Goal: Task Accomplishment & Management: Complete application form

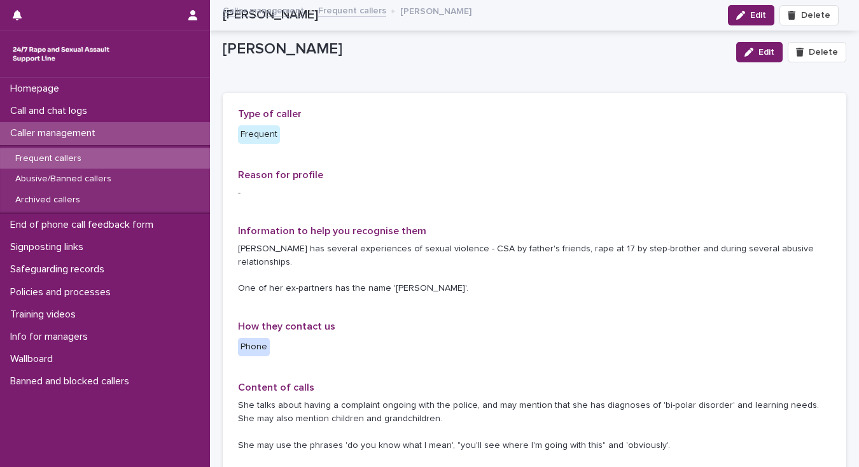
click at [73, 109] on p "Call and chat logs" at bounding box center [51, 111] width 92 height 12
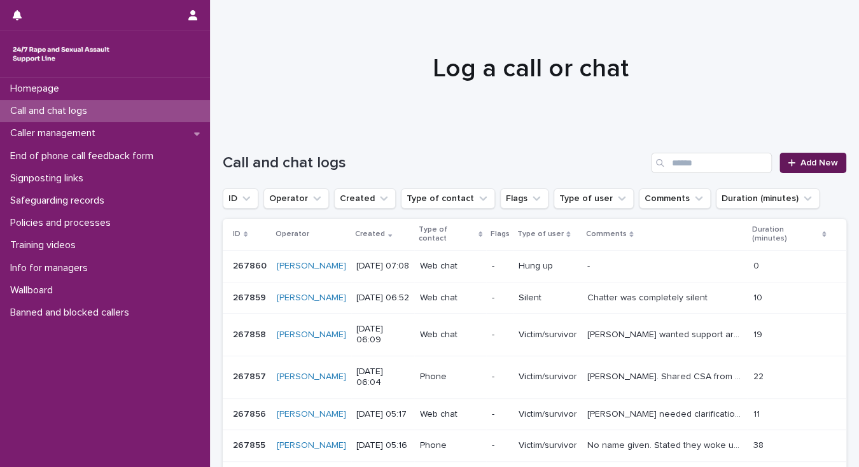
click at [818, 162] on span "Add New" at bounding box center [819, 162] width 38 height 9
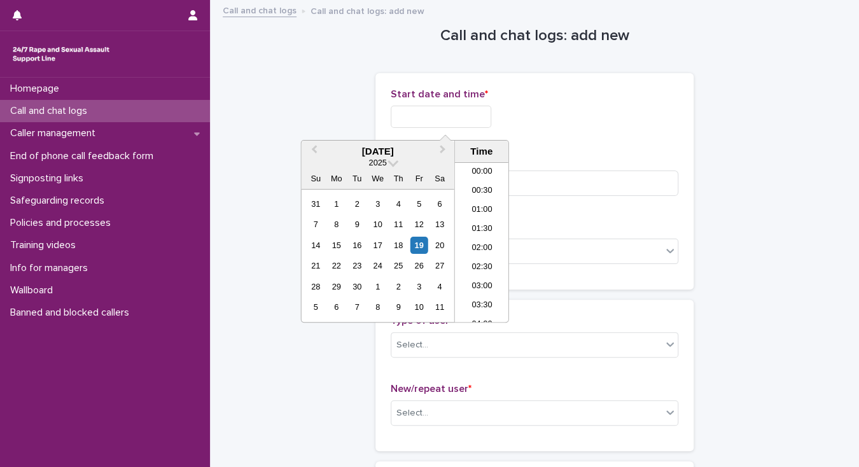
click at [402, 118] on input "text" at bounding box center [441, 117] width 101 height 22
click at [472, 240] on li "07:00" at bounding box center [482, 242] width 54 height 19
click at [458, 113] on input "**********" at bounding box center [441, 117] width 101 height 22
click at [478, 244] on li "07:00" at bounding box center [482, 242] width 54 height 19
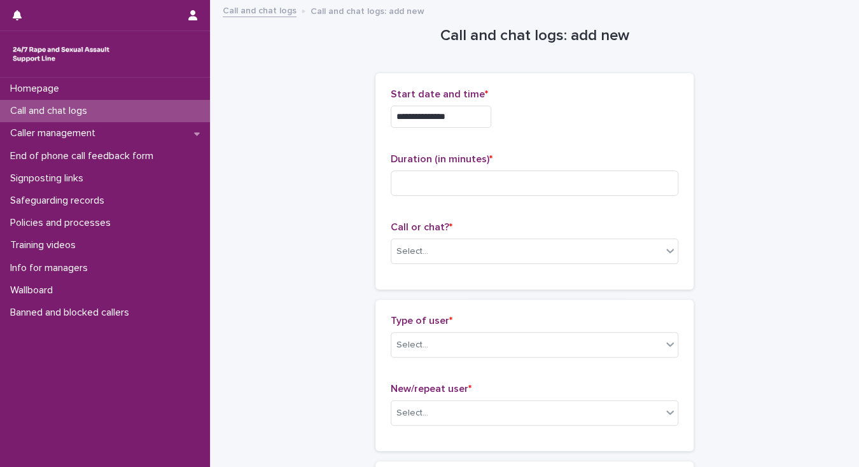
type input "**********"
click at [433, 249] on div "Select..." at bounding box center [526, 251] width 270 height 21
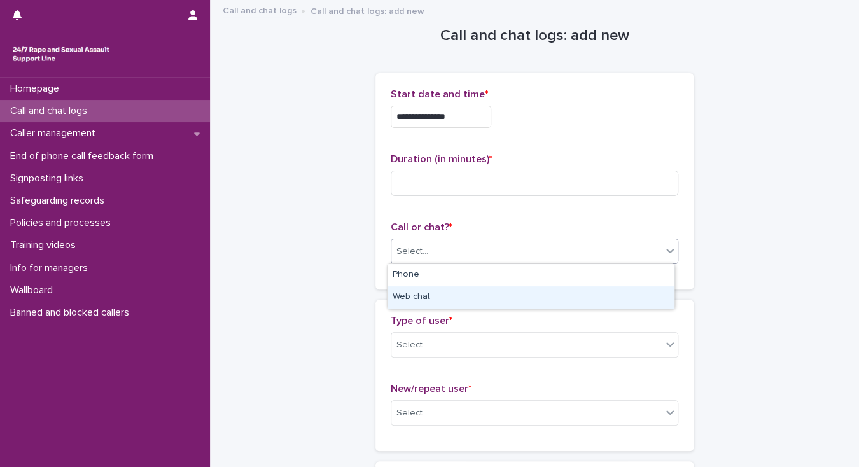
click at [427, 301] on div "Web chat" at bounding box center [530, 297] width 286 height 22
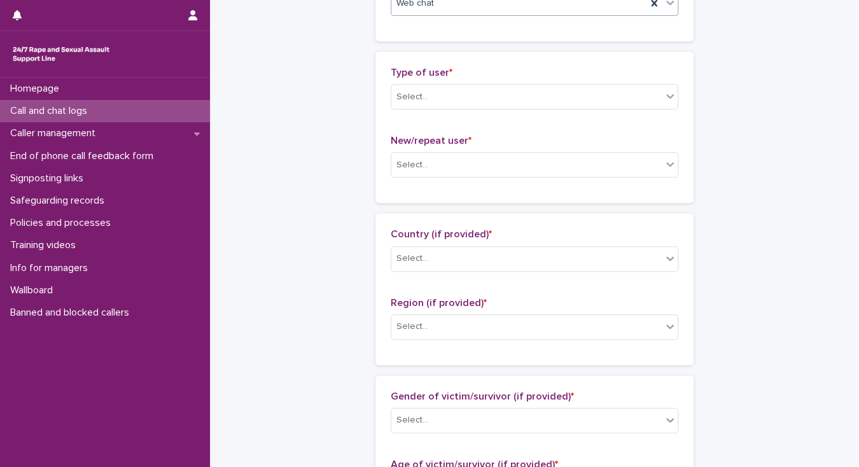
scroll to position [305, 0]
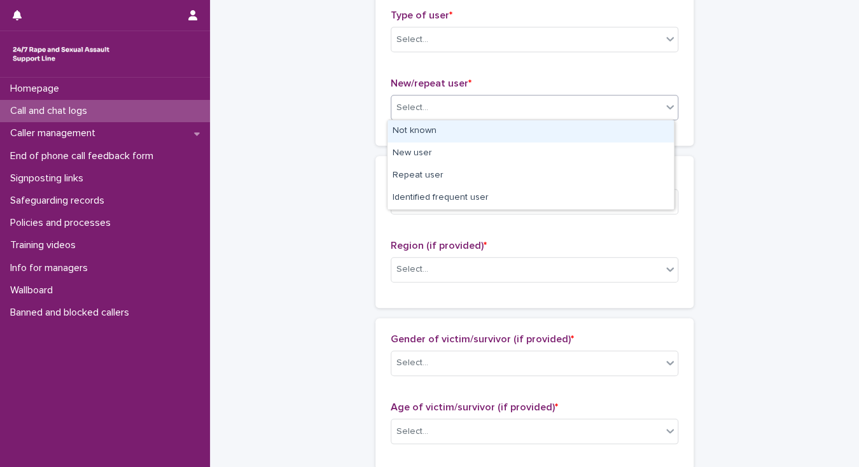
click at [415, 112] on div "Select..." at bounding box center [412, 107] width 32 height 13
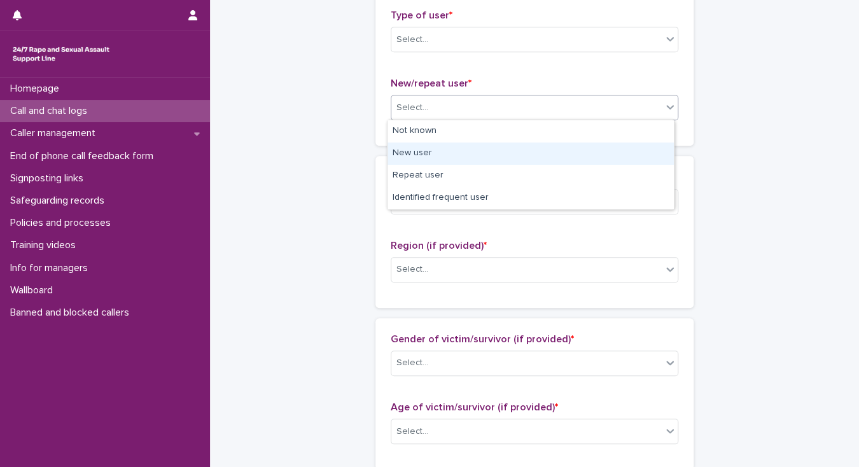
click at [415, 151] on div "New user" at bounding box center [530, 153] width 286 height 22
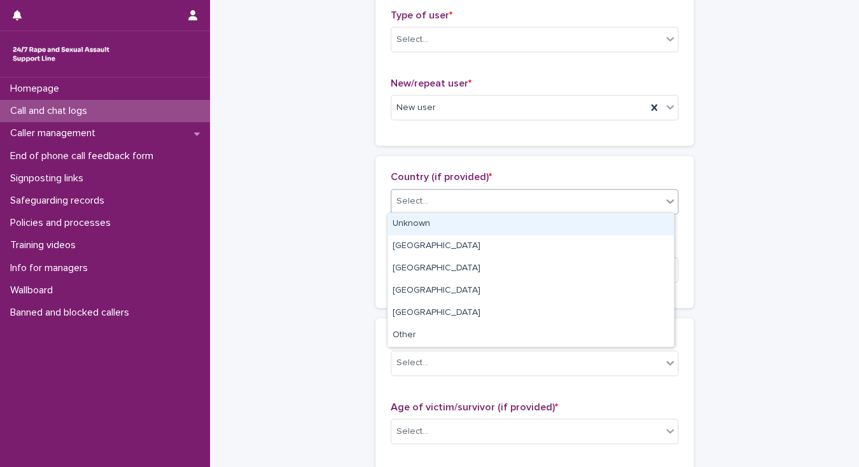
click at [430, 209] on div "Select..." at bounding box center [526, 201] width 270 height 21
drag, startPoint x: 430, startPoint y: 220, endPoint x: 430, endPoint y: 239, distance: 19.1
click at [430, 221] on div "Unknown" at bounding box center [530, 224] width 286 height 22
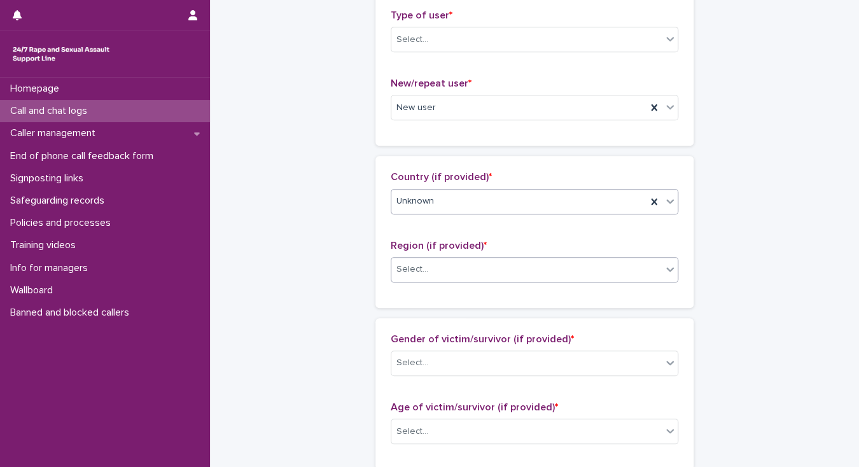
click at [434, 282] on body "**********" at bounding box center [429, 233] width 859 height 467
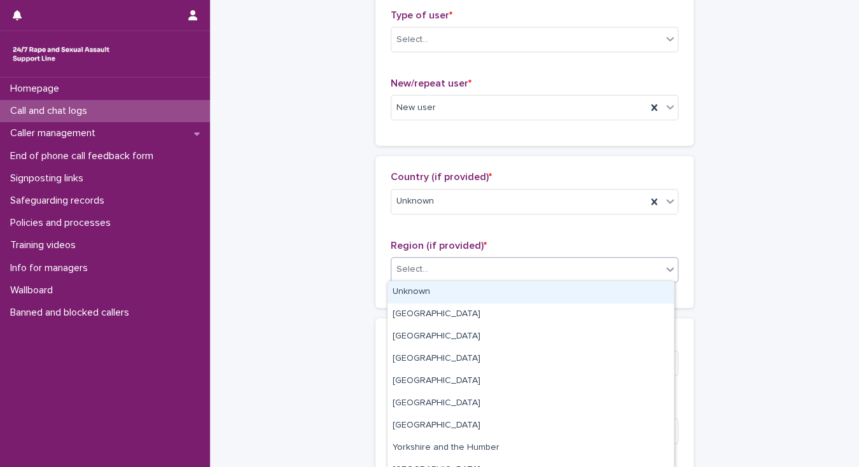
click at [429, 295] on div "Unknown" at bounding box center [530, 292] width 286 height 22
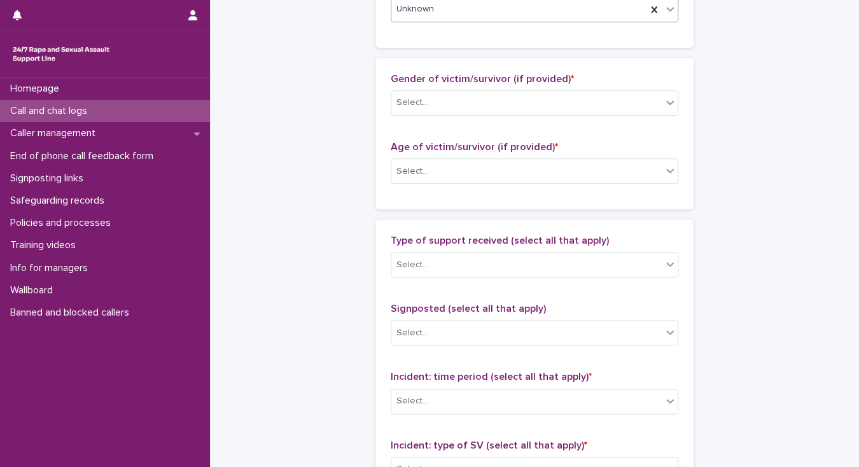
scroll to position [611, 0]
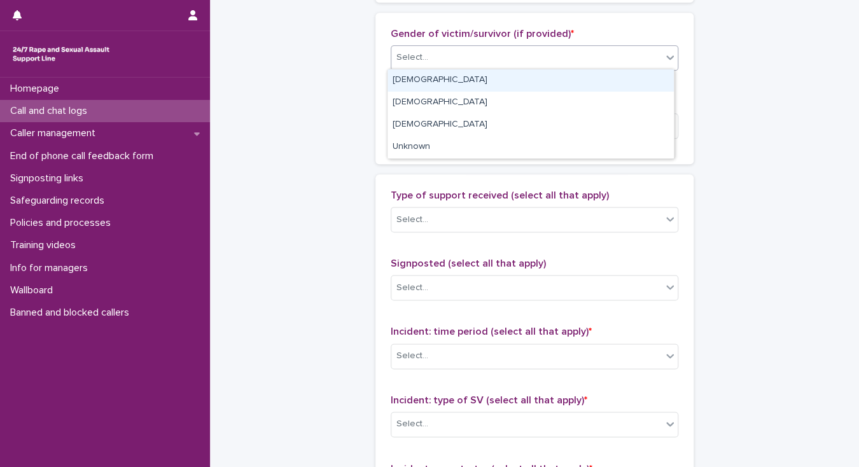
click at [406, 56] on div "Select..." at bounding box center [412, 57] width 32 height 13
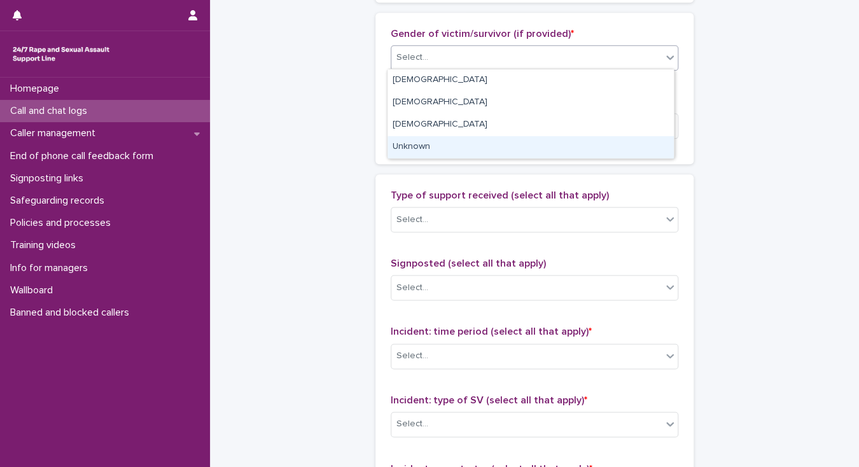
click at [410, 148] on div "Unknown" at bounding box center [530, 147] width 286 height 22
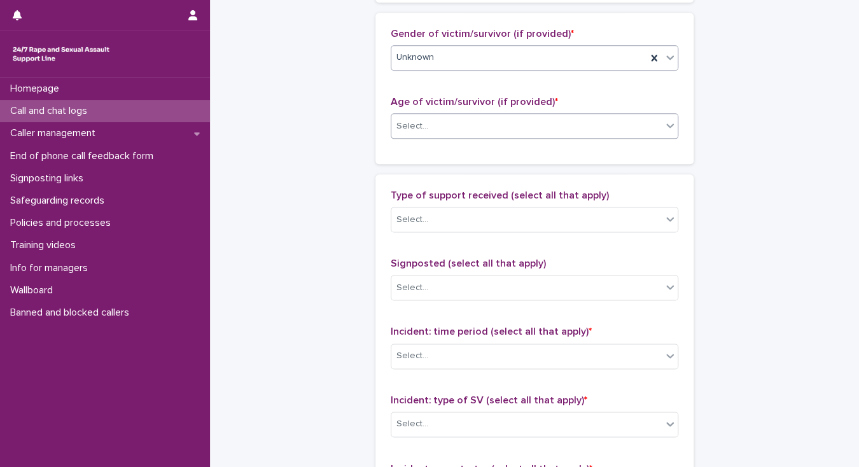
click at [398, 122] on div "Select..." at bounding box center [412, 126] width 32 height 13
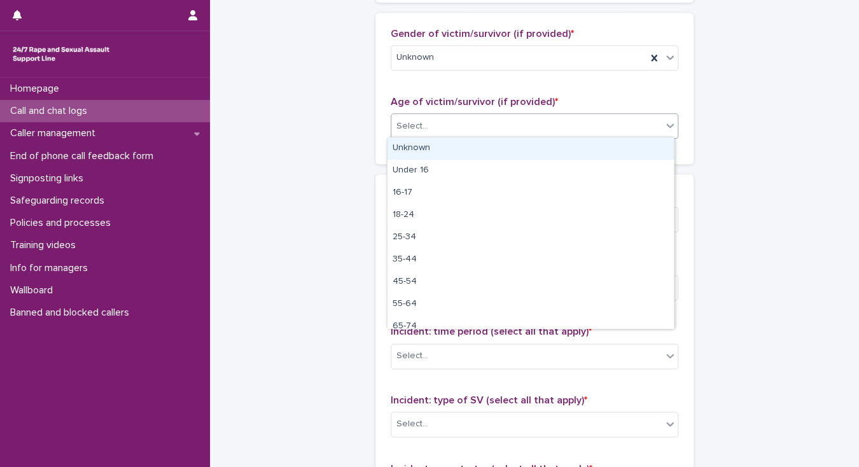
click at [401, 145] on div "Unknown" at bounding box center [530, 148] width 286 height 22
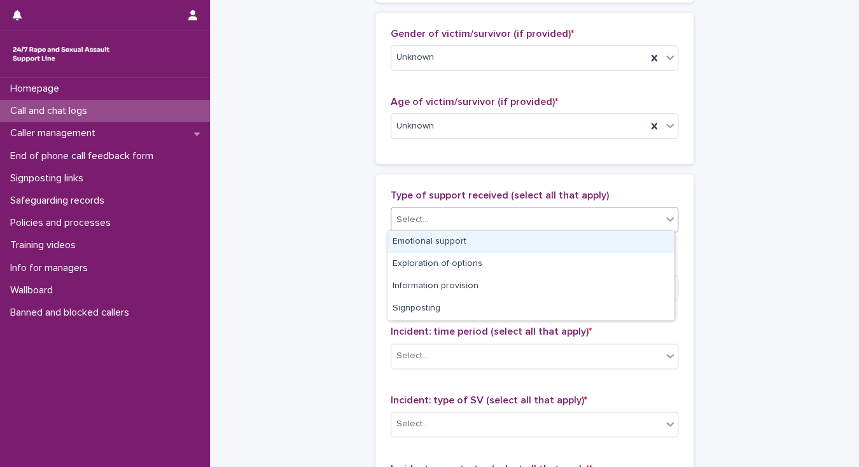
click at [415, 218] on div "Select..." at bounding box center [412, 219] width 32 height 13
click at [419, 240] on div "Emotional support" at bounding box center [530, 242] width 286 height 22
click at [532, 220] on div "Emotional support" at bounding box center [518, 220] width 255 height 22
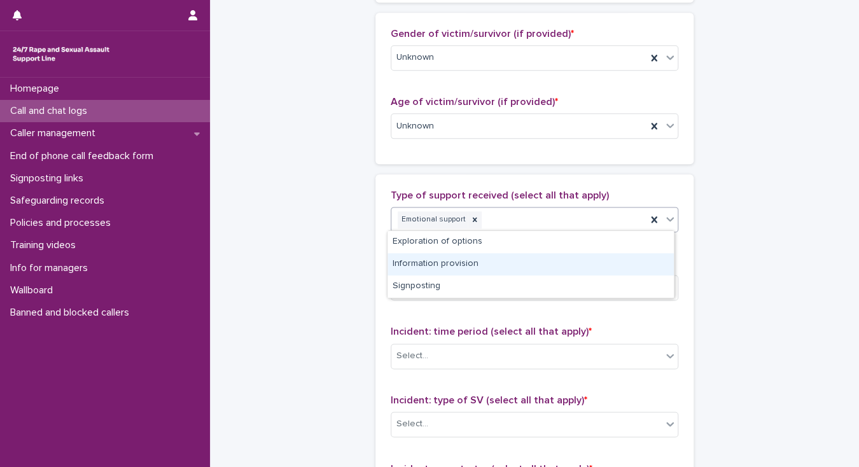
click at [478, 262] on div "Information provision" at bounding box center [530, 264] width 286 height 22
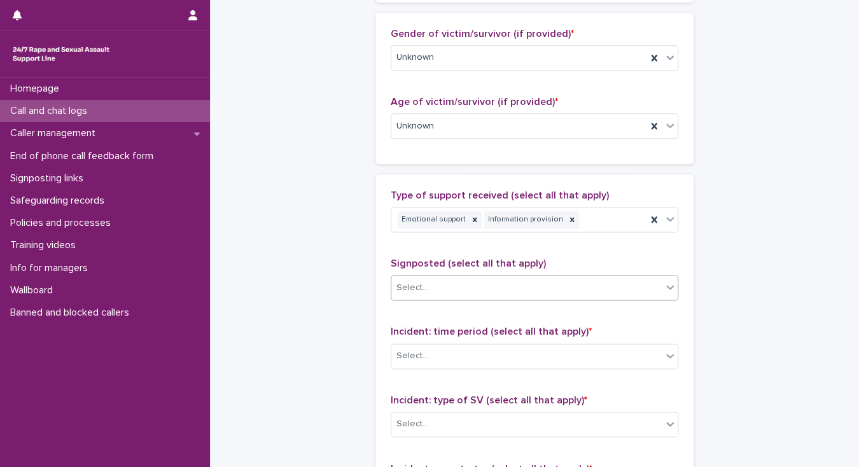
click at [429, 286] on div "Select..." at bounding box center [526, 287] width 270 height 21
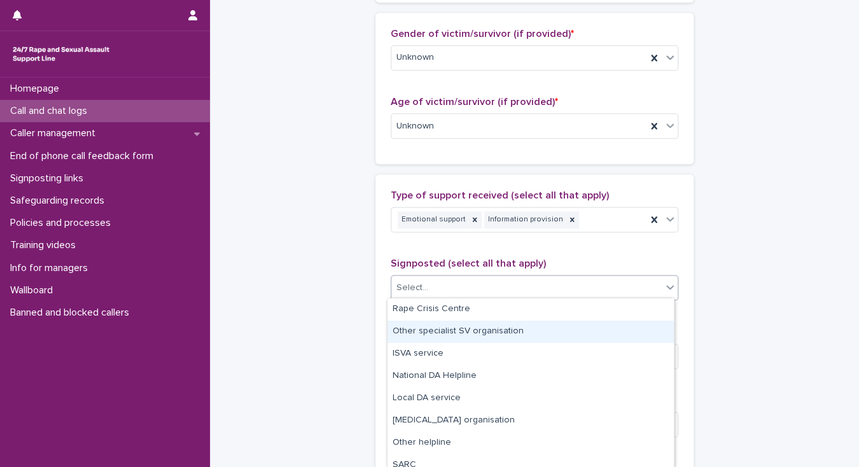
click at [316, 290] on div "**********" at bounding box center [534, 79] width 623 height 1377
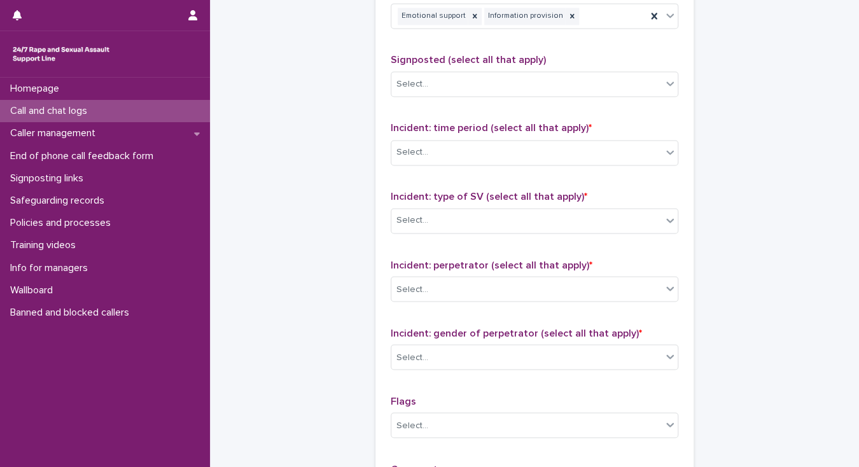
scroll to position [916, 0]
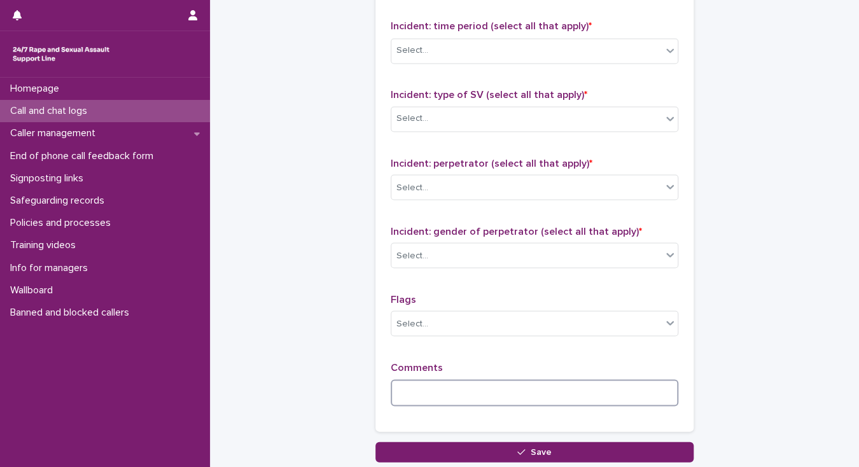
click at [400, 387] on textarea at bounding box center [535, 392] width 288 height 27
click at [539, 391] on textarea "**********" at bounding box center [535, 392] width 288 height 27
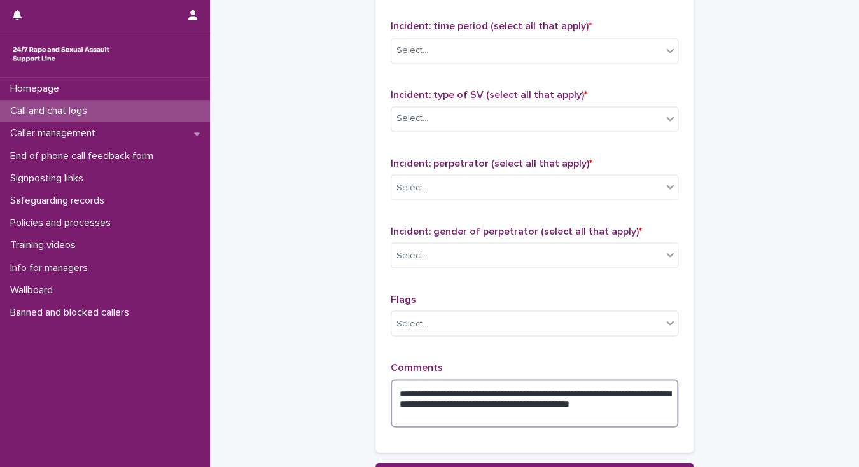
click at [589, 400] on textarea "**********" at bounding box center [535, 403] width 288 height 48
type textarea "**********"
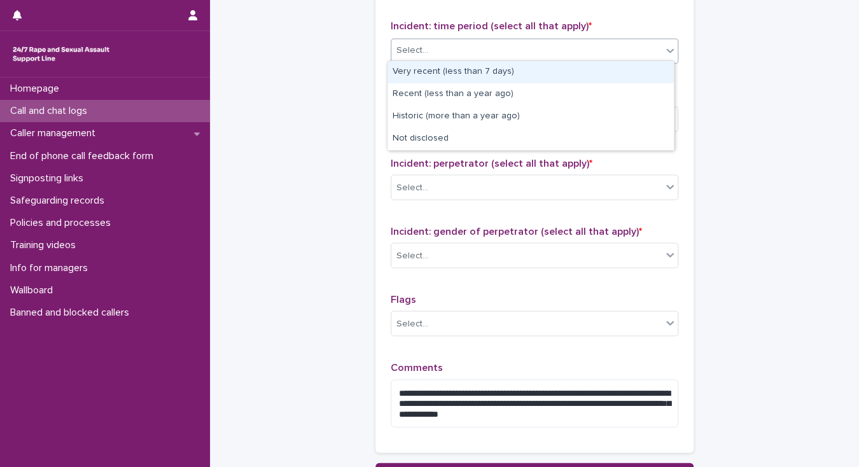
click at [454, 48] on div "Select..." at bounding box center [526, 50] width 270 height 21
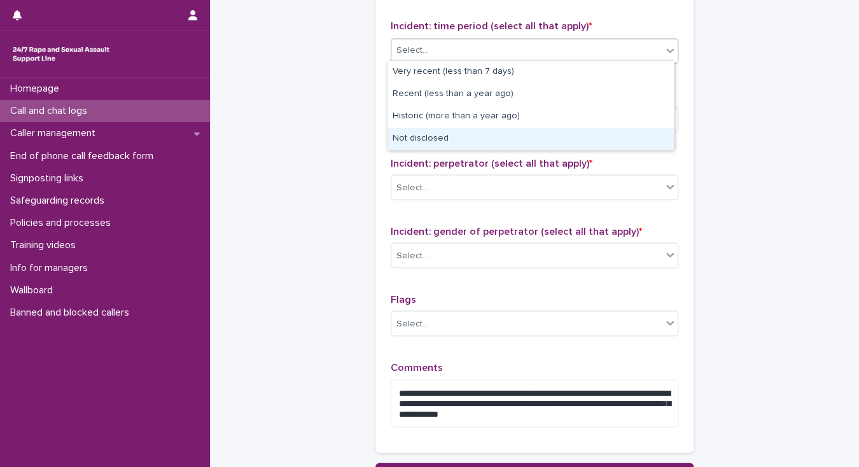
click at [459, 142] on div "Not disclosed" at bounding box center [530, 139] width 286 height 22
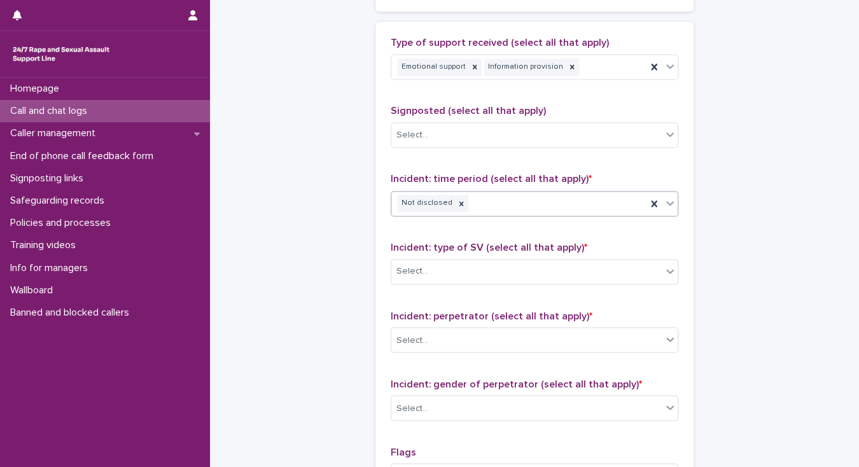
scroll to position [763, 0]
click at [409, 137] on div "Select..." at bounding box center [412, 134] width 32 height 13
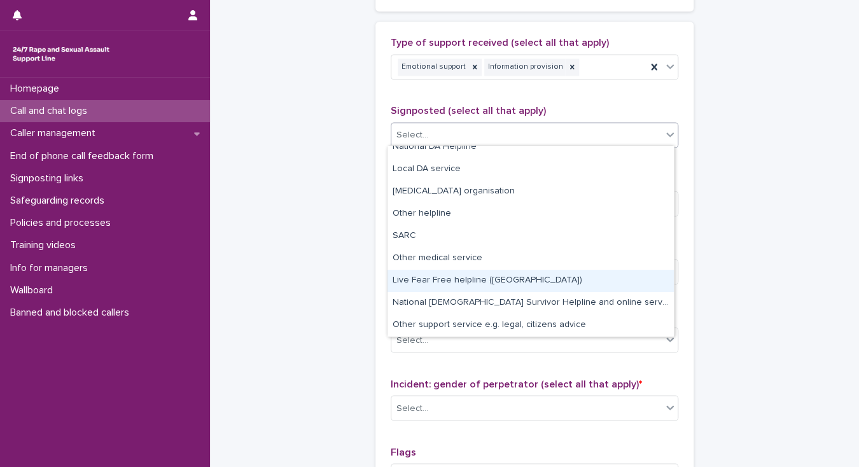
scroll to position [25, 0]
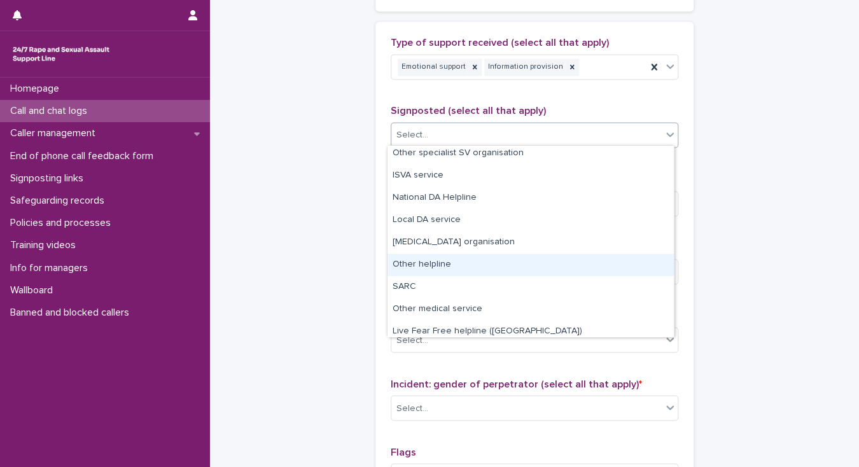
click at [431, 267] on div "Other helpline" at bounding box center [530, 265] width 286 height 22
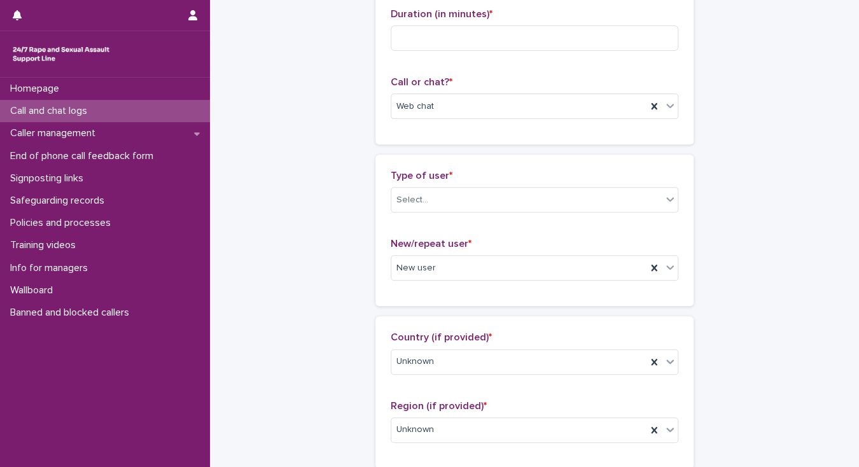
scroll to position [0, 0]
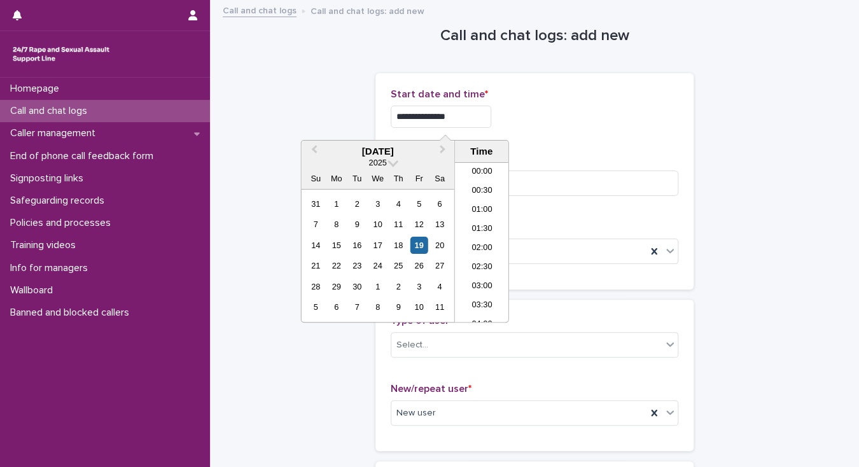
click at [457, 116] on input "**********" at bounding box center [441, 117] width 101 height 22
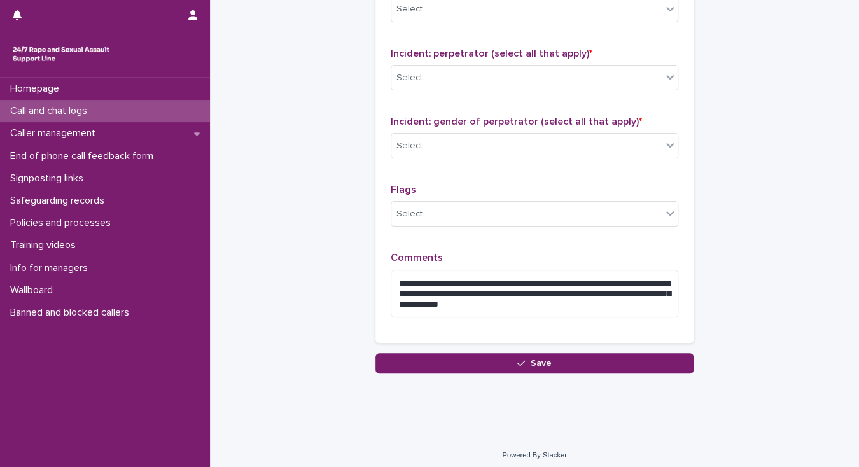
scroll to position [1028, 0]
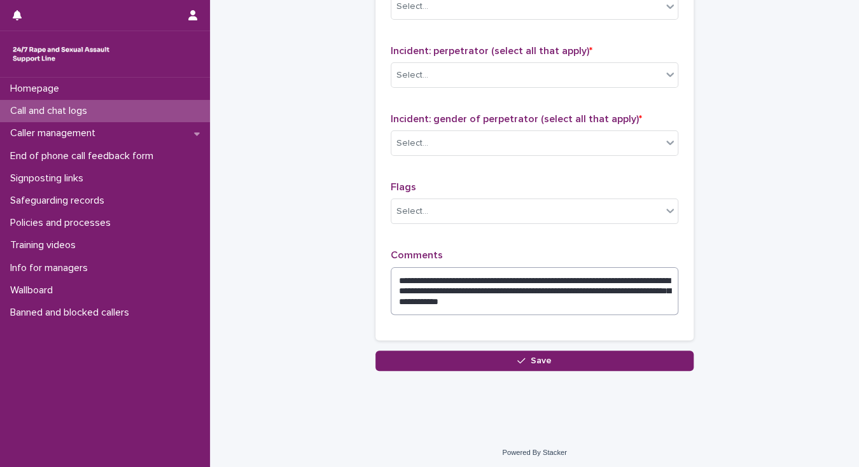
type input "**********"
click at [658, 298] on textarea "**********" at bounding box center [535, 291] width 288 height 48
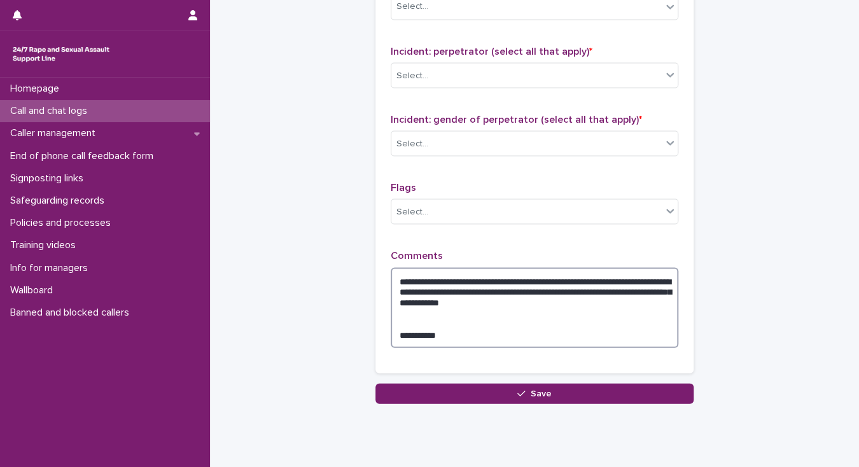
click at [504, 298] on textarea "**********" at bounding box center [535, 307] width 288 height 81
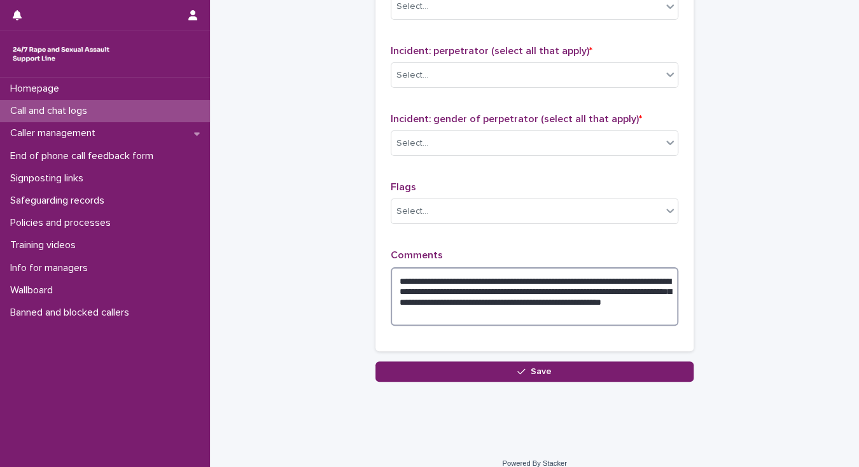
click at [607, 286] on textarea "**********" at bounding box center [535, 296] width 288 height 59
click at [447, 296] on textarea "**********" at bounding box center [535, 296] width 288 height 59
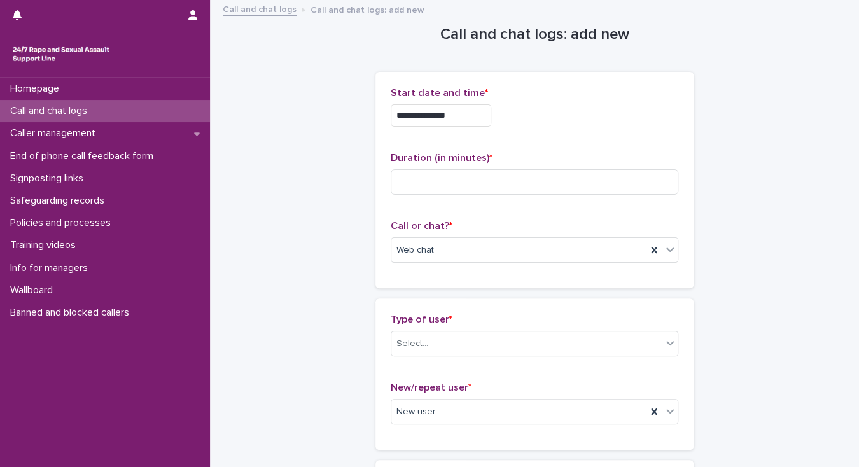
scroll to position [0, 0]
type textarea "**********"
click at [405, 182] on input at bounding box center [535, 182] width 288 height 25
type input "**"
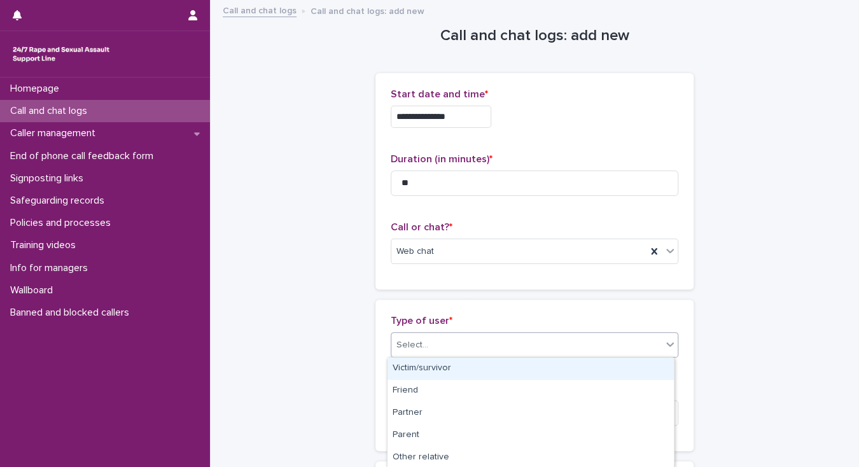
click at [435, 343] on div "Select..." at bounding box center [526, 345] width 270 height 21
click at [440, 365] on div "Victim/survivor" at bounding box center [530, 368] width 286 height 22
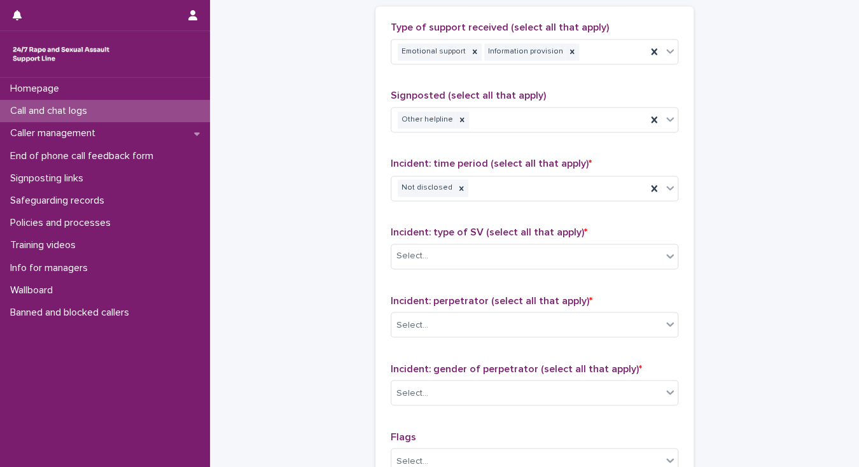
scroll to position [865, 0]
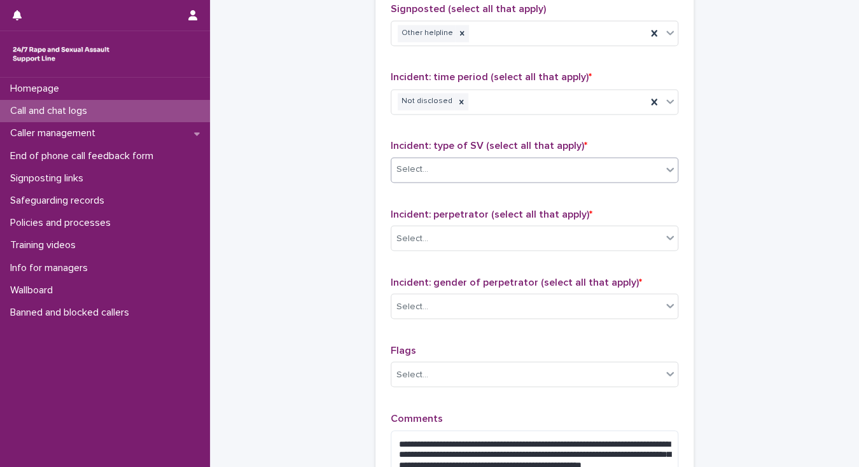
click at [438, 170] on div "Select..." at bounding box center [526, 169] width 270 height 21
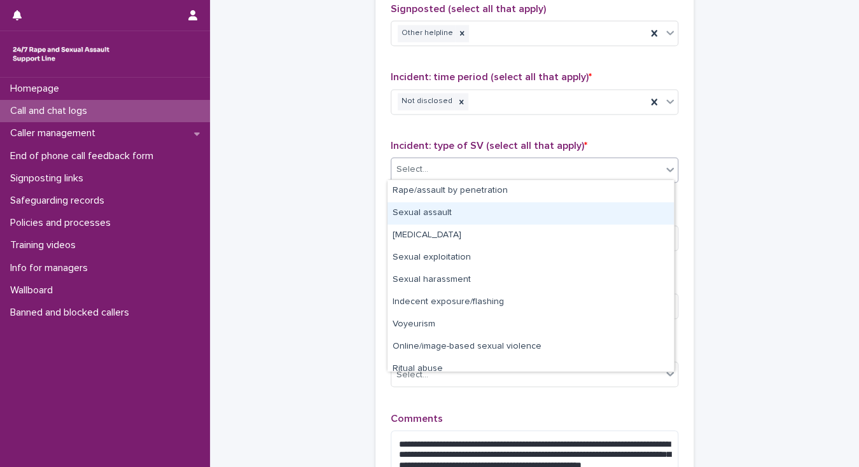
click at [448, 214] on div "Sexual assault" at bounding box center [530, 213] width 286 height 22
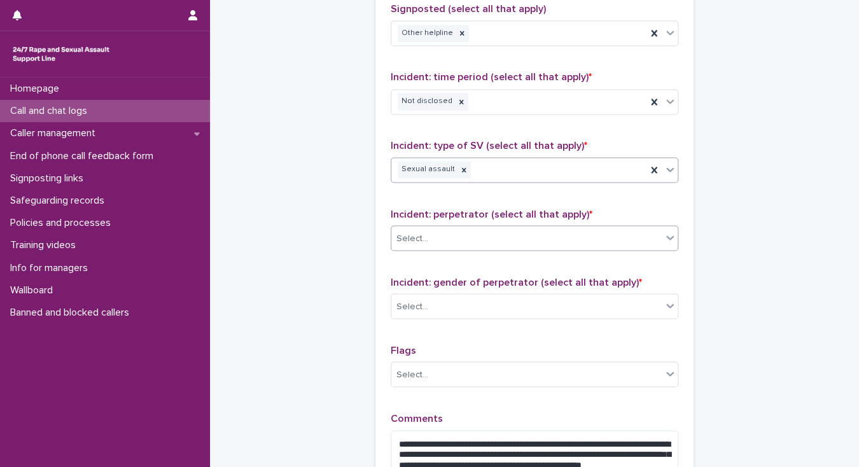
click at [450, 234] on div "Select..." at bounding box center [526, 238] width 270 height 21
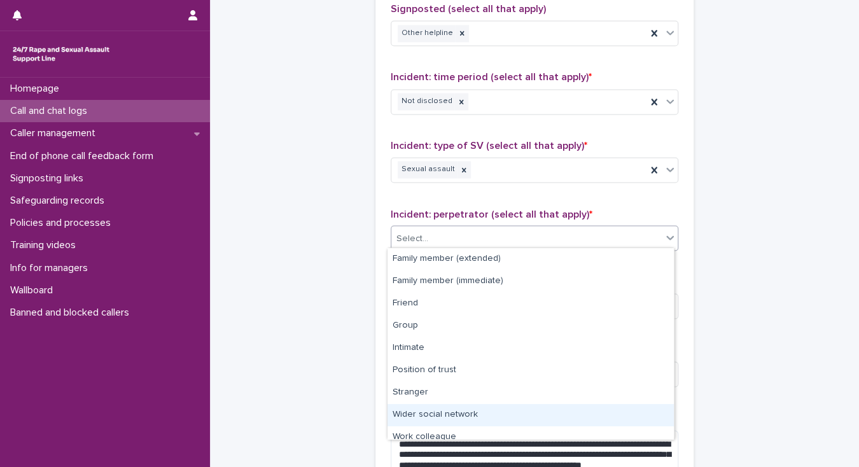
click at [454, 413] on div "Wider social network" at bounding box center [530, 415] width 286 height 22
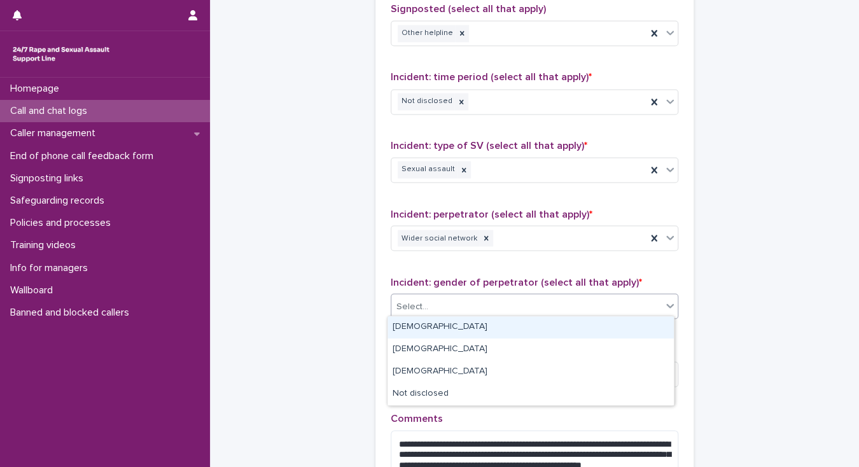
click at [429, 303] on input "text" at bounding box center [429, 306] width 1 height 11
click at [427, 326] on div "Male" at bounding box center [530, 327] width 286 height 22
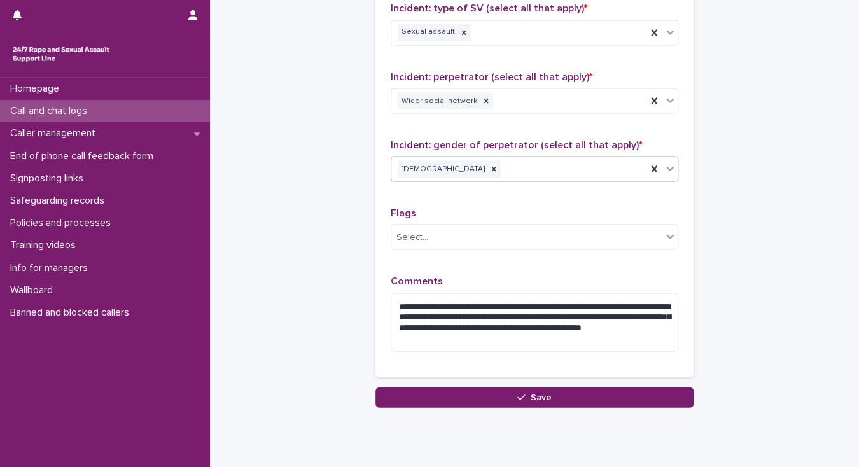
scroll to position [1039, 0]
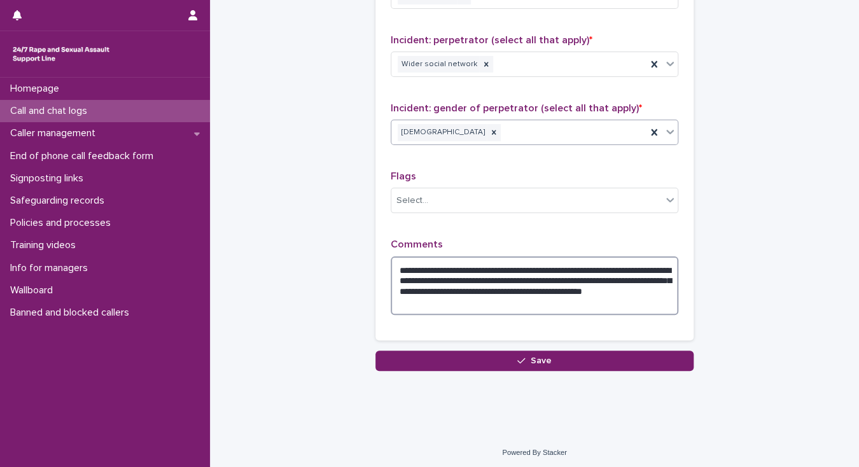
click at [606, 275] on textarea "**********" at bounding box center [535, 285] width 288 height 59
type textarea "**********"
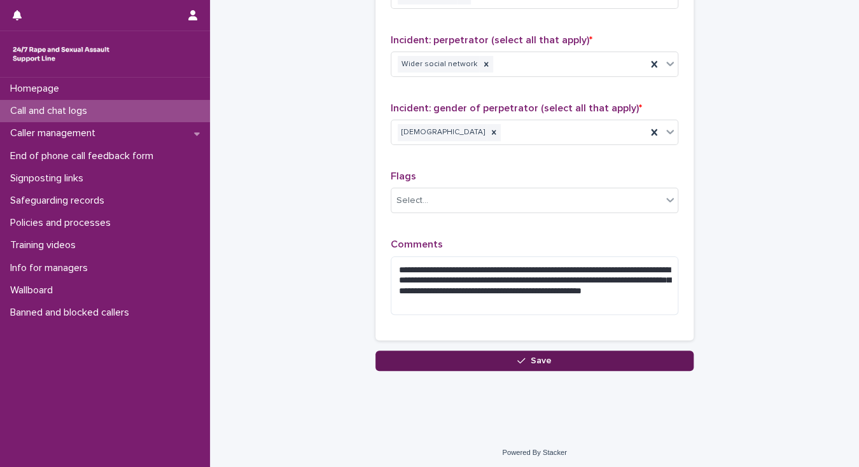
click at [564, 354] on button "Save" at bounding box center [534, 360] width 318 height 20
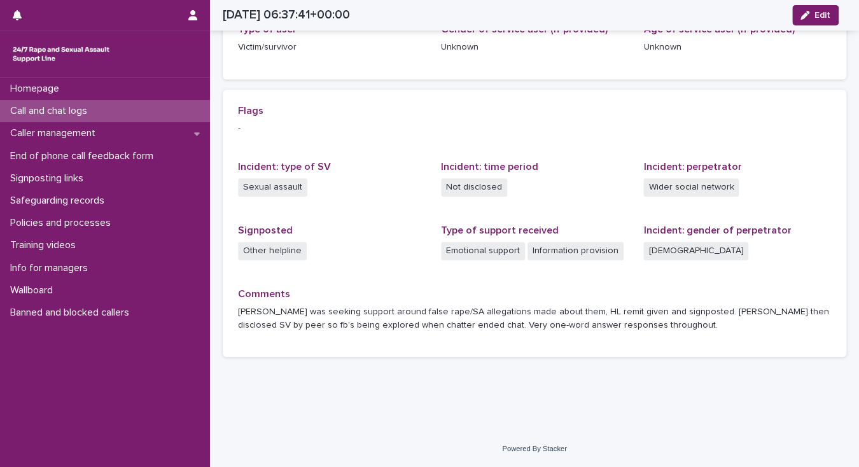
scroll to position [222, 0]
click at [109, 114] on div "Call and chat logs" at bounding box center [105, 111] width 210 height 22
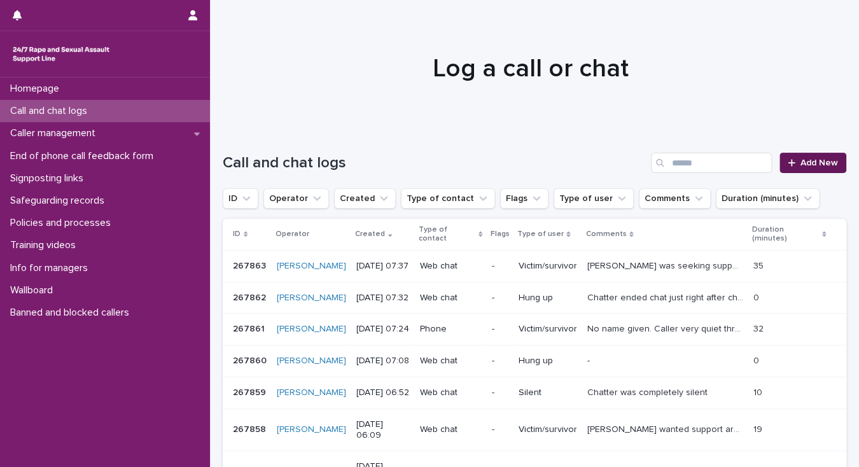
click at [817, 163] on span "Add New" at bounding box center [819, 162] width 38 height 9
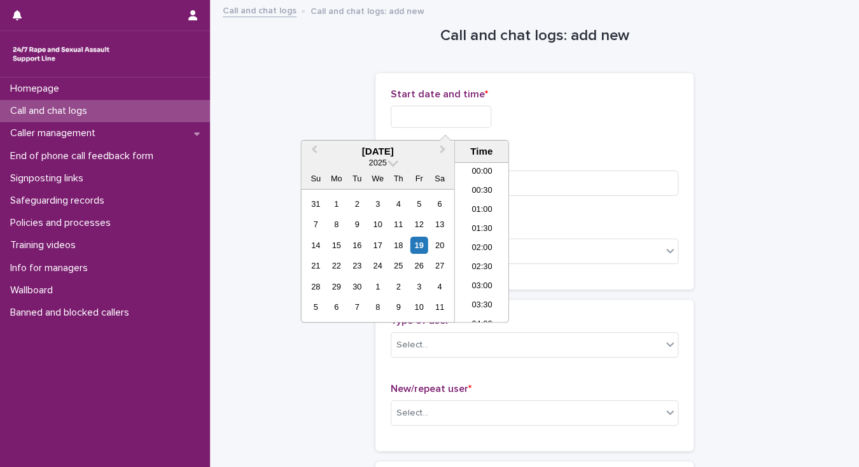
click at [401, 114] on input "text" at bounding box center [441, 117] width 101 height 22
click at [482, 239] on li "07:30" at bounding box center [482, 242] width 54 height 19
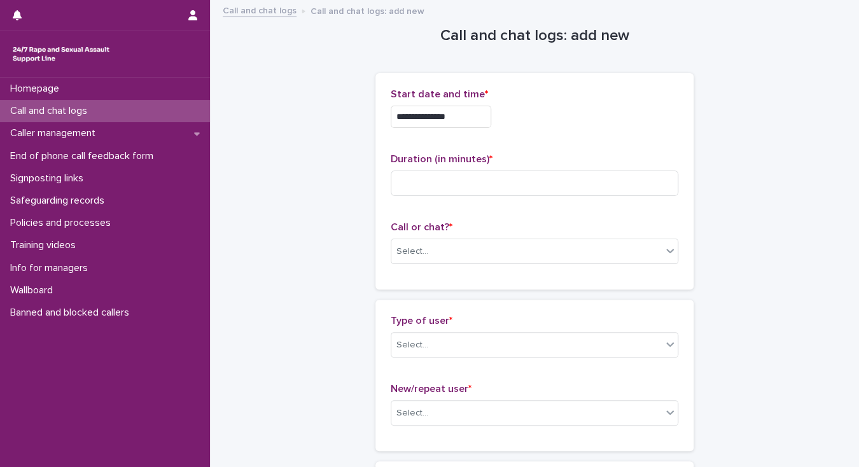
click at [458, 115] on input "**********" at bounding box center [441, 117] width 101 height 22
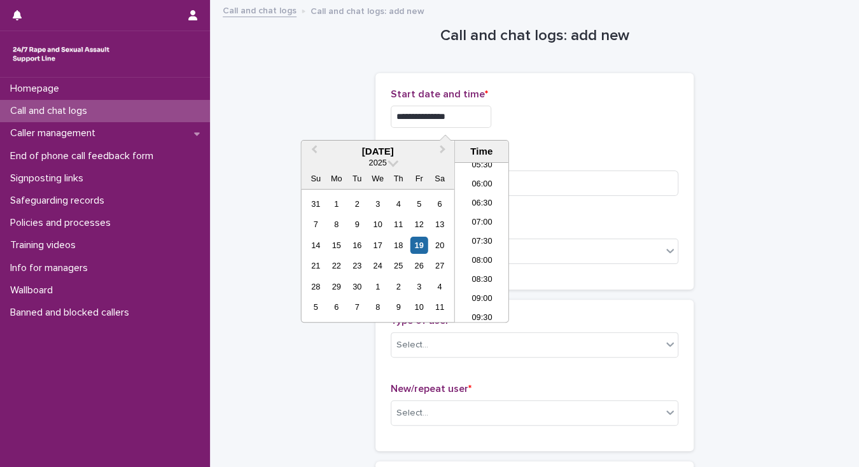
type input "**********"
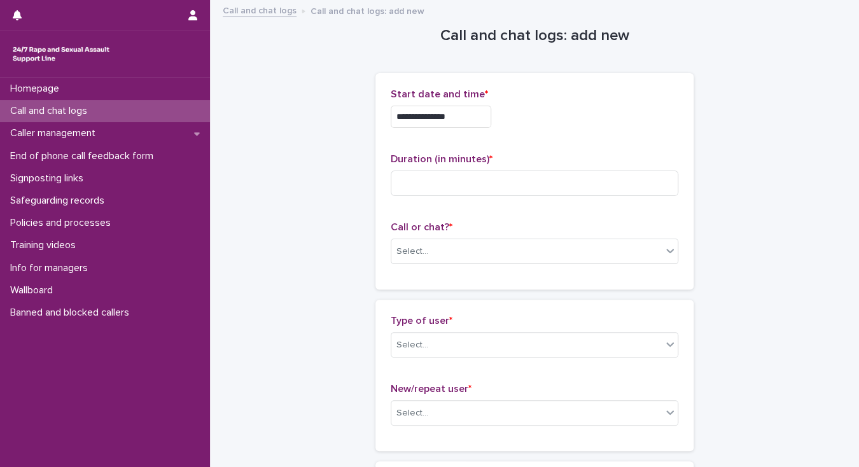
click at [437, 181] on input at bounding box center [535, 182] width 288 height 25
type input "*"
click at [450, 247] on div "Select..." at bounding box center [526, 251] width 270 height 21
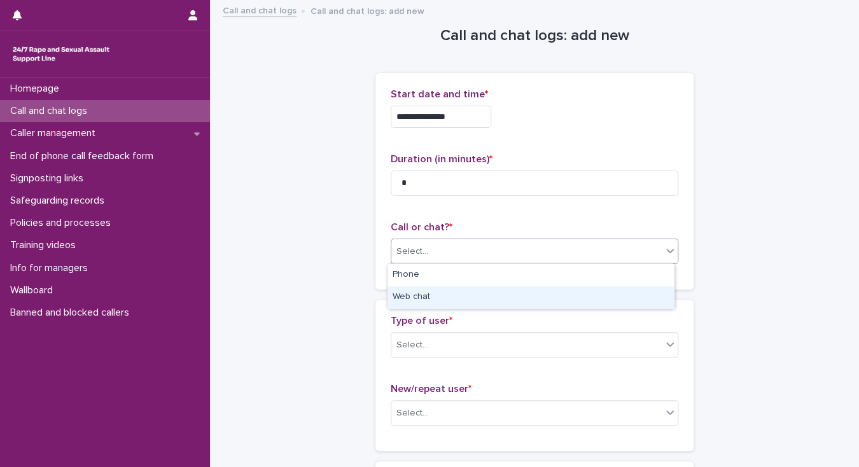
click at [459, 297] on div "Web chat" at bounding box center [530, 297] width 286 height 22
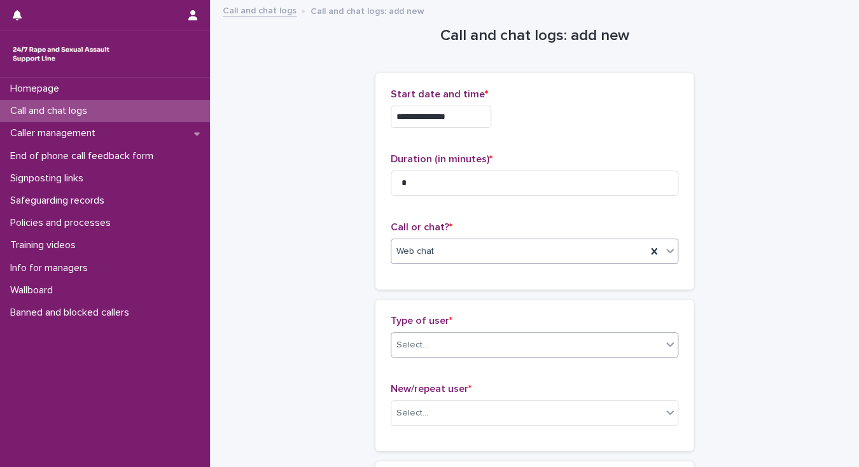
click at [483, 346] on div "Select..." at bounding box center [526, 345] width 270 height 21
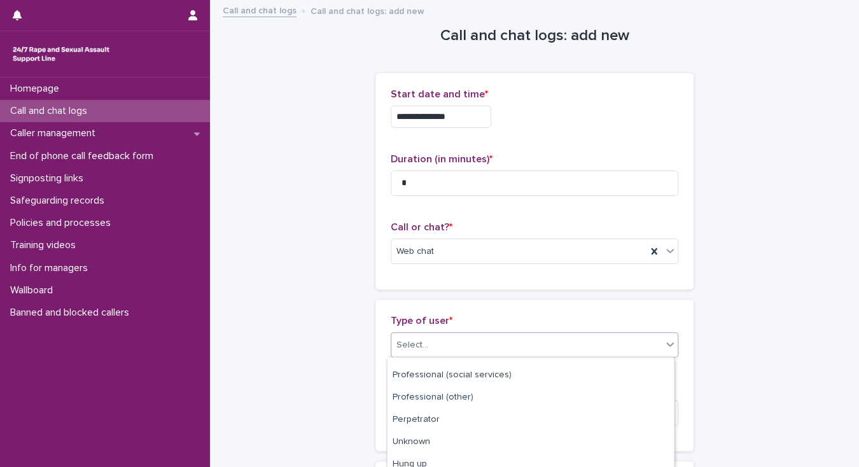
scroll to position [204, 0]
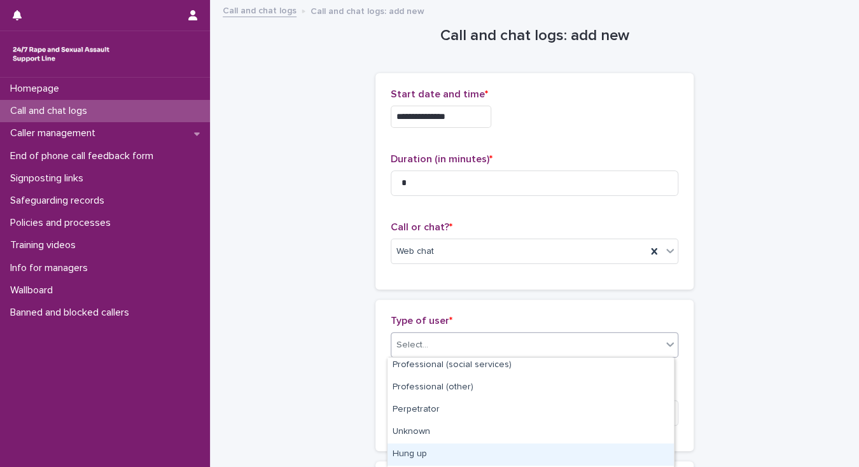
click at [471, 449] on div "Hung up" at bounding box center [530, 454] width 286 height 22
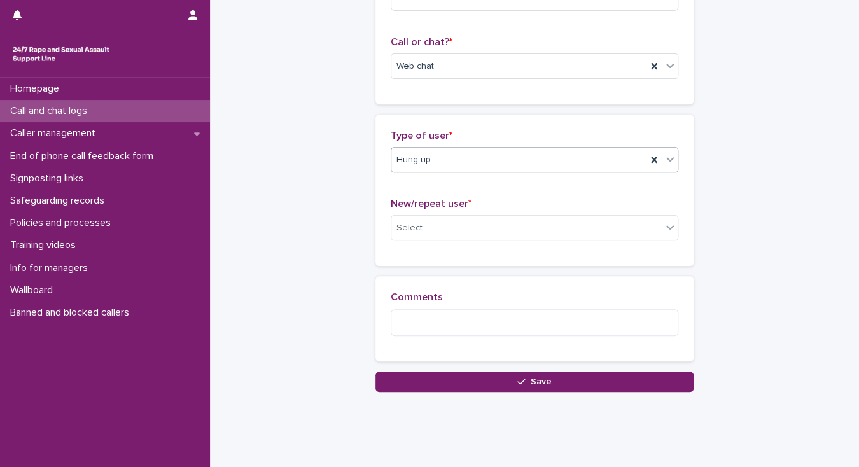
scroll to position [204, 0]
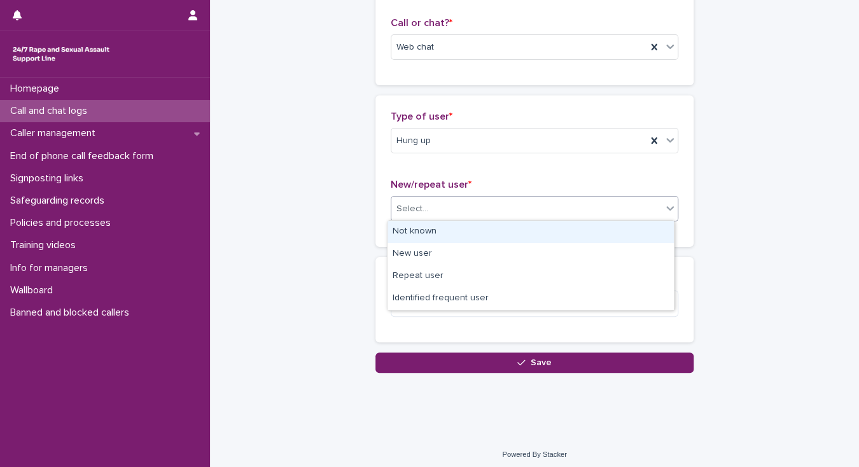
click at [409, 209] on div "Select..." at bounding box center [412, 208] width 32 height 13
drag, startPoint x: 414, startPoint y: 232, endPoint x: 414, endPoint y: 239, distance: 7.0
click at [414, 233] on div "Not known" at bounding box center [530, 232] width 286 height 22
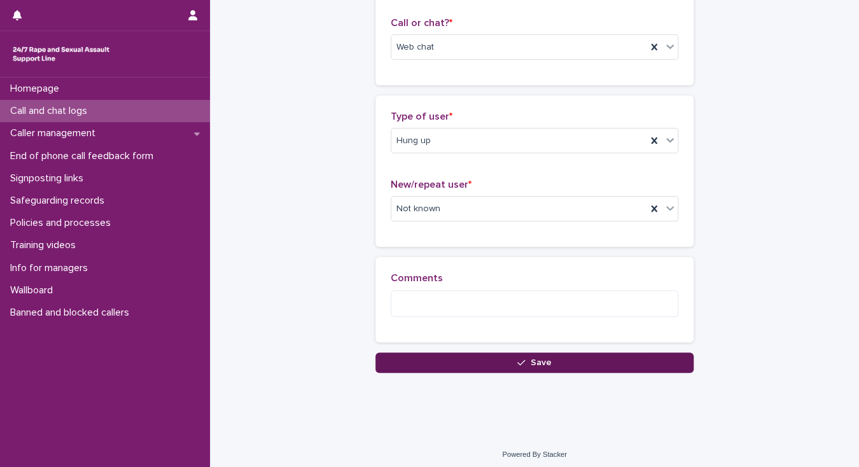
click at [422, 363] on button "Save" at bounding box center [534, 362] width 318 height 20
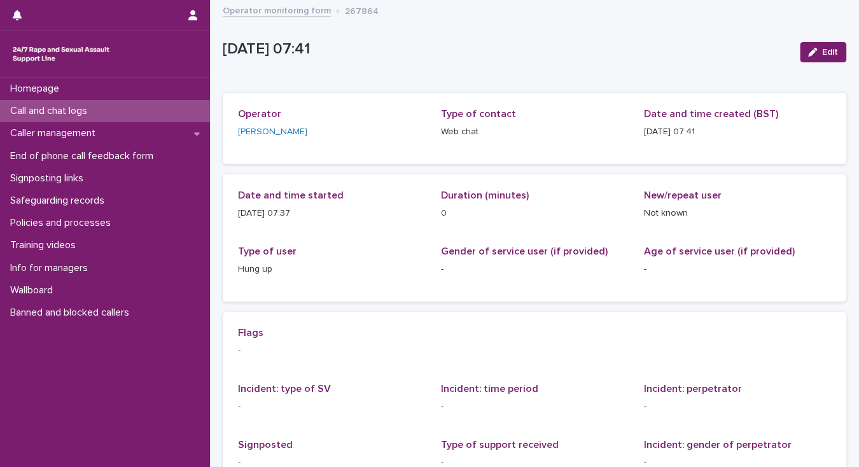
click at [76, 107] on p "Call and chat logs" at bounding box center [51, 111] width 92 height 12
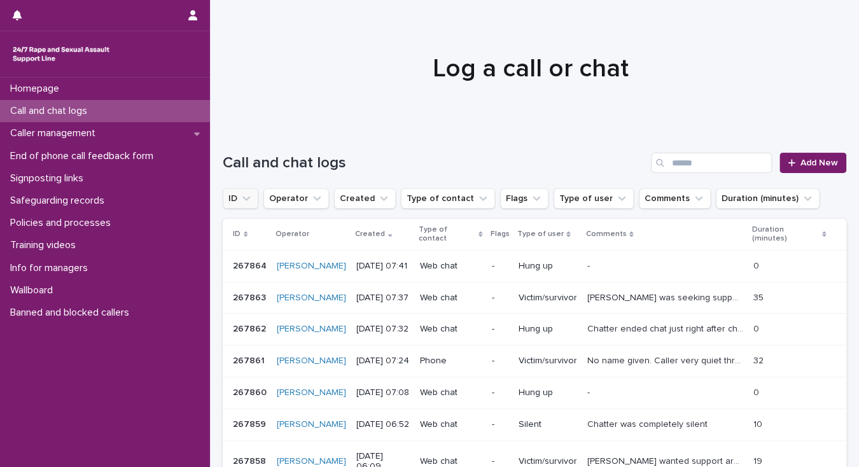
click at [235, 202] on button "ID" at bounding box center [241, 198] width 36 height 20
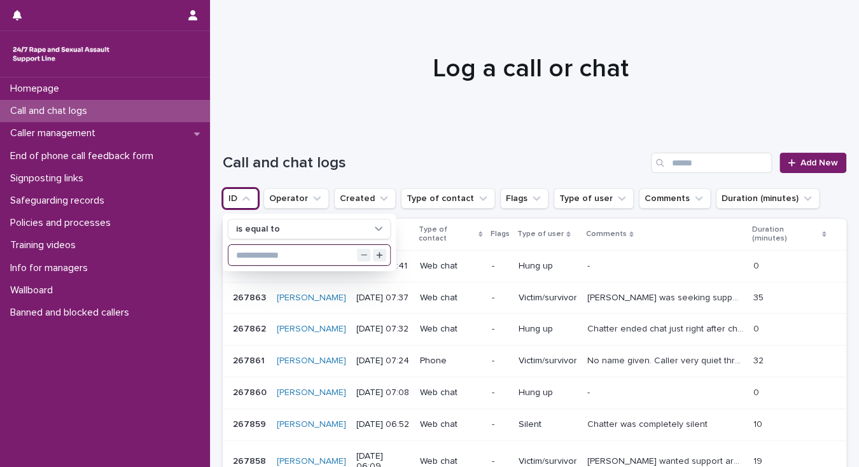
click at [249, 256] on input "text" at bounding box center [309, 255] width 162 height 20
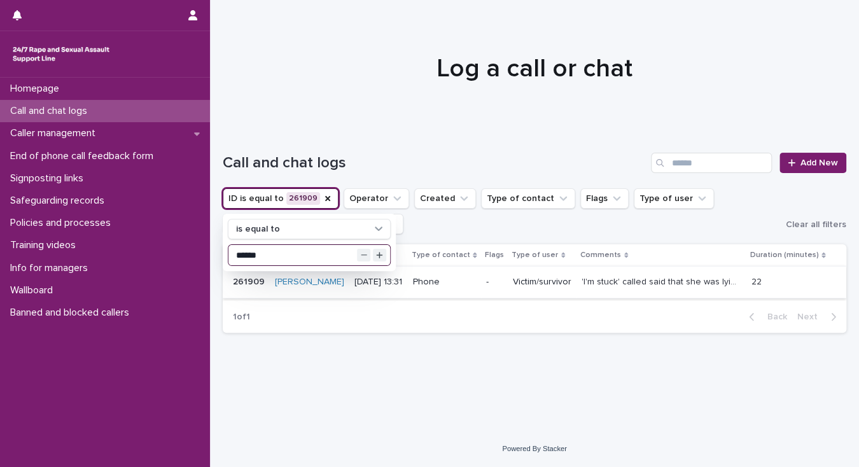
type input "******"
click at [620, 284] on p "'I'm stuck' called said that she was lying on the bed but was not stuck. During…" at bounding box center [662, 280] width 162 height 13
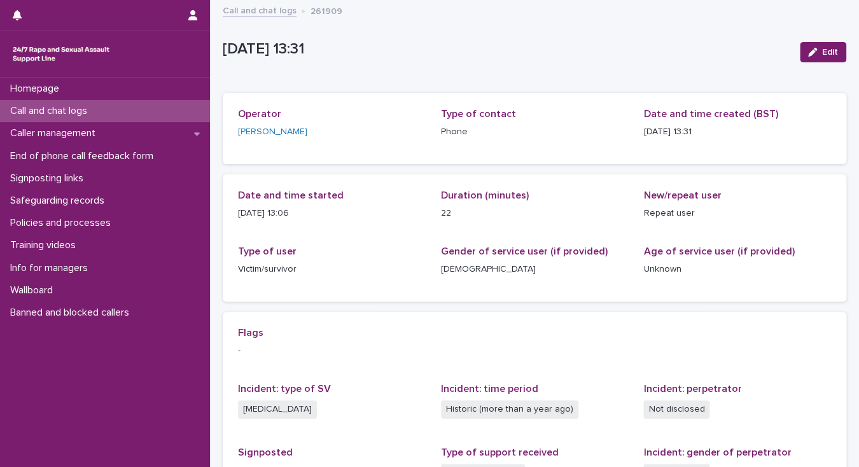
click at [97, 107] on p "Call and chat logs" at bounding box center [51, 111] width 92 height 12
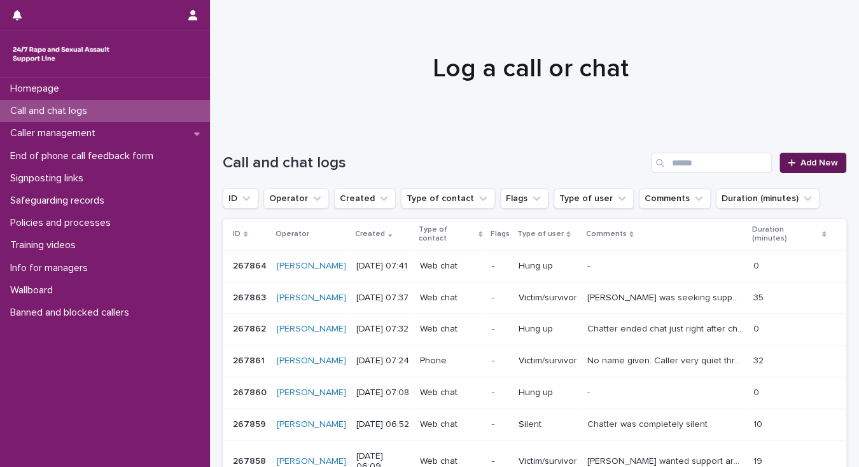
click at [803, 163] on span "Add New" at bounding box center [819, 162] width 38 height 9
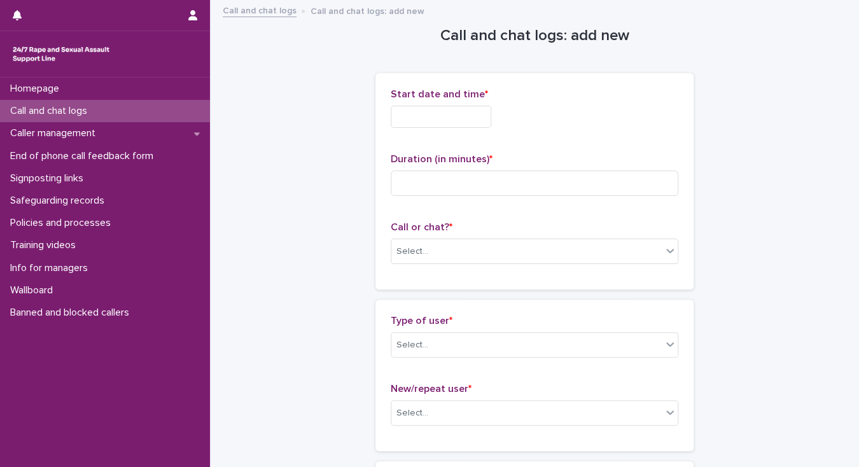
click at [459, 118] on input "text" at bounding box center [441, 117] width 101 height 22
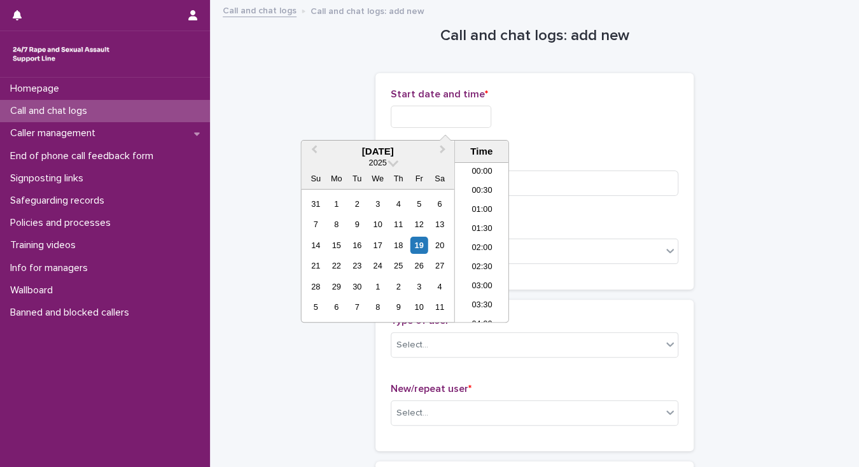
scroll to position [235, 0]
click at [480, 219] on li "07:30" at bounding box center [482, 223] width 54 height 19
click at [459, 116] on input "**********" at bounding box center [441, 117] width 101 height 22
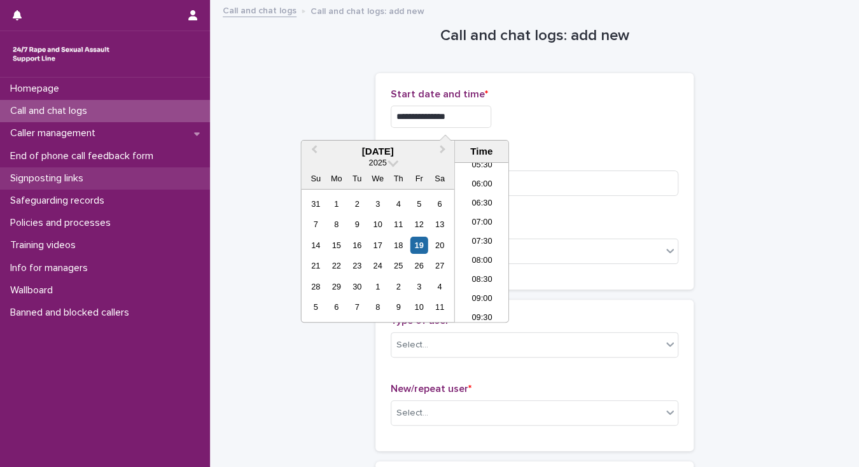
type input "**********"
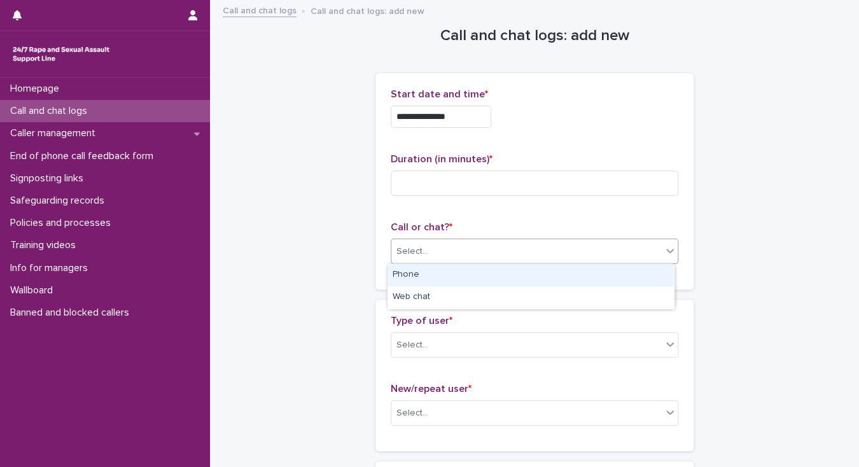
click at [440, 248] on div "Select..." at bounding box center [526, 251] width 270 height 21
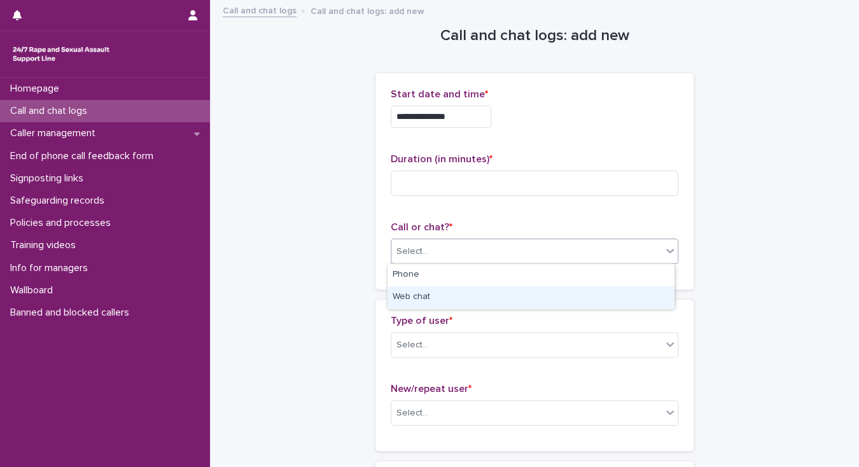
click at [440, 295] on div "Web chat" at bounding box center [530, 297] width 286 height 22
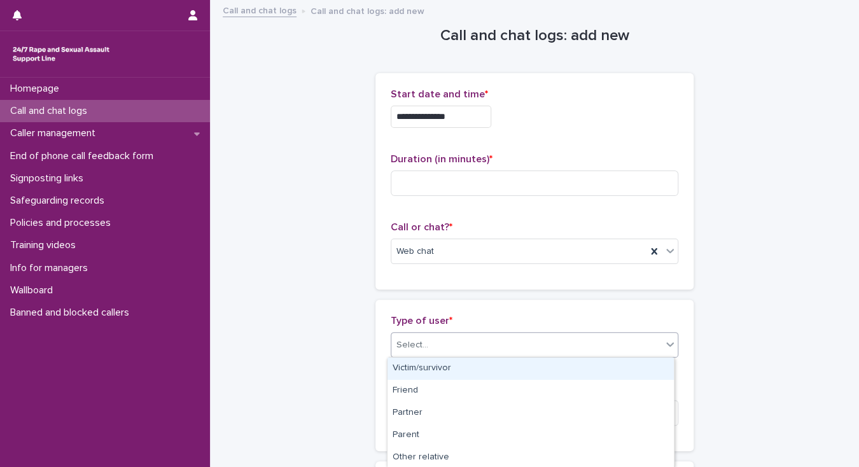
click at [441, 350] on div "Select..." at bounding box center [526, 345] width 270 height 21
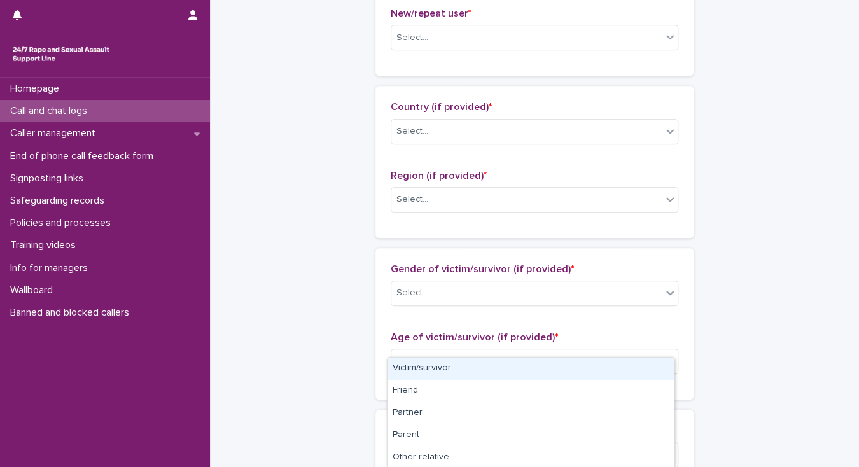
scroll to position [377, 0]
click at [430, 39] on div "Select..." at bounding box center [526, 35] width 270 height 21
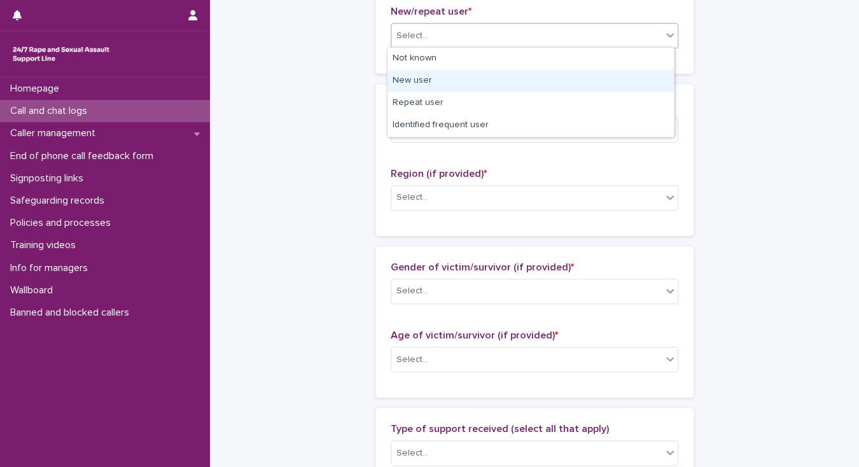
click at [406, 76] on div "New user" at bounding box center [530, 81] width 286 height 22
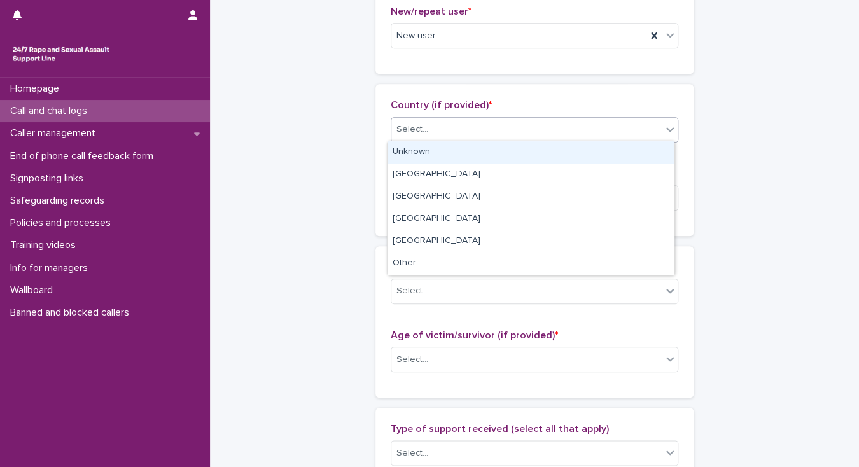
click at [407, 128] on div "Select..." at bounding box center [412, 129] width 32 height 13
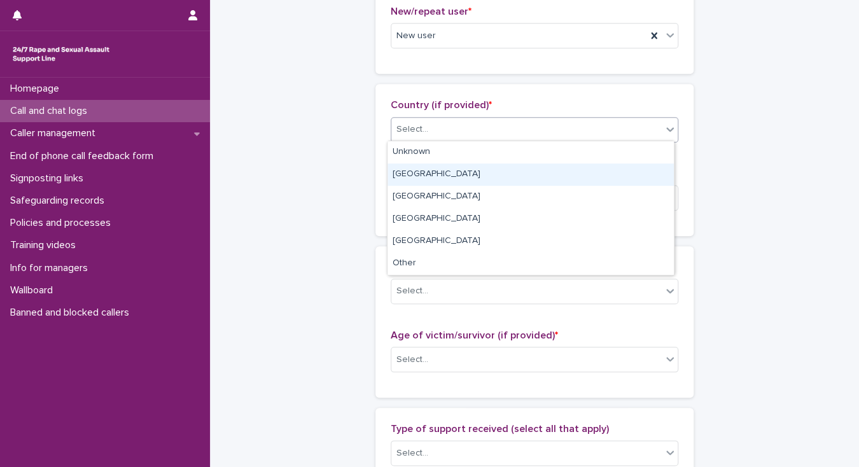
click at [410, 175] on div "England" at bounding box center [530, 174] width 286 height 22
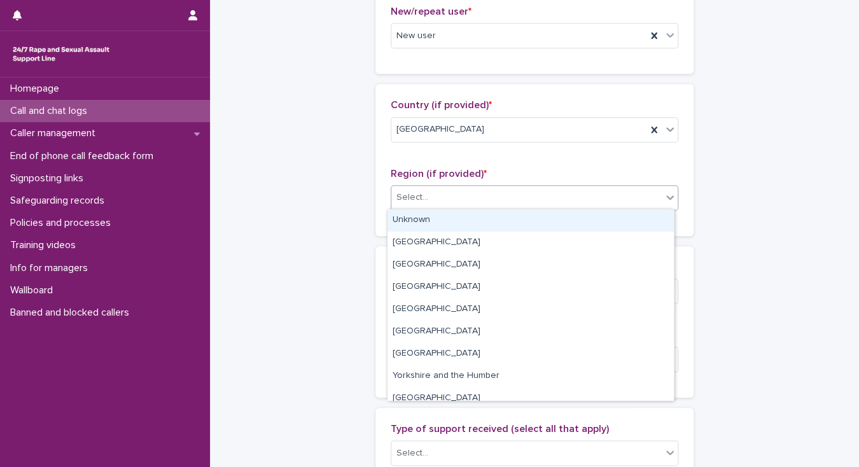
click at [411, 196] on div "Select..." at bounding box center [412, 197] width 32 height 13
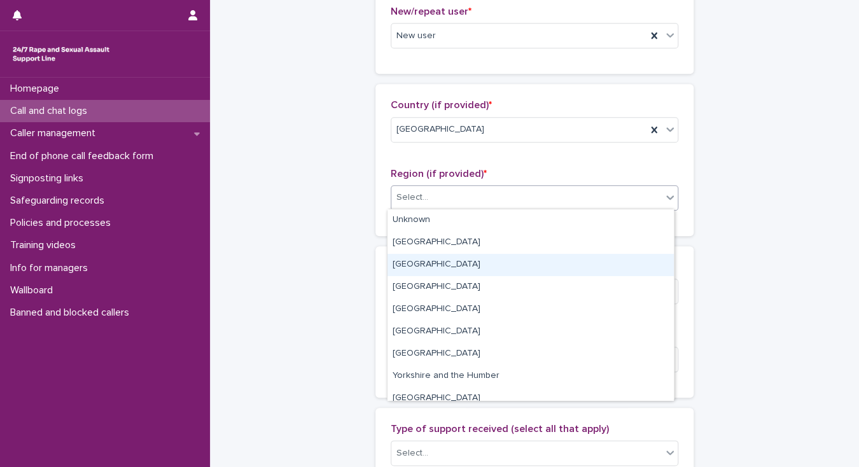
click at [416, 262] on div "South East" at bounding box center [530, 265] width 286 height 22
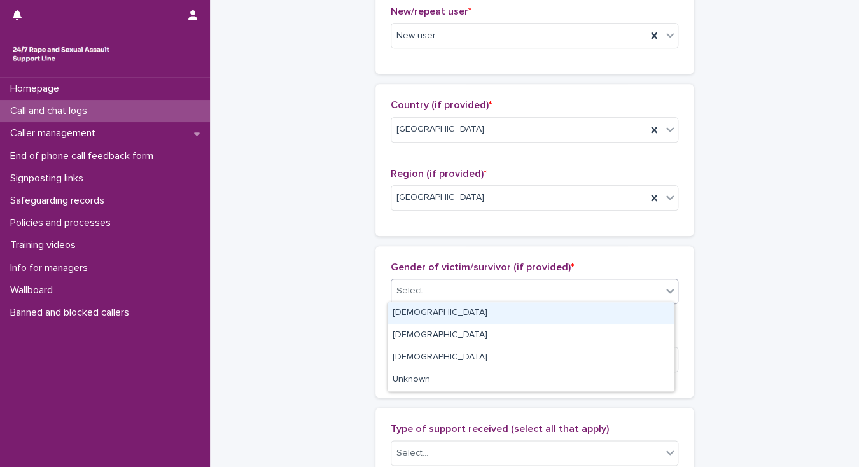
click at [469, 285] on div "Select..." at bounding box center [526, 291] width 270 height 21
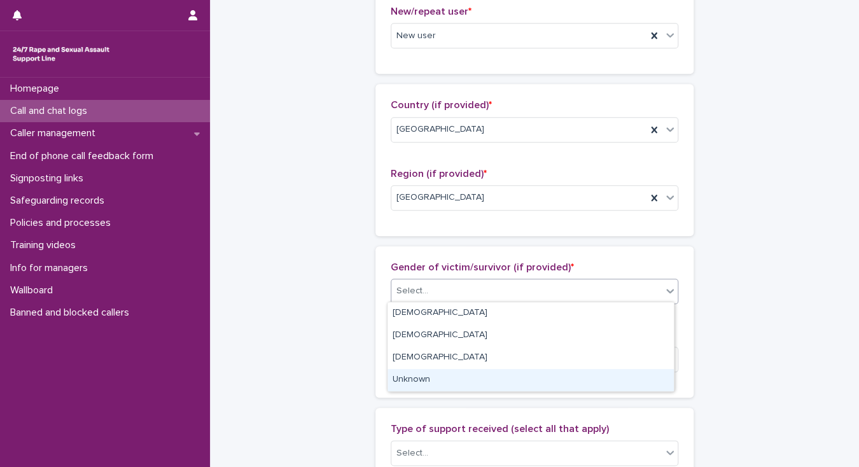
click at [408, 377] on div "Unknown" at bounding box center [530, 380] width 286 height 22
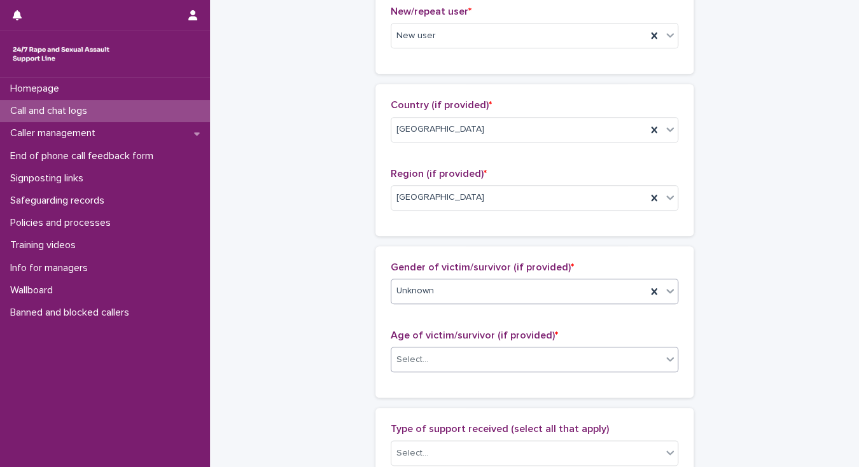
click at [466, 358] on div "Select..." at bounding box center [526, 359] width 270 height 21
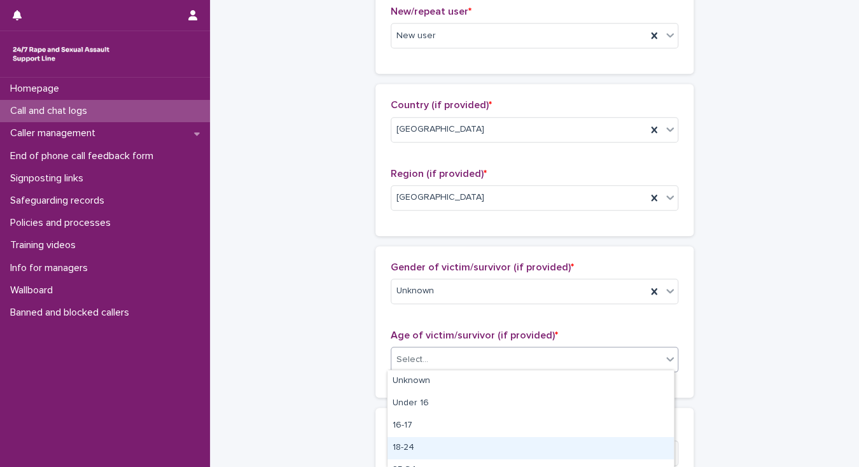
click at [446, 448] on div "18-24" at bounding box center [530, 448] width 286 height 22
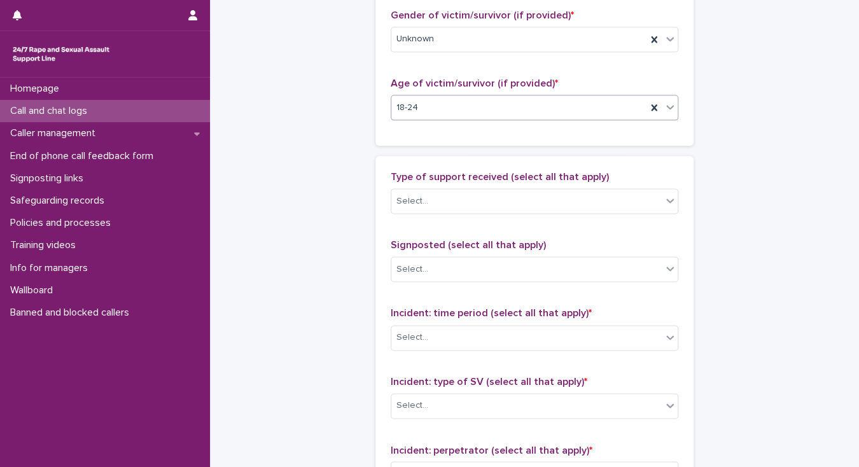
scroll to position [779, 0]
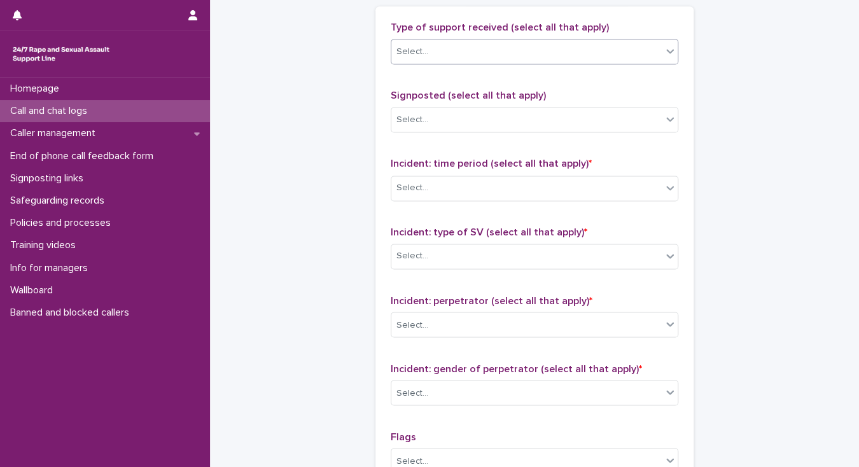
click at [441, 48] on div "Select..." at bounding box center [526, 51] width 270 height 21
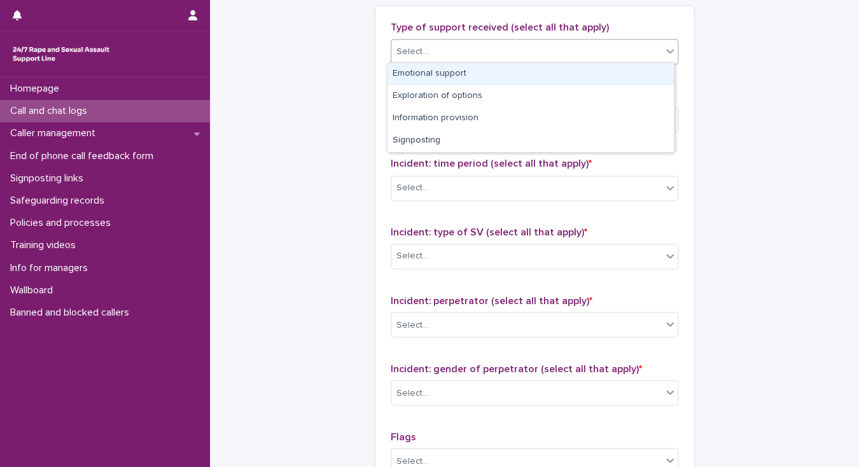
click at [417, 67] on div "Emotional support" at bounding box center [530, 74] width 286 height 22
click at [534, 53] on div "Emotional support" at bounding box center [518, 52] width 255 height 22
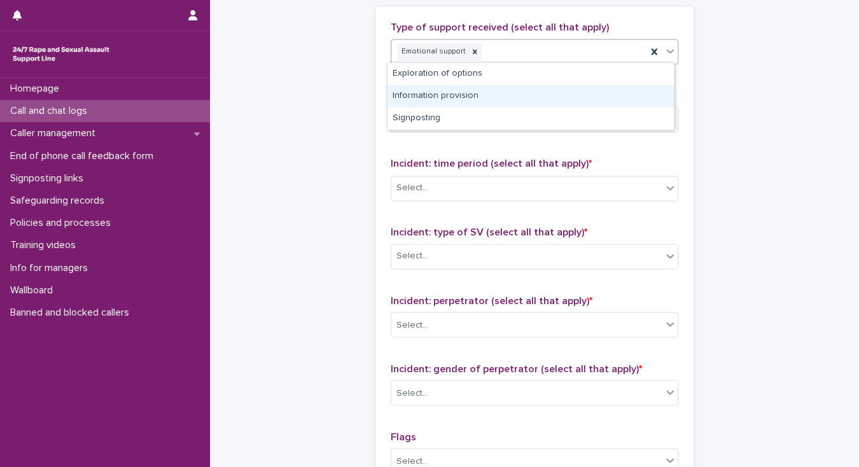
click at [466, 93] on div "Information provision" at bounding box center [530, 96] width 286 height 22
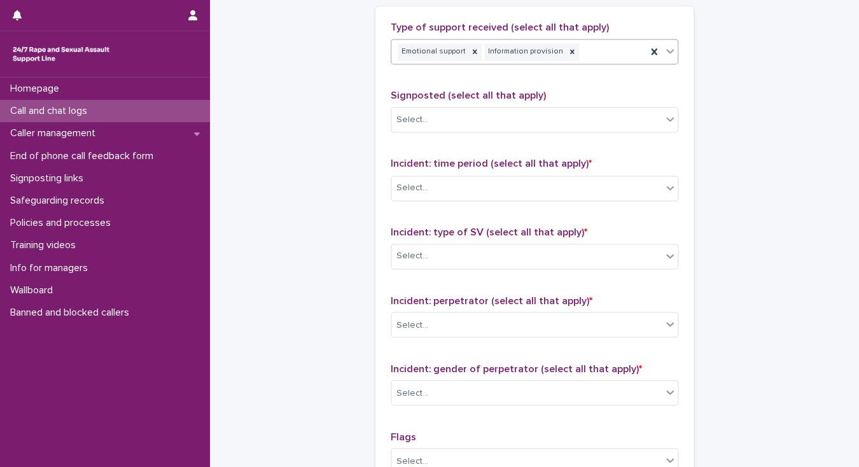
click at [592, 55] on div "Emotional support Information provision" at bounding box center [518, 52] width 255 height 22
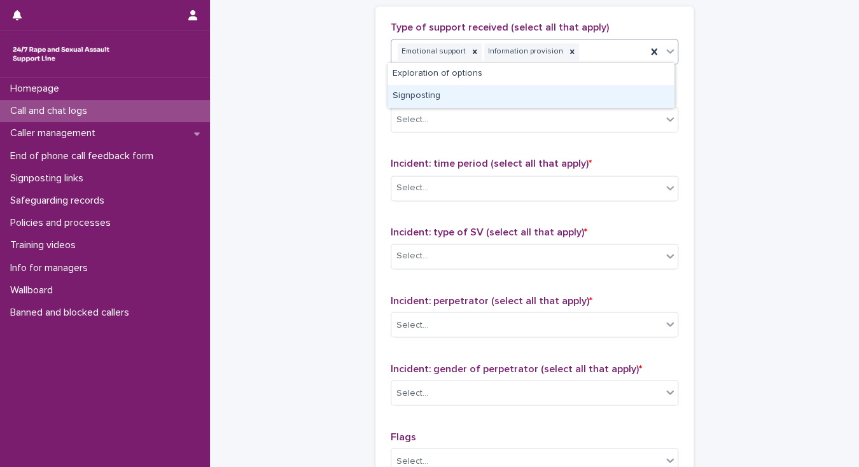
click at [506, 98] on div "Signposting" at bounding box center [530, 96] width 286 height 22
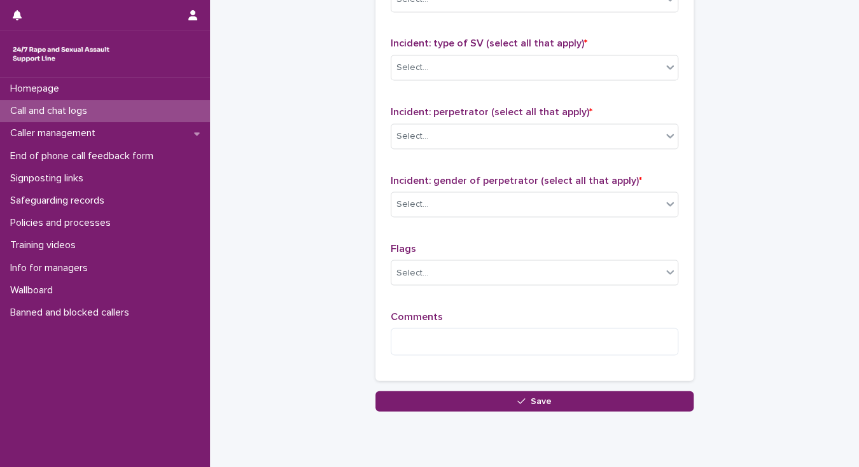
scroll to position [1007, 0]
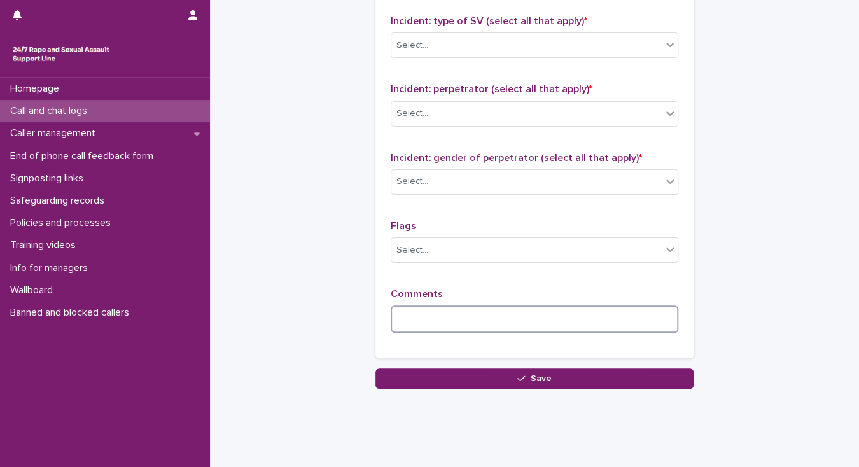
click at [419, 305] on textarea at bounding box center [535, 318] width 288 height 27
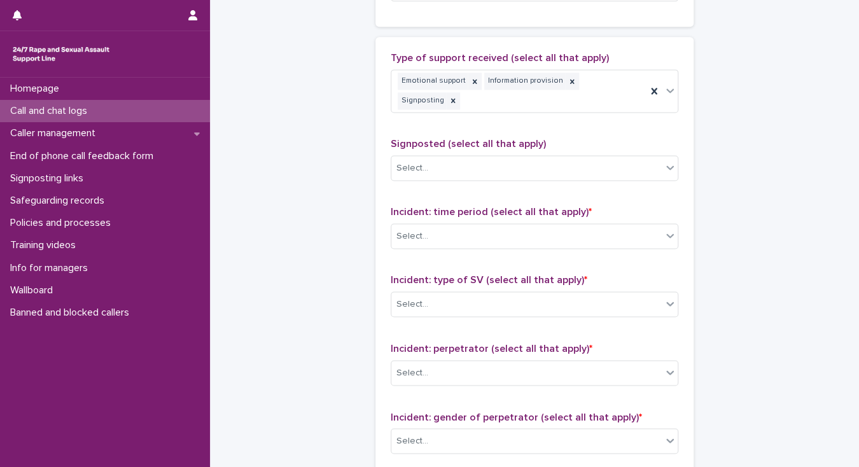
scroll to position [746, 0]
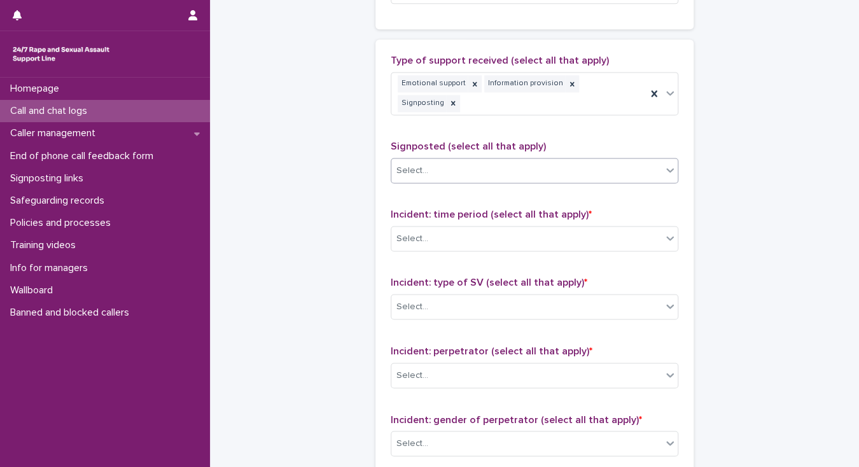
click at [431, 160] on div "Select..." at bounding box center [526, 170] width 270 height 21
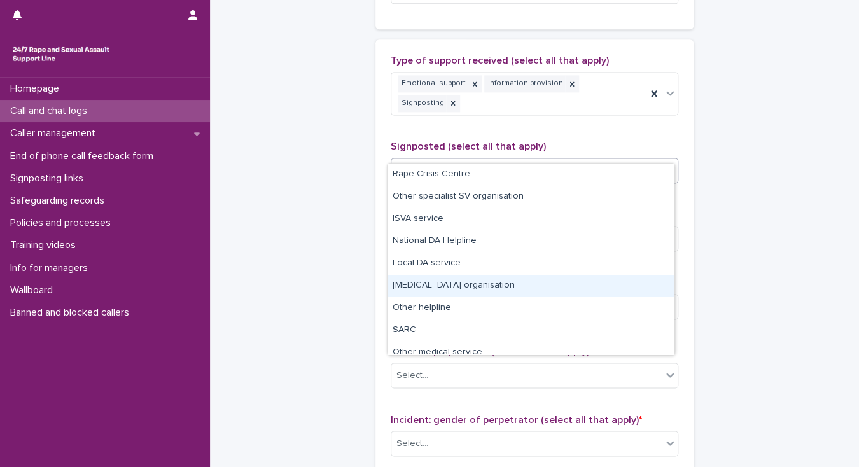
click at [441, 284] on div "Other counselling organisation" at bounding box center [530, 286] width 286 height 22
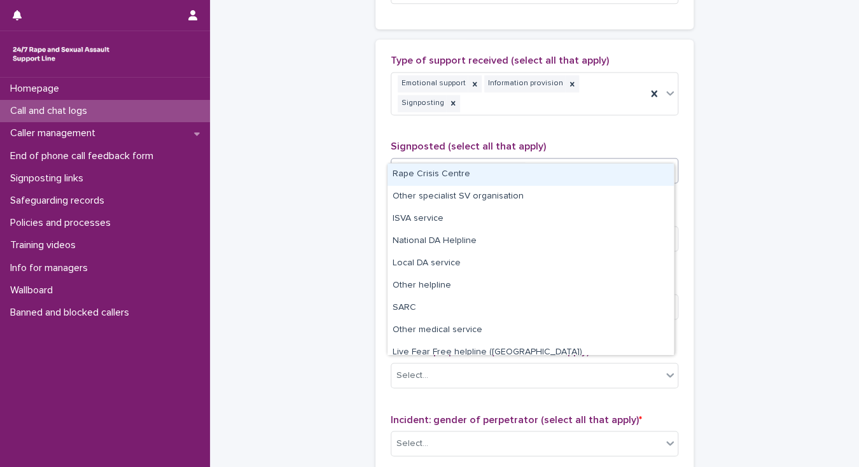
click at [542, 160] on div "Other counselling organisation" at bounding box center [518, 171] width 255 height 22
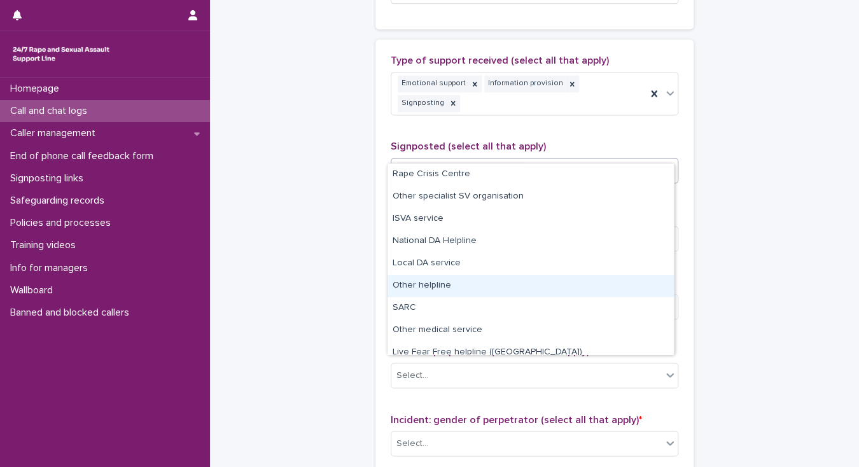
click at [462, 280] on div "Other helpline" at bounding box center [530, 286] width 286 height 22
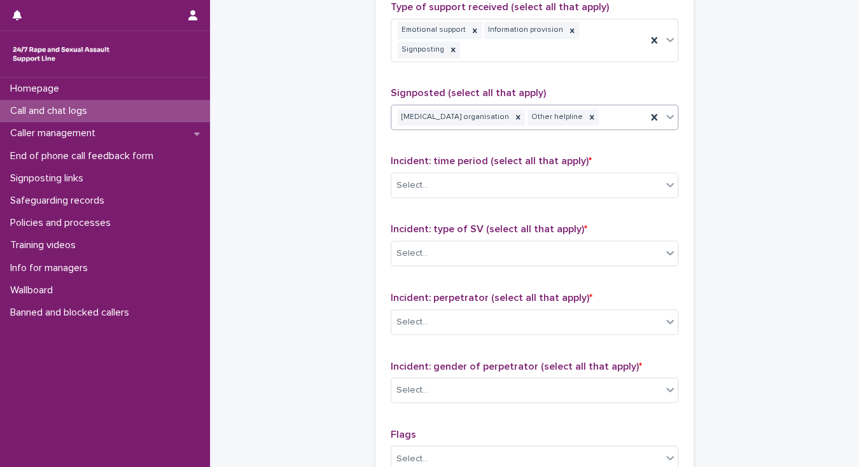
scroll to position [1007, 0]
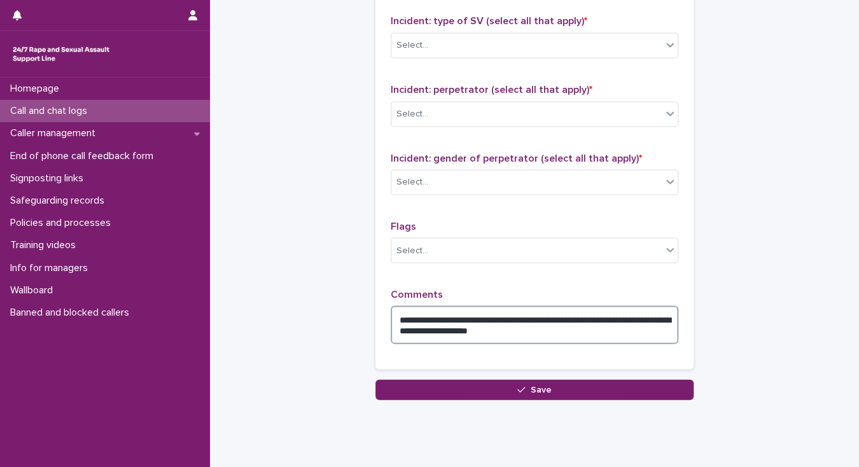
click at [551, 308] on textarea "**********" at bounding box center [535, 324] width 288 height 38
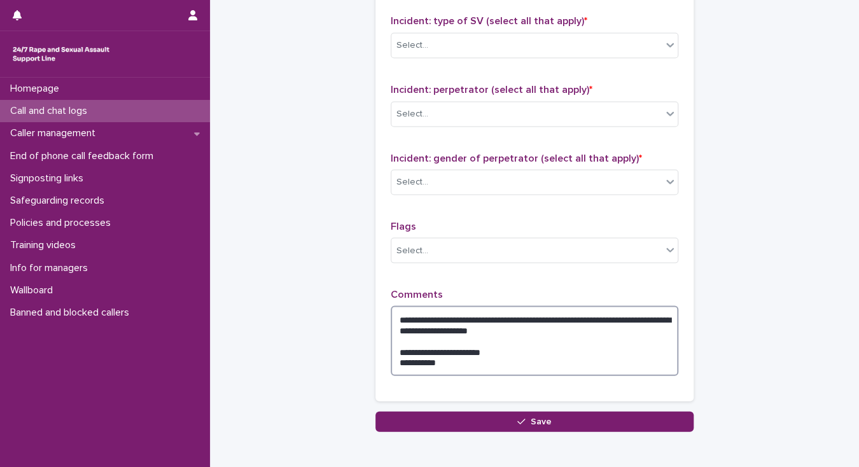
click at [555, 307] on textarea "**********" at bounding box center [535, 340] width 288 height 70
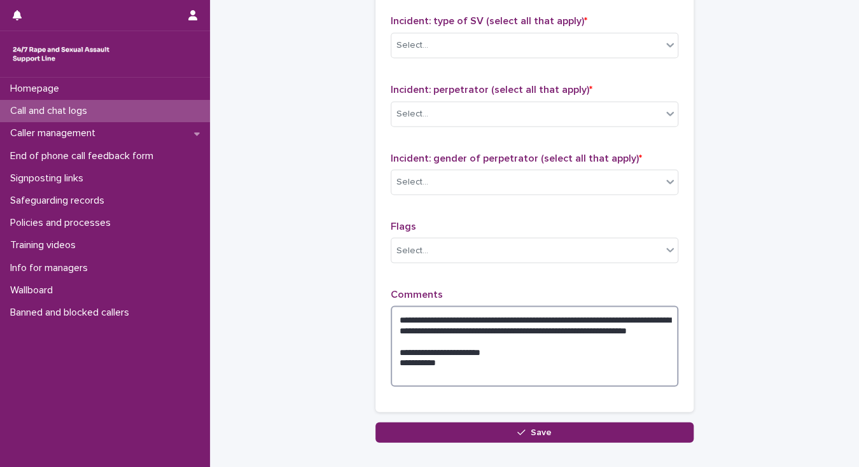
click at [486, 317] on textarea "**********" at bounding box center [535, 345] width 288 height 81
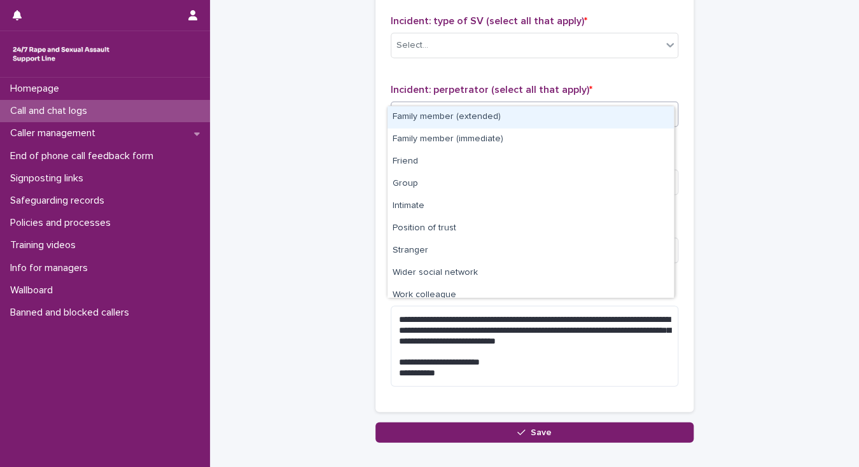
click at [459, 103] on div "Select..." at bounding box center [526, 113] width 270 height 21
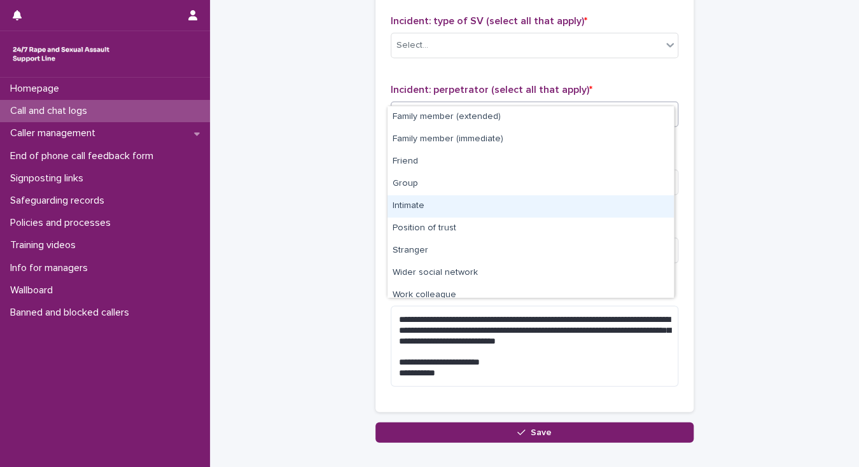
click at [420, 200] on div "Intimate" at bounding box center [530, 206] width 286 height 22
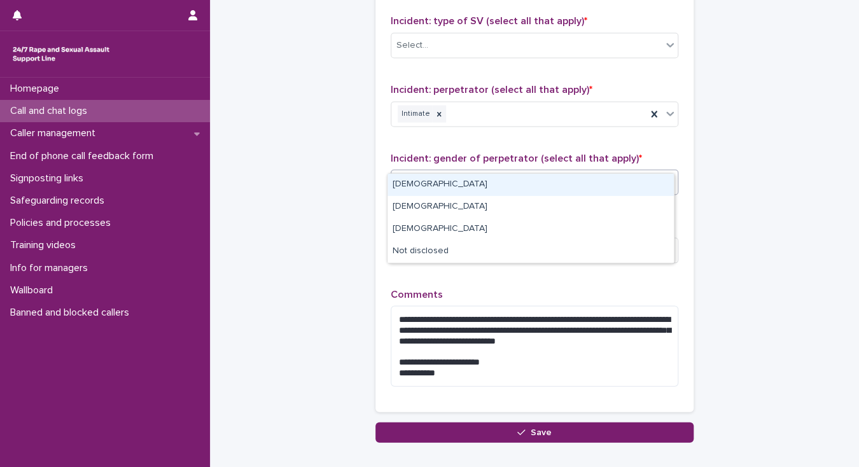
click at [429, 176] on input "text" at bounding box center [429, 181] width 1 height 11
click at [427, 184] on div "Male" at bounding box center [530, 185] width 286 height 22
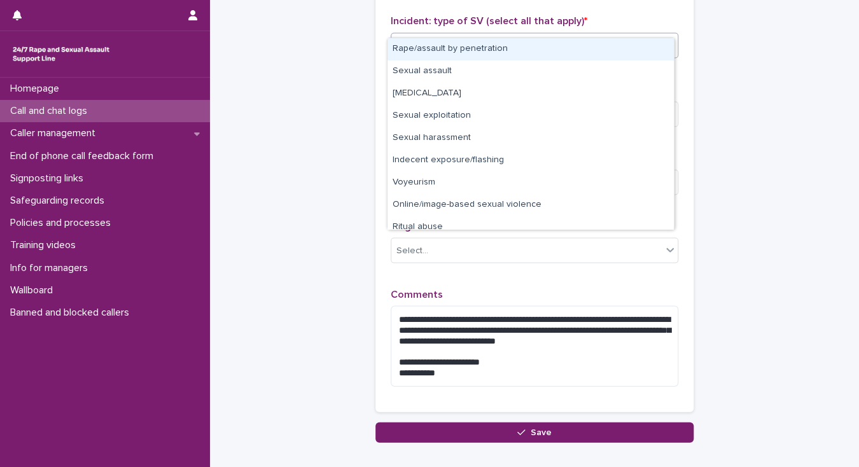
click at [449, 35] on div "Select..." at bounding box center [526, 45] width 270 height 21
click at [441, 51] on div "Rape/assault by penetration" at bounding box center [530, 49] width 286 height 22
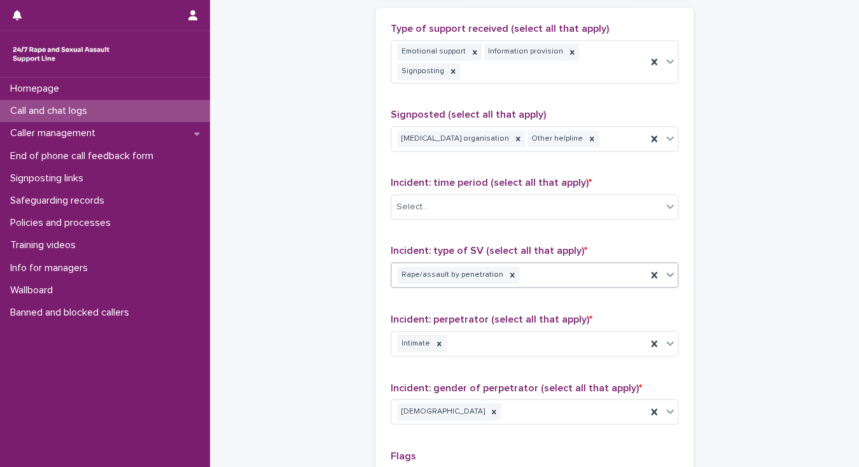
scroll to position [765, 0]
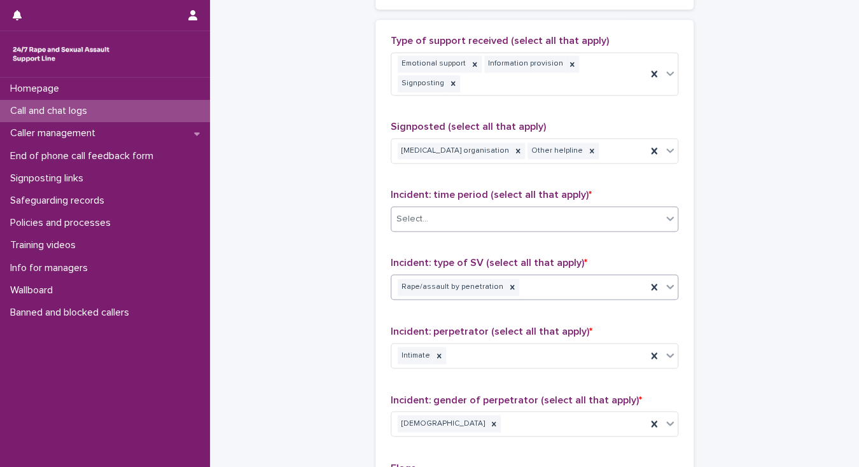
click at [556, 209] on div "Select..." at bounding box center [526, 219] width 270 height 21
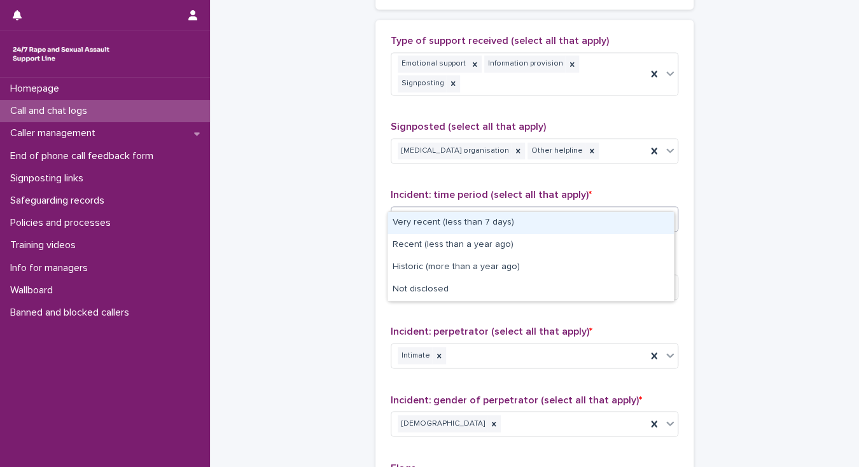
click at [448, 221] on div "Very recent (less than 7 days)" at bounding box center [530, 223] width 286 height 22
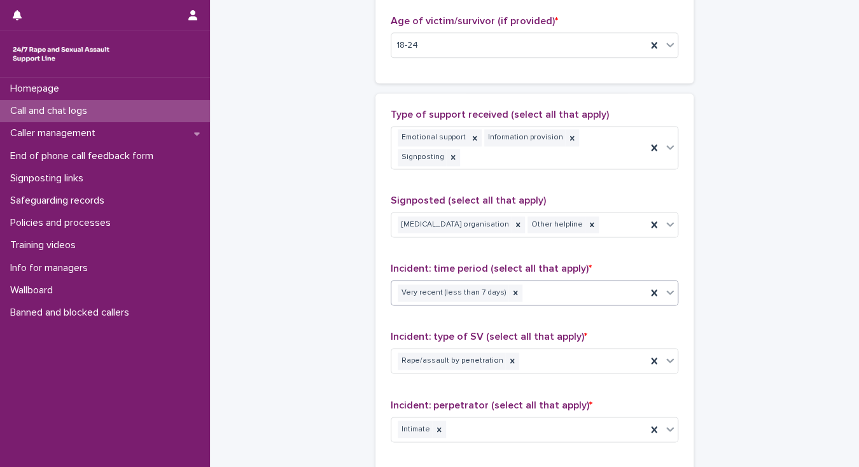
scroll to position [683, 0]
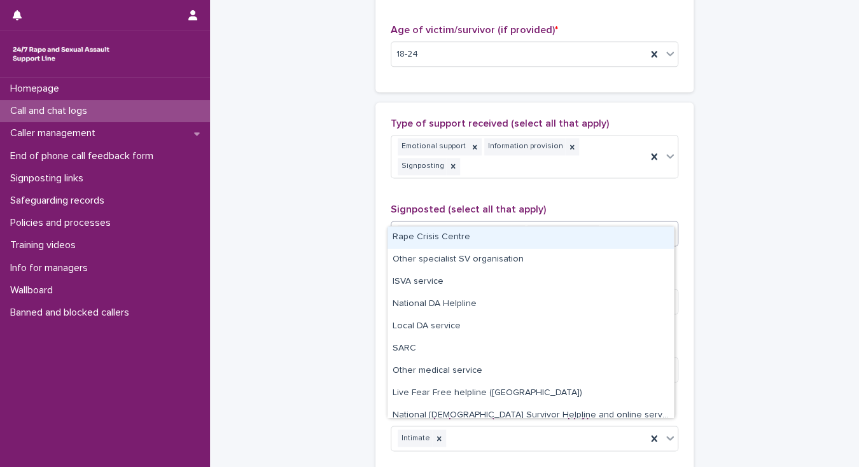
click at [602, 223] on div "Other counselling organisation Other helpline" at bounding box center [518, 234] width 255 height 22
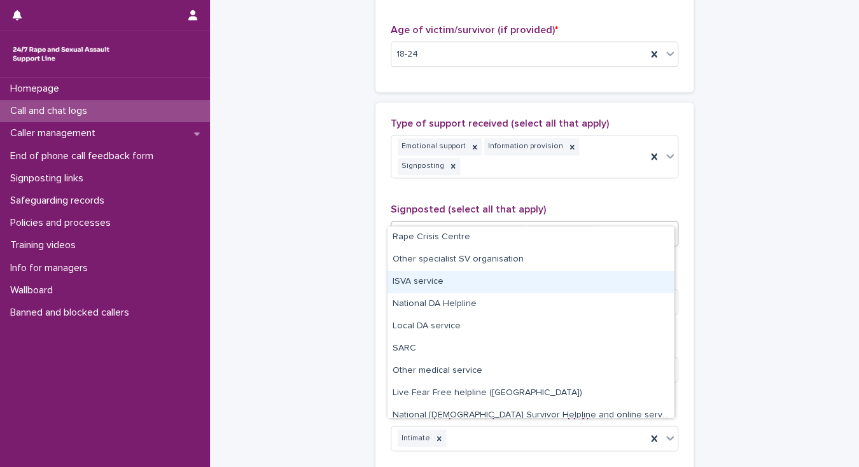
click at [436, 282] on div "ISVA service" at bounding box center [530, 282] width 286 height 22
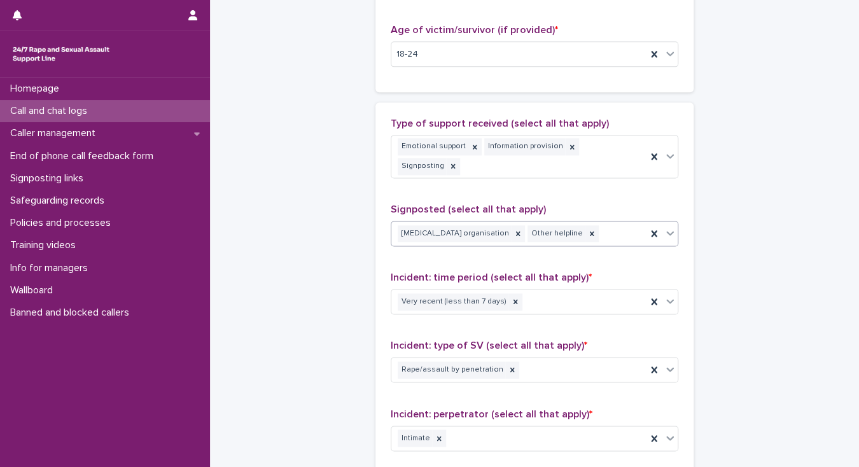
scroll to position [691, 0]
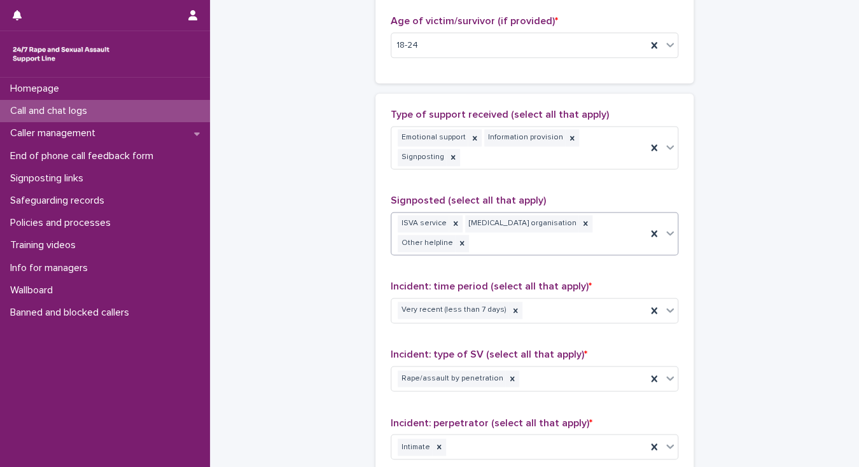
click at [552, 225] on div "ISVA service Other counselling organisation Other helpline" at bounding box center [518, 233] width 255 height 42
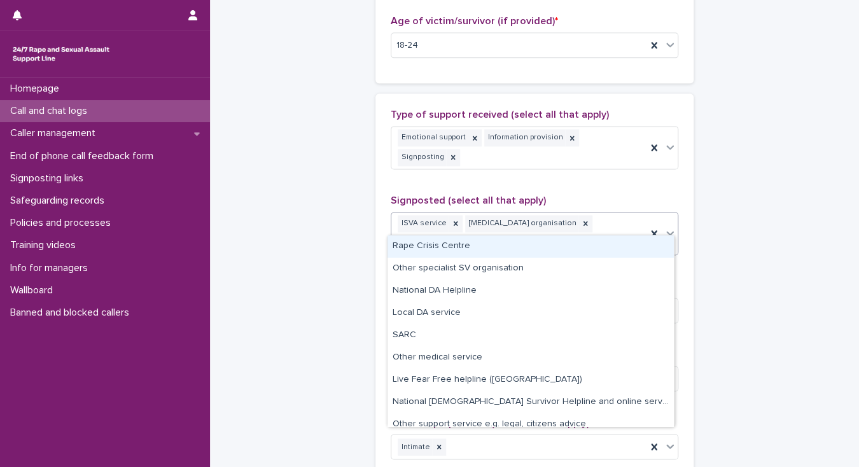
click at [511, 246] on div "Rape Crisis Centre" at bounding box center [530, 246] width 286 height 22
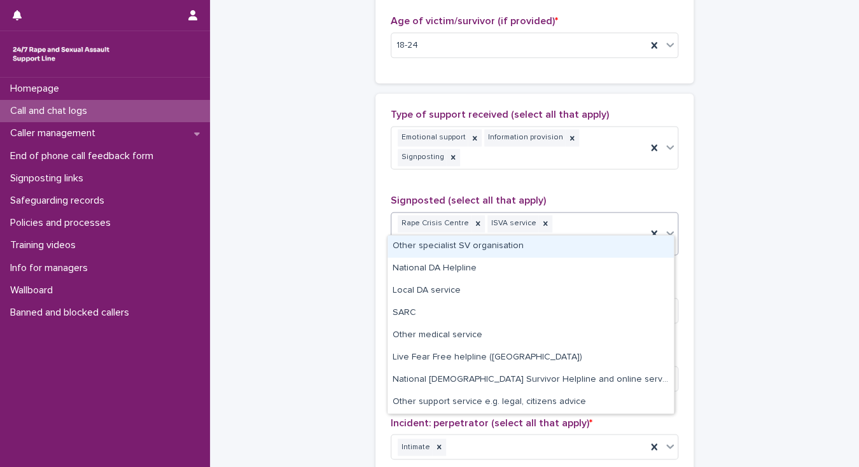
click at [597, 219] on div "Rape Crisis Centre ISVA service Other counselling organisation Other helpline" at bounding box center [518, 233] width 255 height 42
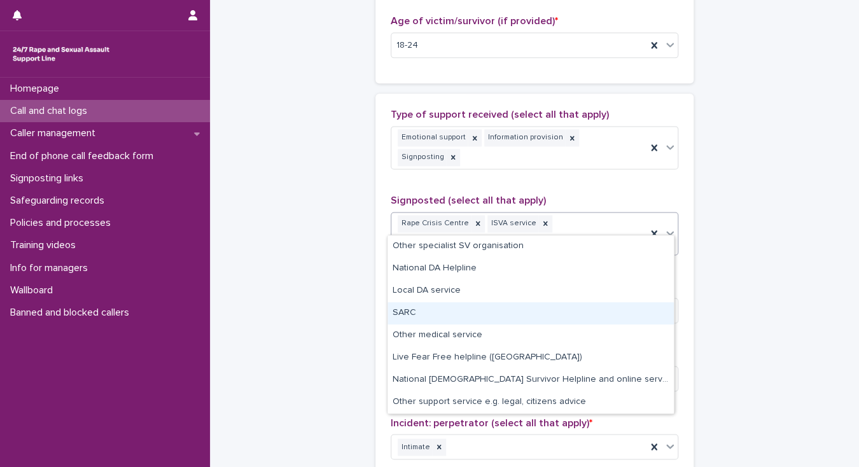
click at [405, 313] on div "SARC" at bounding box center [530, 313] width 286 height 22
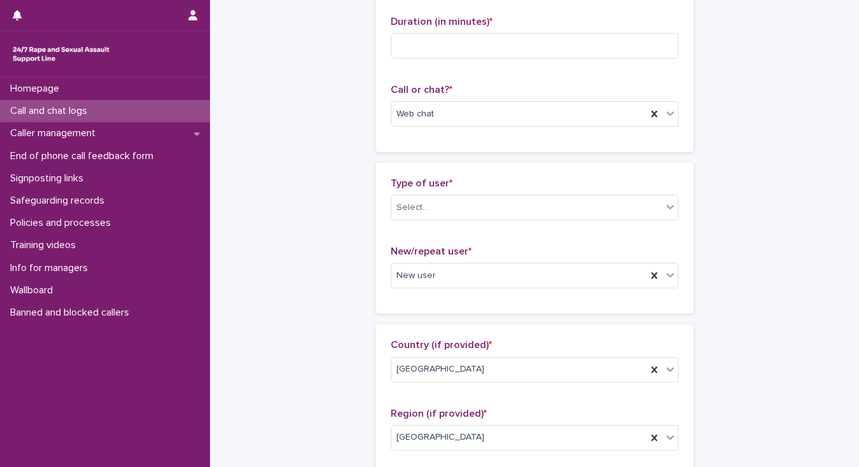
scroll to position [134, 0]
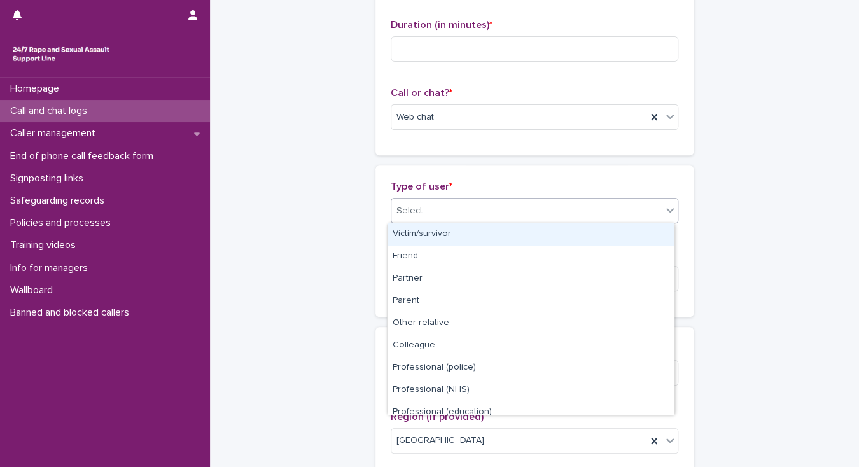
click at [482, 207] on div "Select..." at bounding box center [526, 210] width 270 height 21
click at [443, 233] on div "Victim/survivor" at bounding box center [530, 234] width 286 height 22
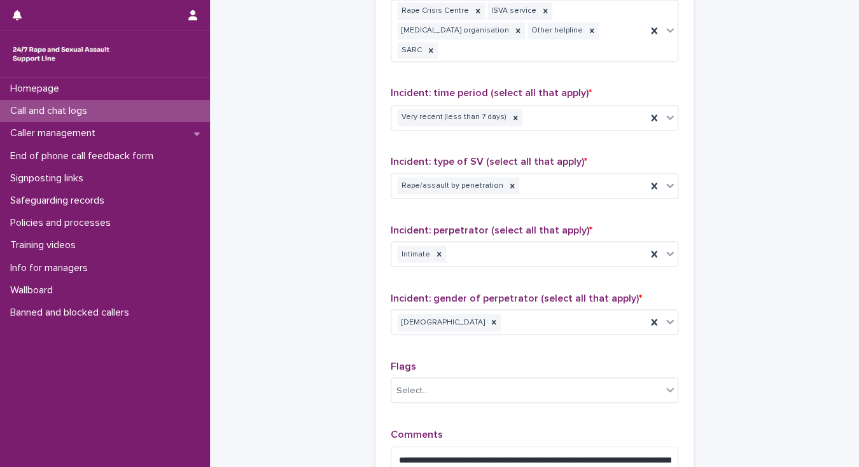
scroll to position [975, 0]
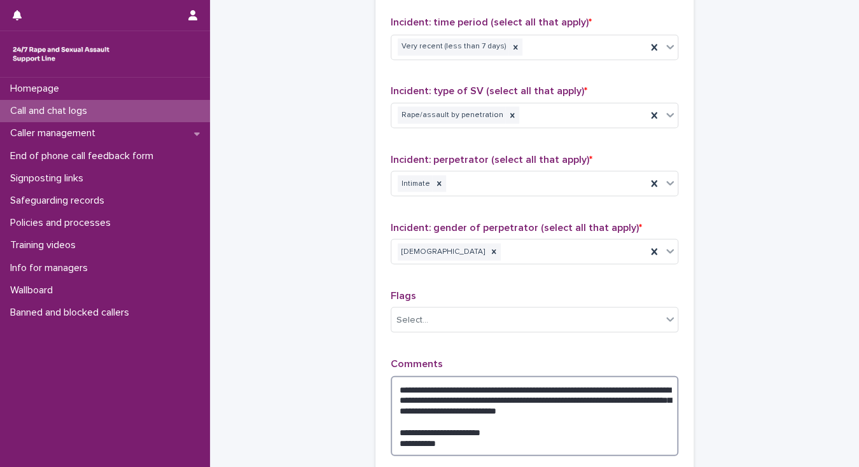
click at [503, 375] on textarea "**********" at bounding box center [535, 415] width 288 height 81
type textarea "**********"
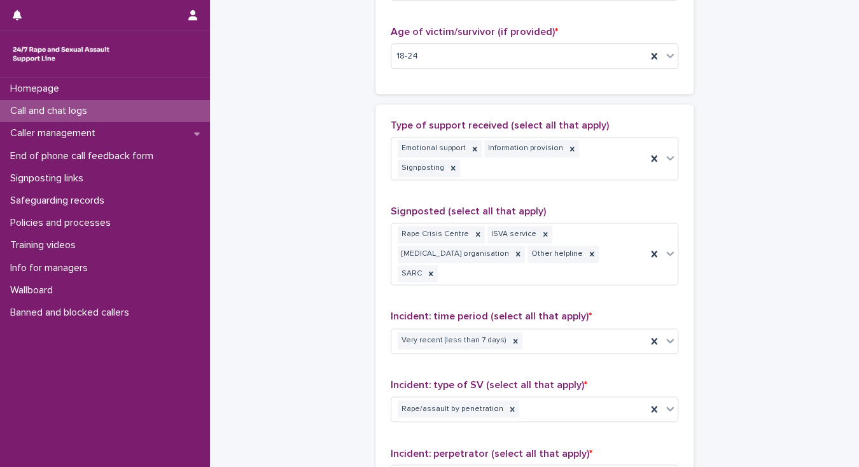
scroll to position [620, 0]
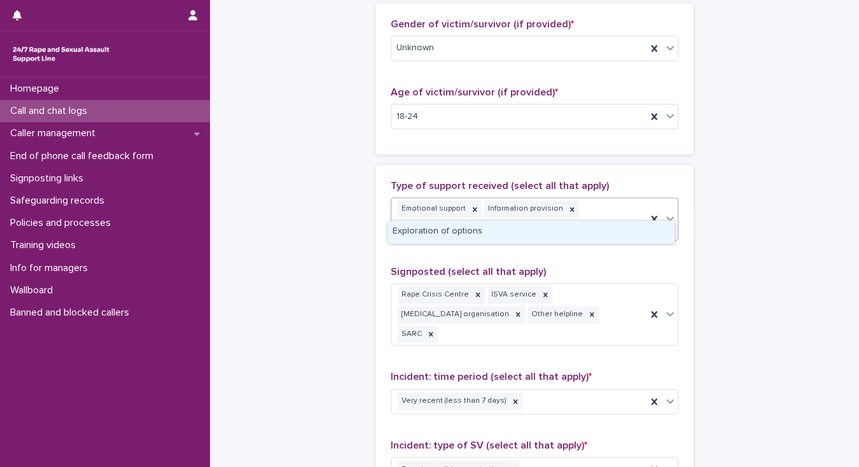
click at [634, 209] on div "Emotional support Information provision Signposting" at bounding box center [518, 219] width 255 height 42
click at [486, 232] on div "Exploration of options" at bounding box center [530, 232] width 286 height 22
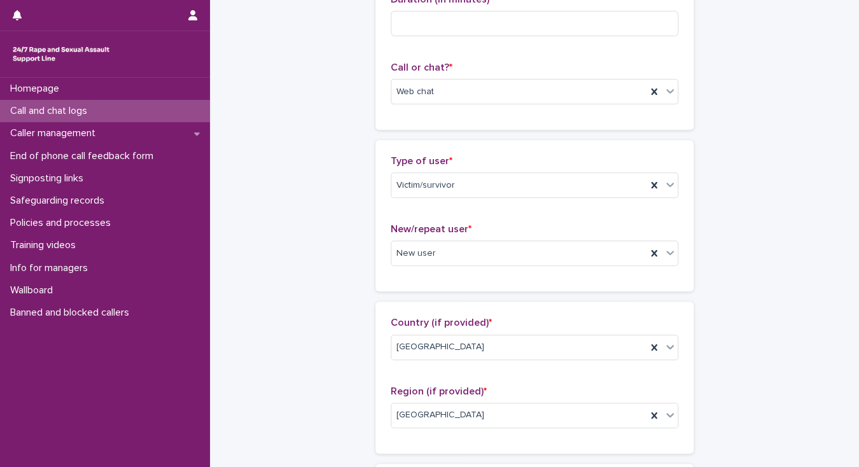
scroll to position [0, 0]
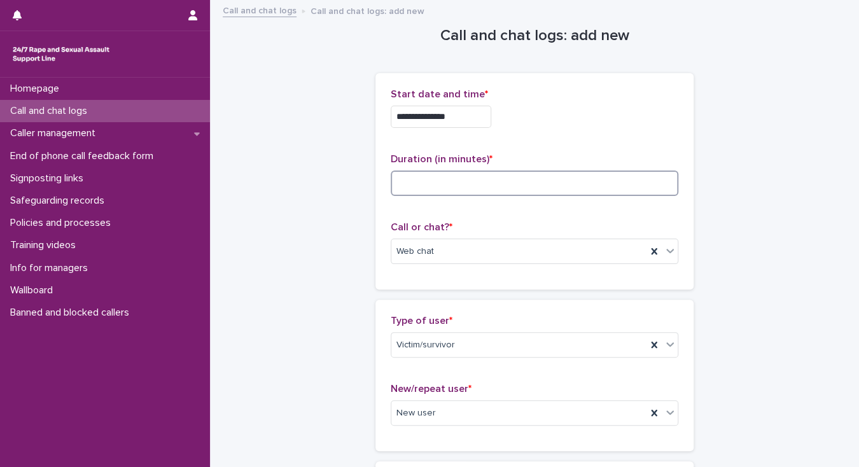
click at [440, 182] on input at bounding box center [535, 182] width 288 height 25
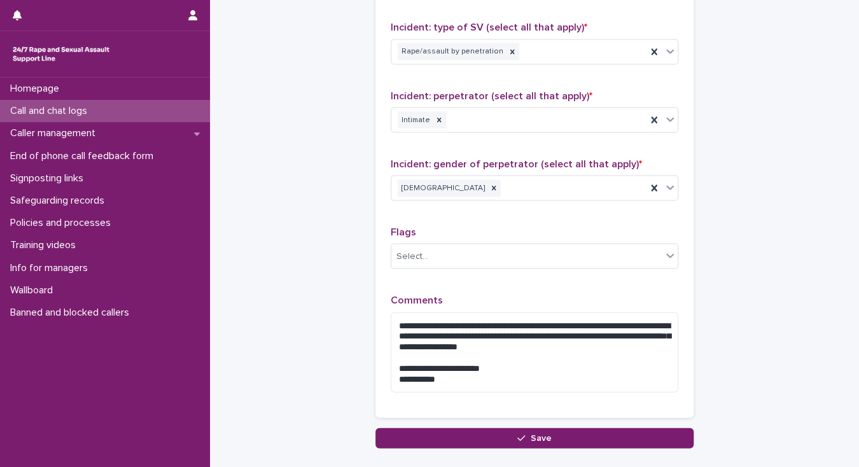
scroll to position [1045, 0]
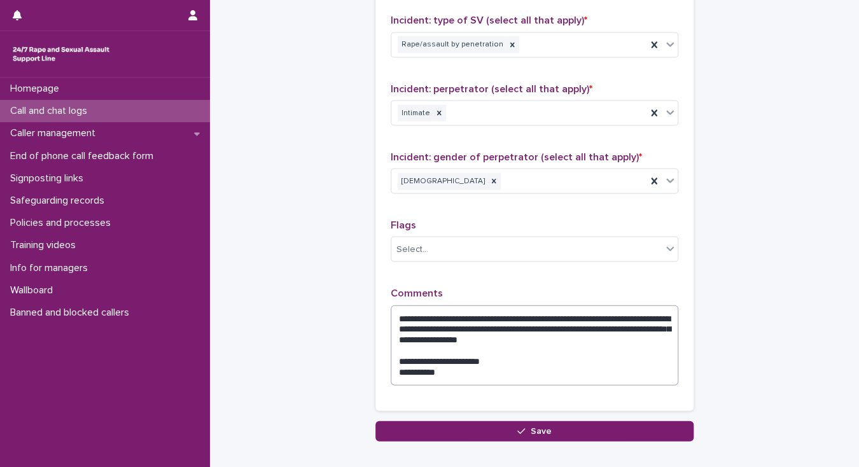
type input "**"
drag, startPoint x: 442, startPoint y: 349, endPoint x: 391, endPoint y: 338, distance: 51.9
click at [391, 338] on textarea "**********" at bounding box center [535, 345] width 288 height 81
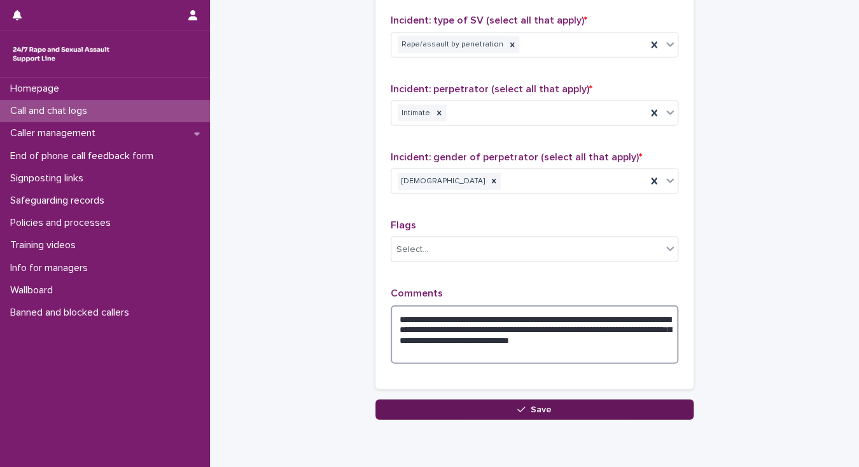
type textarea "**********"
click at [435, 399] on button "Save" at bounding box center [534, 409] width 318 height 20
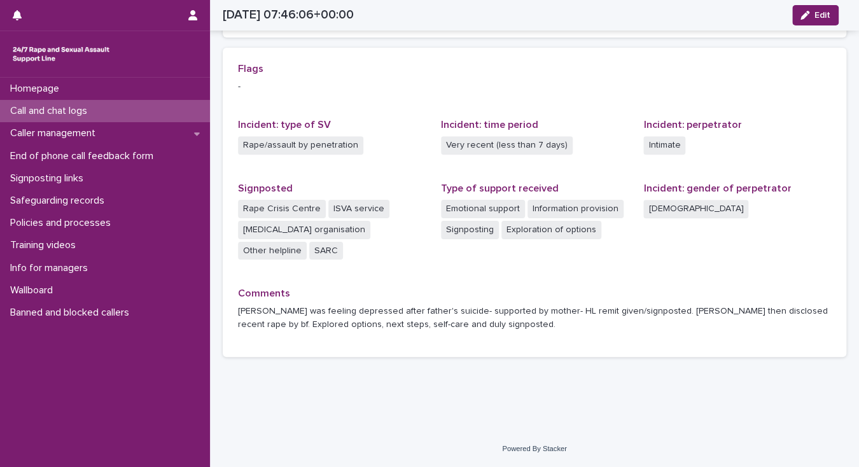
scroll to position [264, 0]
click at [94, 115] on p "Call and chat logs" at bounding box center [51, 111] width 92 height 12
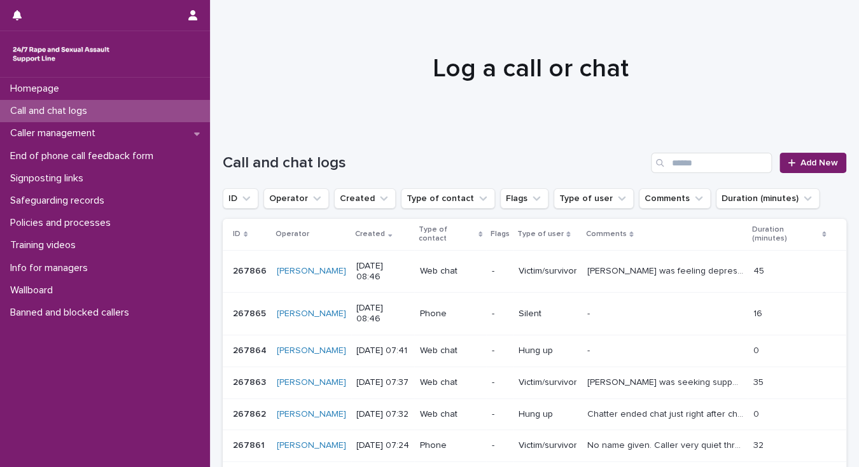
click at [83, 109] on p "Call and chat logs" at bounding box center [51, 111] width 92 height 12
click at [809, 163] on span "Add New" at bounding box center [819, 162] width 38 height 9
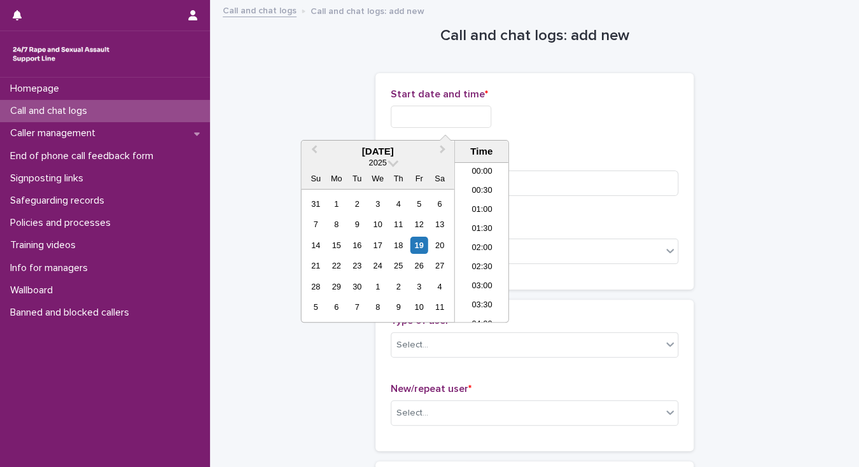
click at [440, 123] on input "text" at bounding box center [441, 117] width 101 height 22
click at [474, 239] on li "08:30" at bounding box center [482, 242] width 54 height 19
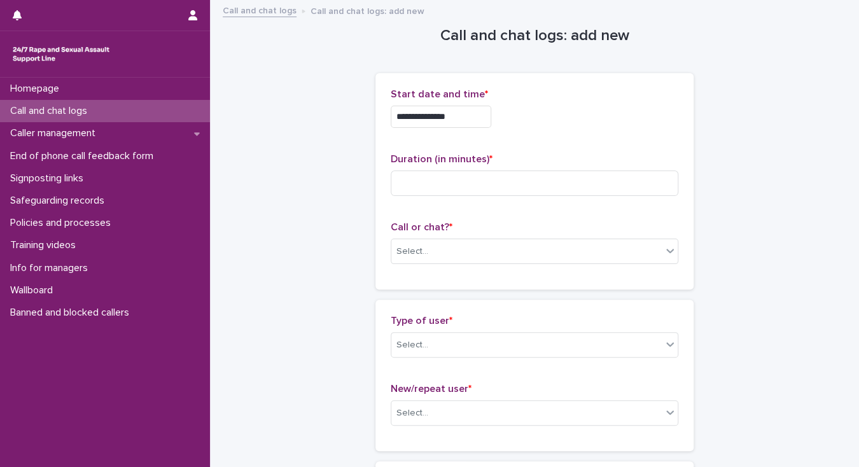
click at [455, 114] on input "**********" at bounding box center [441, 117] width 101 height 22
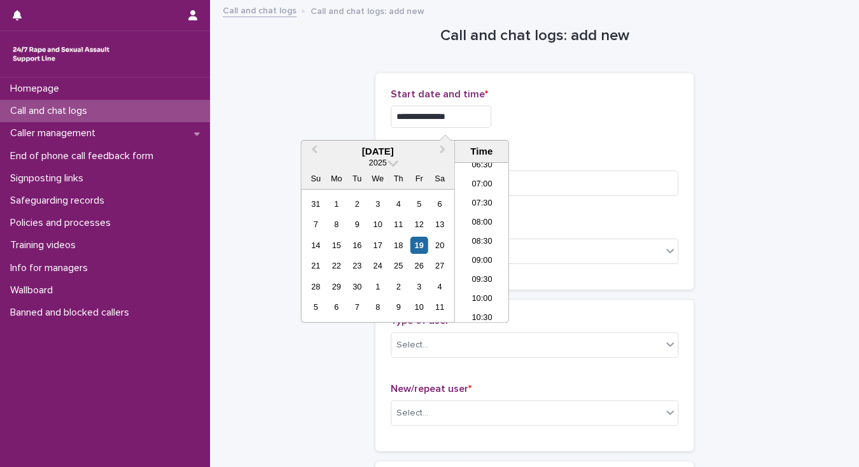
type input "**********"
click at [528, 142] on div "**********" at bounding box center [535, 181] width 288 height 186
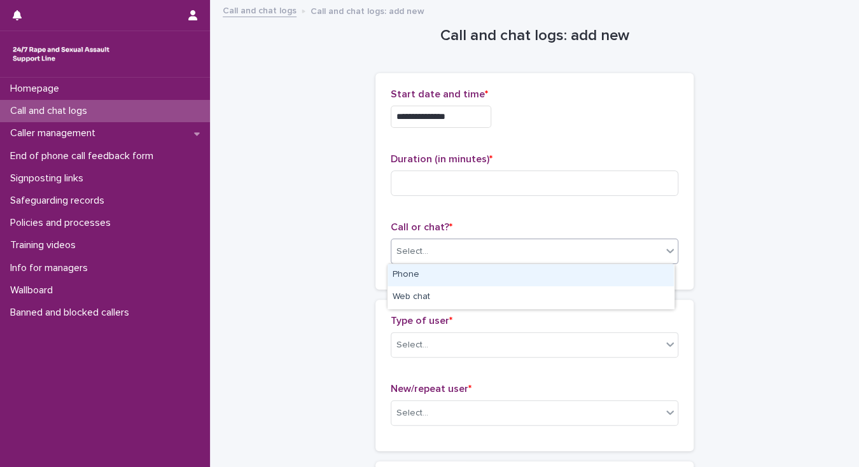
click at [443, 249] on div "Select..." at bounding box center [526, 251] width 270 height 21
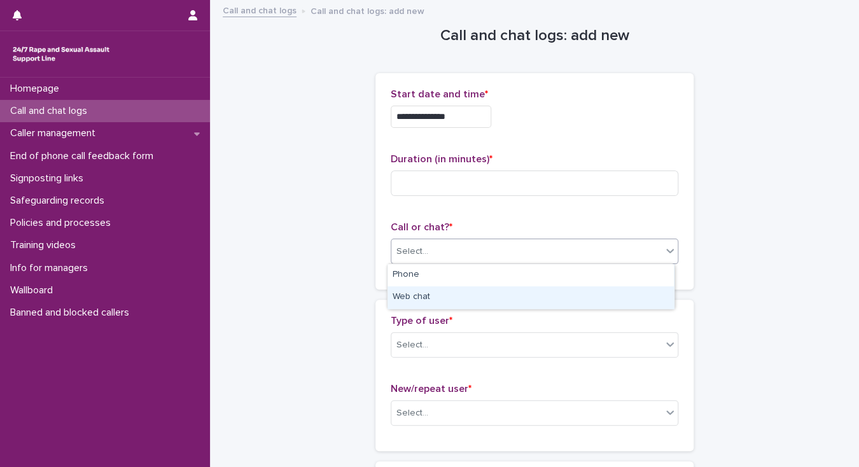
click at [407, 298] on div "Web chat" at bounding box center [530, 297] width 286 height 22
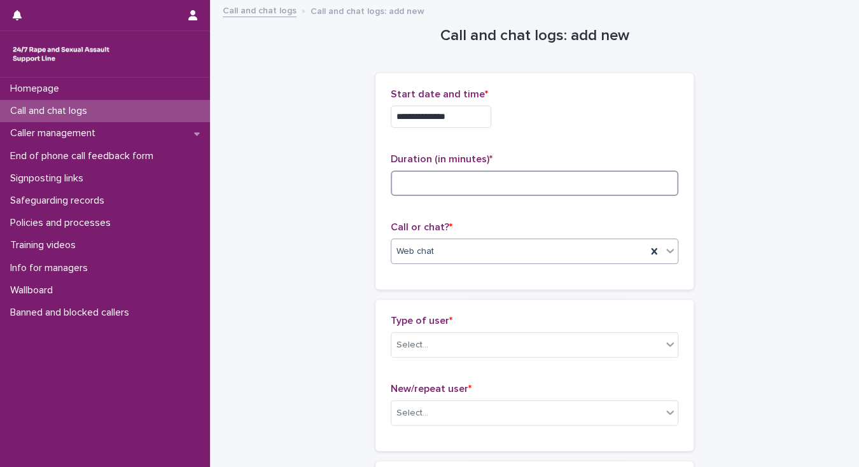
click at [422, 181] on input at bounding box center [535, 182] width 288 height 25
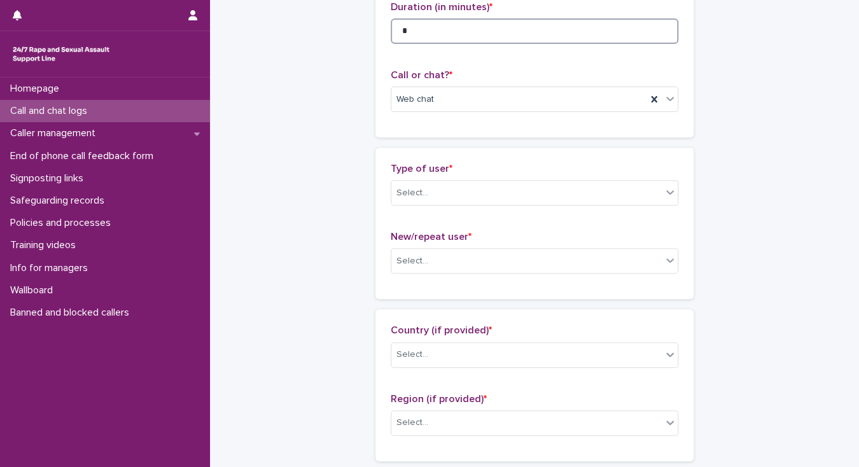
scroll to position [162, 0]
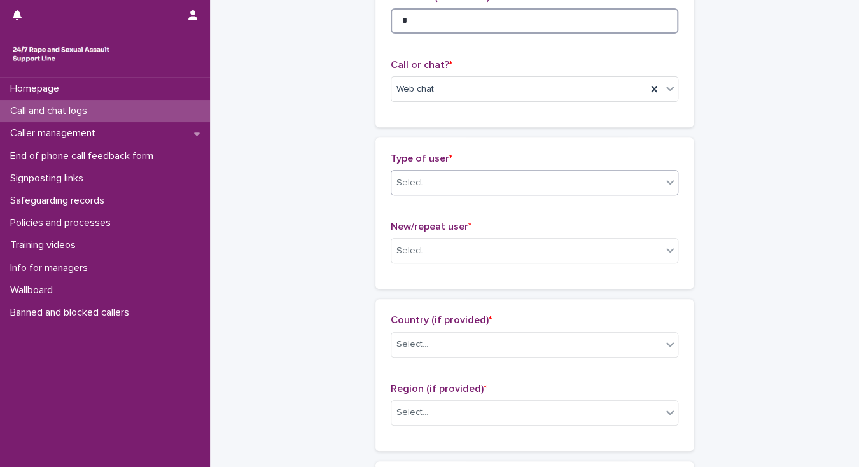
type input "*"
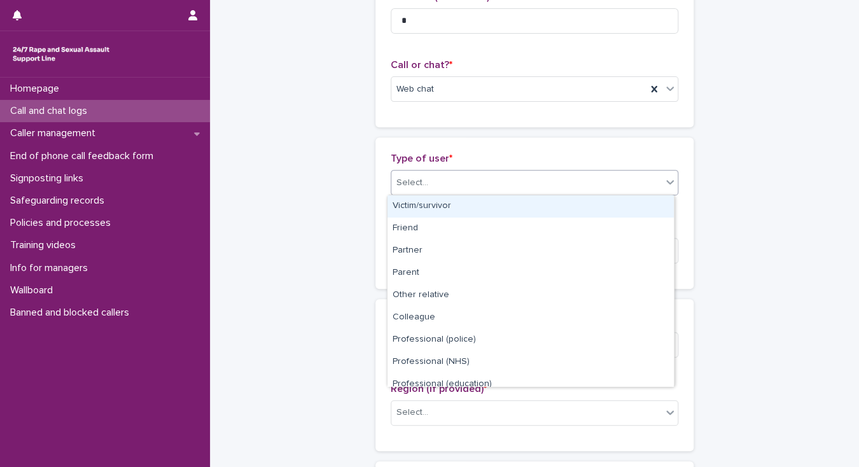
click at [452, 179] on div "Select..." at bounding box center [526, 182] width 270 height 21
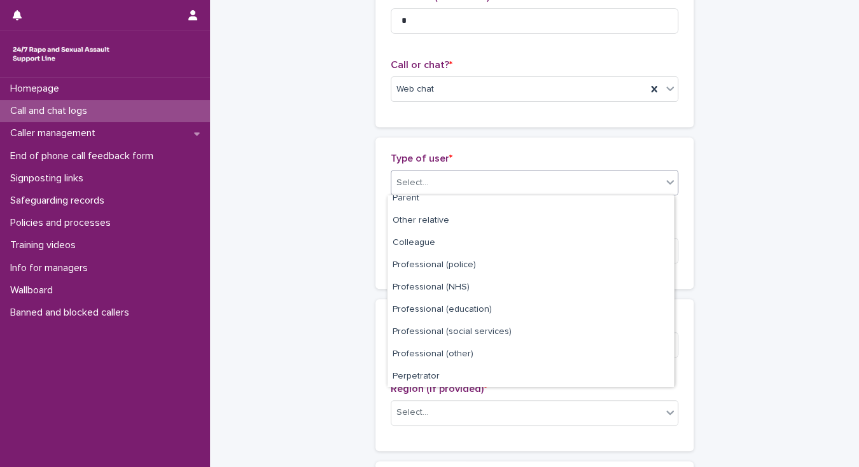
scroll to position [142, 0]
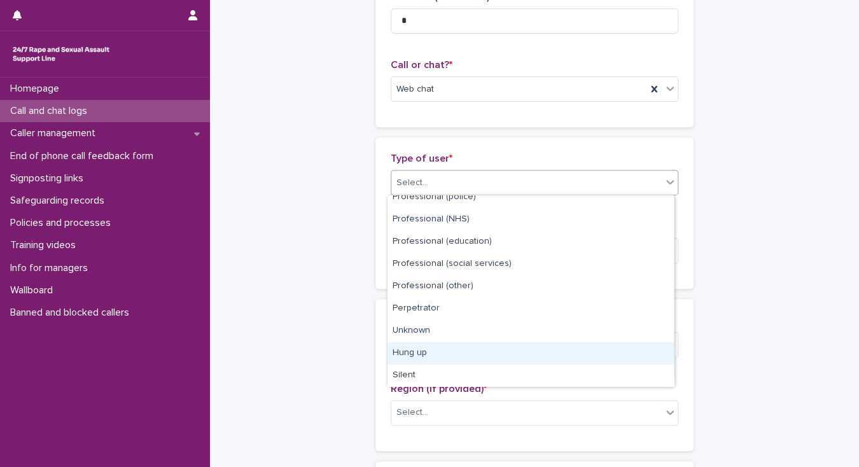
click at [436, 354] on div "Hung up" at bounding box center [530, 353] width 286 height 22
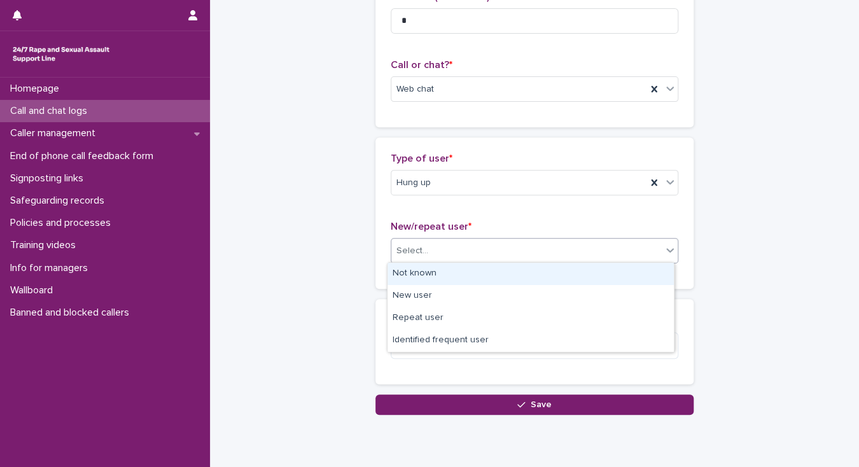
click at [402, 252] on div "Select..." at bounding box center [412, 250] width 32 height 13
click at [396, 268] on div "Not known" at bounding box center [530, 274] width 286 height 22
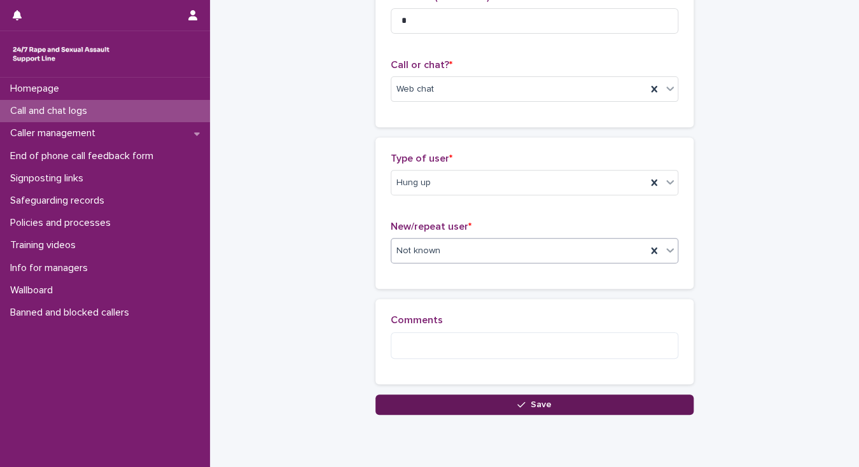
click at [394, 404] on button "Save" at bounding box center [534, 404] width 318 height 20
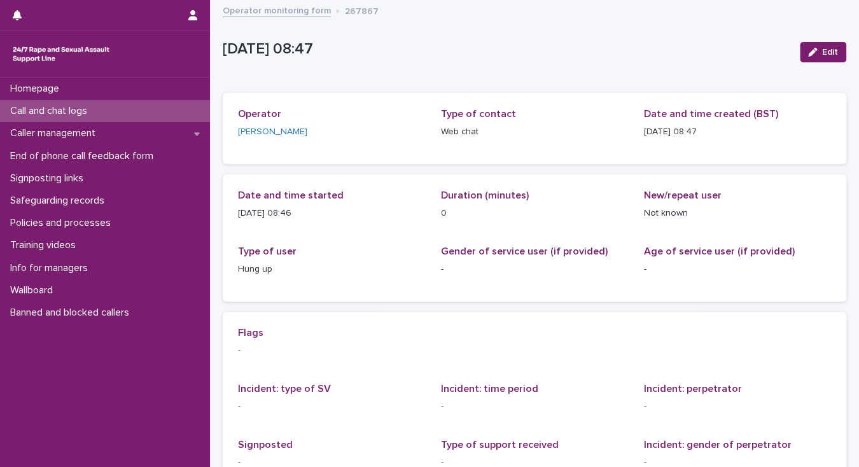
click at [43, 109] on p "Call and chat logs" at bounding box center [51, 111] width 92 height 12
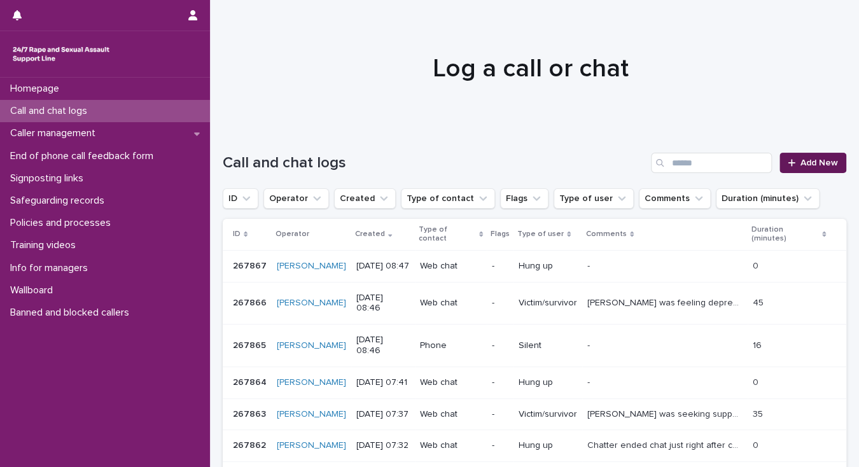
click at [814, 159] on span "Add New" at bounding box center [819, 162] width 38 height 9
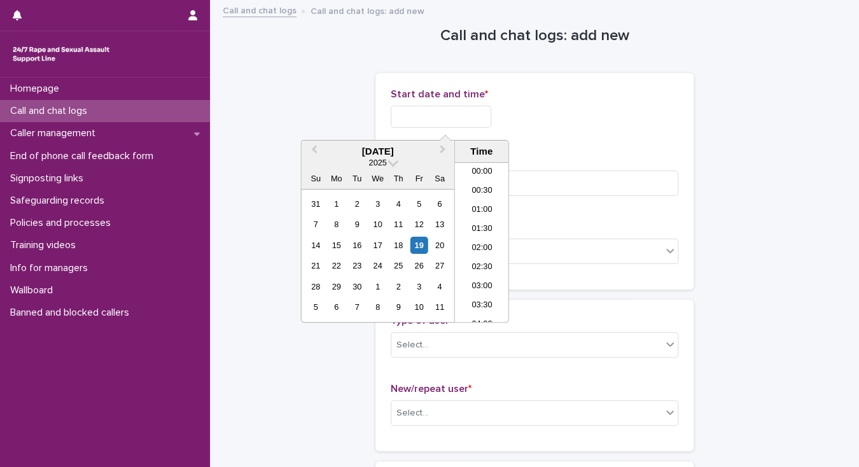
click at [414, 113] on input "text" at bounding box center [441, 117] width 101 height 22
click at [473, 244] on li "08:30" at bounding box center [482, 242] width 54 height 19
click at [459, 114] on input "**********" at bounding box center [441, 117] width 101 height 22
type input "**********"
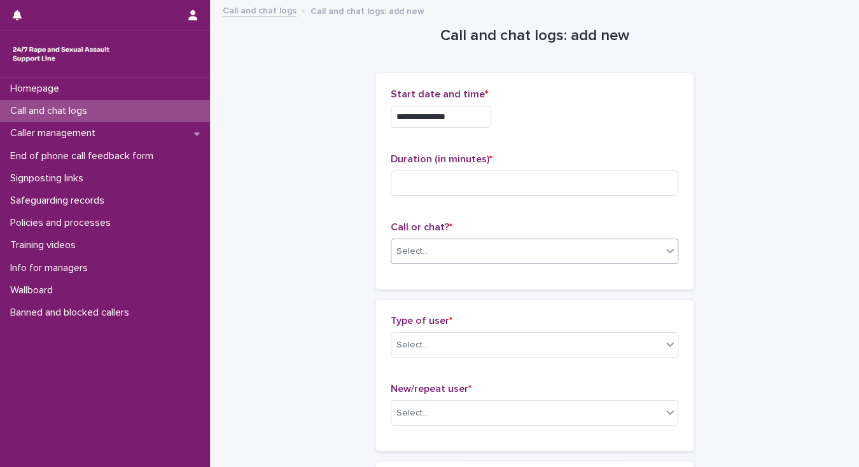
click at [412, 255] on div "Select..." at bounding box center [412, 251] width 32 height 13
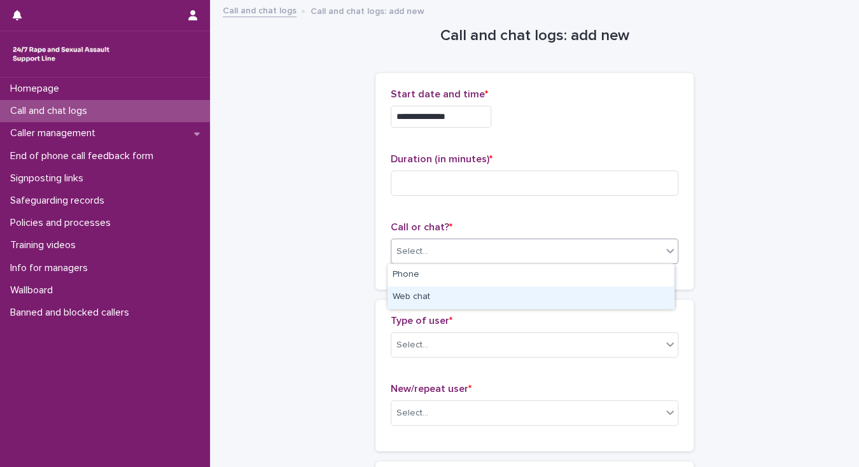
click at [419, 297] on div "Web chat" at bounding box center [530, 297] width 286 height 22
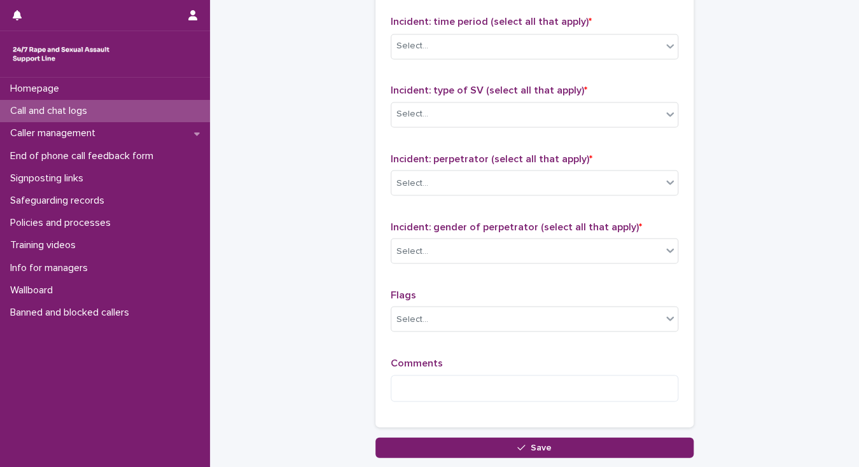
scroll to position [975, 0]
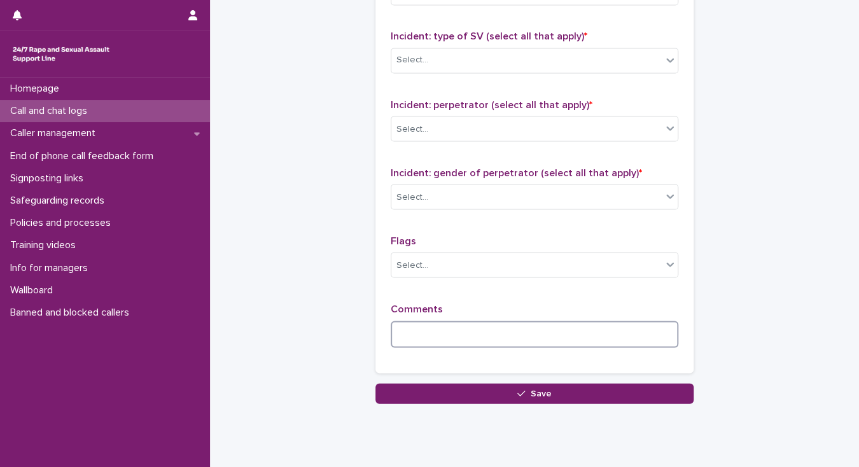
click at [403, 328] on textarea at bounding box center [535, 334] width 288 height 27
click at [108, 363] on div "Homepage Call and chat logs Caller management End of phone call feedback form S…" at bounding box center [105, 272] width 210 height 389
click at [418, 331] on textarea at bounding box center [535, 334] width 288 height 27
paste textarea "**********"
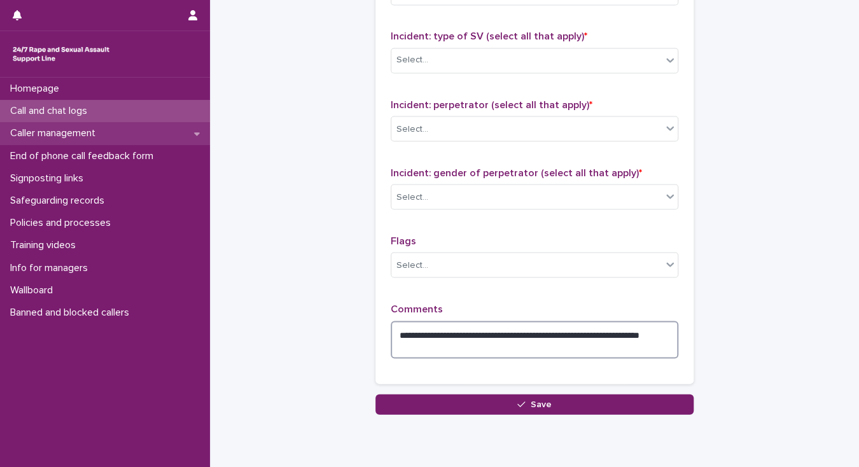
type textarea "**********"
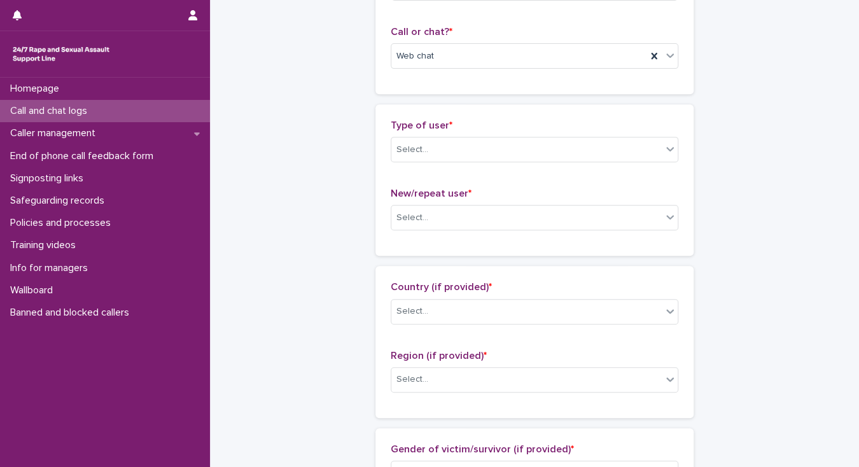
scroll to position [0, 0]
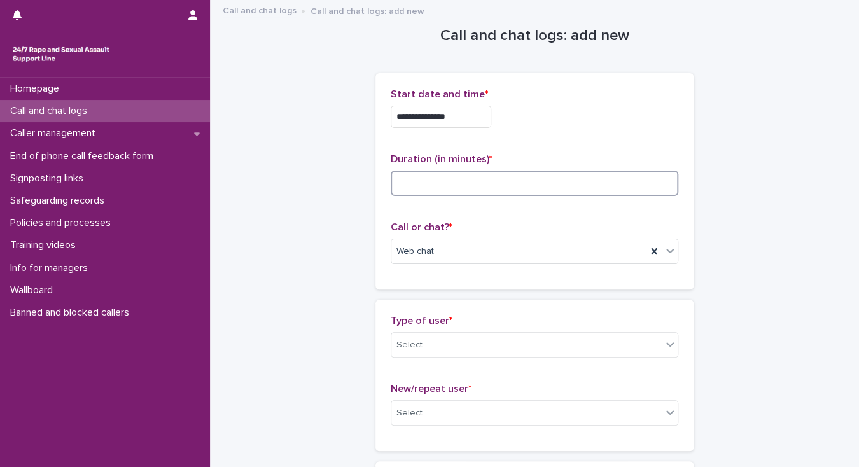
click at [438, 179] on input at bounding box center [535, 182] width 288 height 25
type input "*"
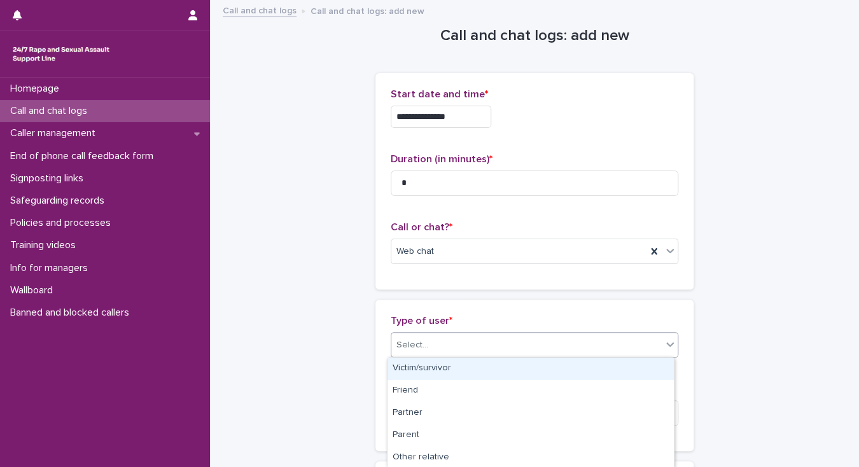
click at [433, 342] on div "Select..." at bounding box center [526, 345] width 270 height 21
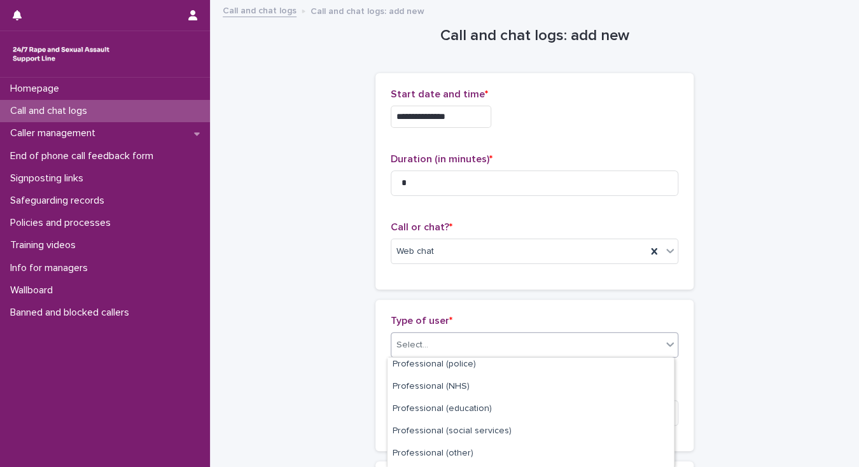
scroll to position [224, 0]
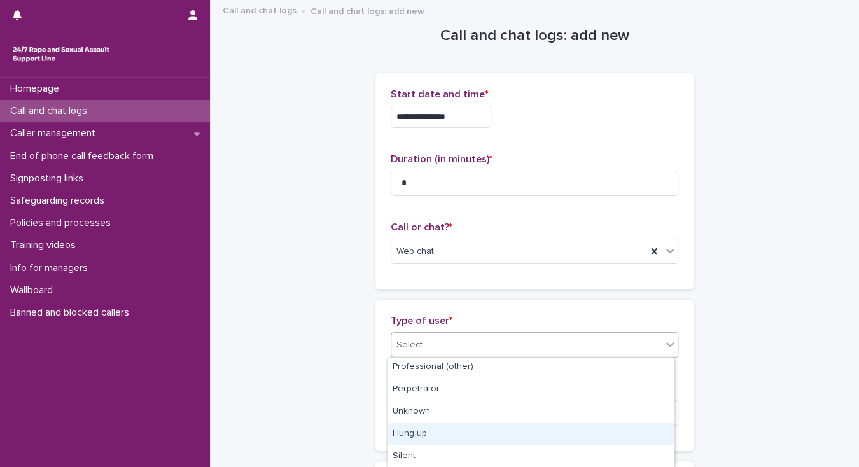
click at [498, 434] on div "Hung up" at bounding box center [530, 434] width 286 height 22
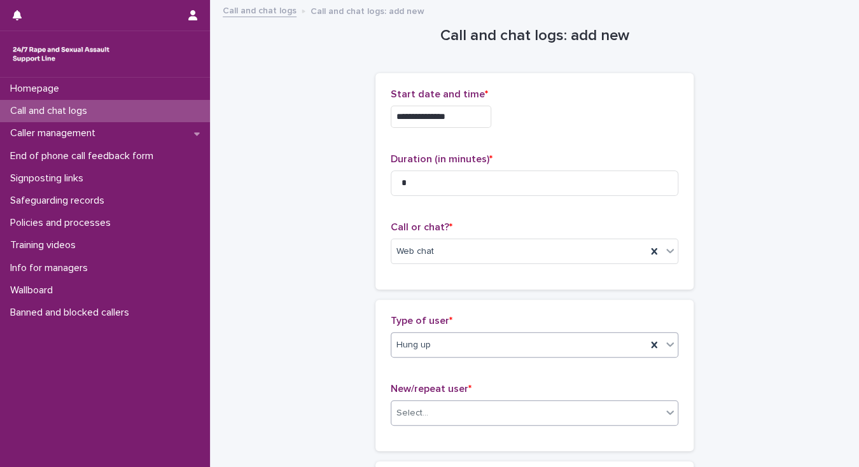
click at [497, 415] on div "Select..." at bounding box center [526, 413] width 270 height 21
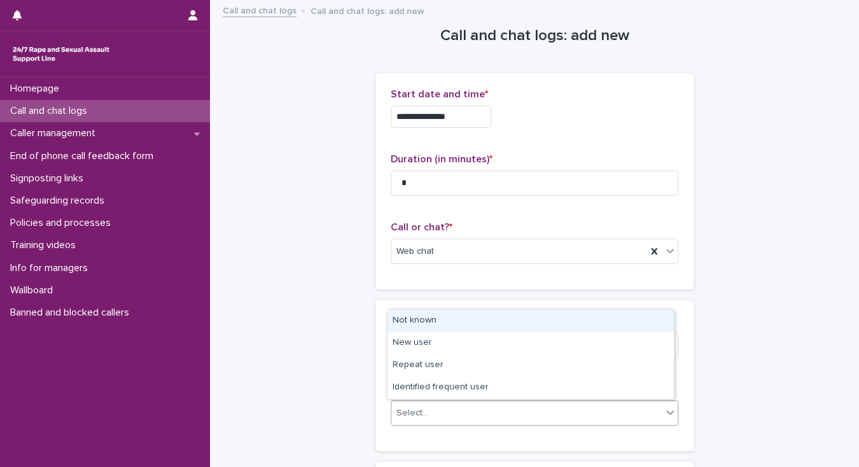
click at [417, 321] on div "Not known" at bounding box center [530, 321] width 286 height 22
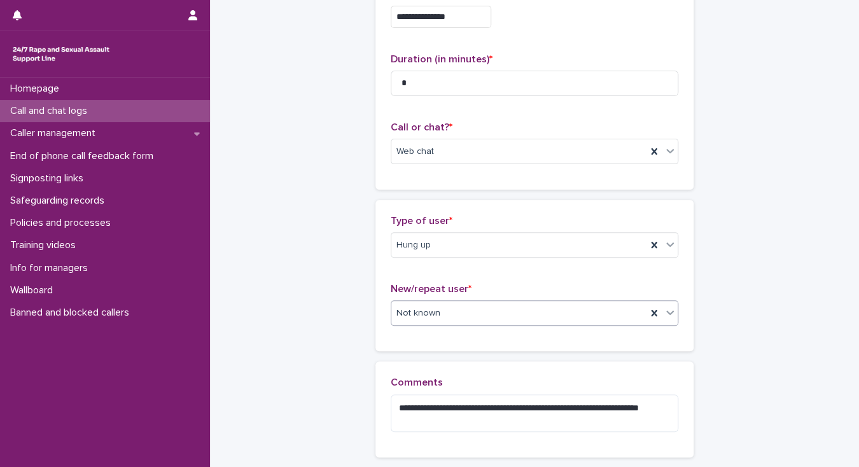
scroll to position [166, 0]
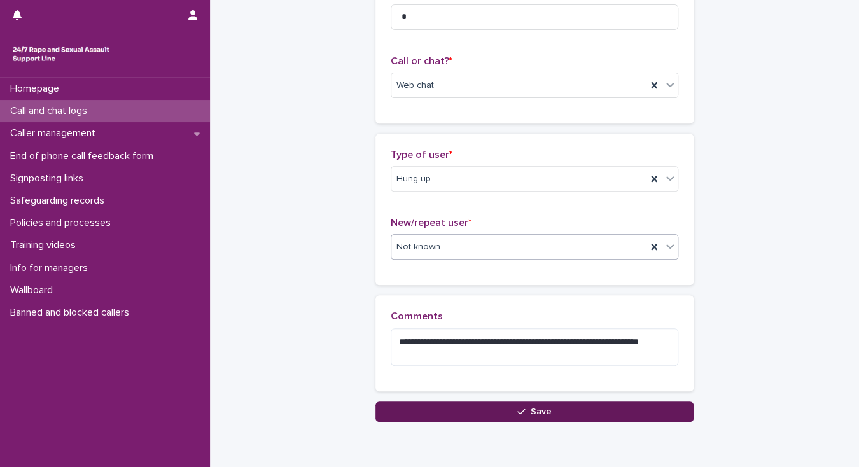
click at [434, 408] on button "Save" at bounding box center [534, 411] width 318 height 20
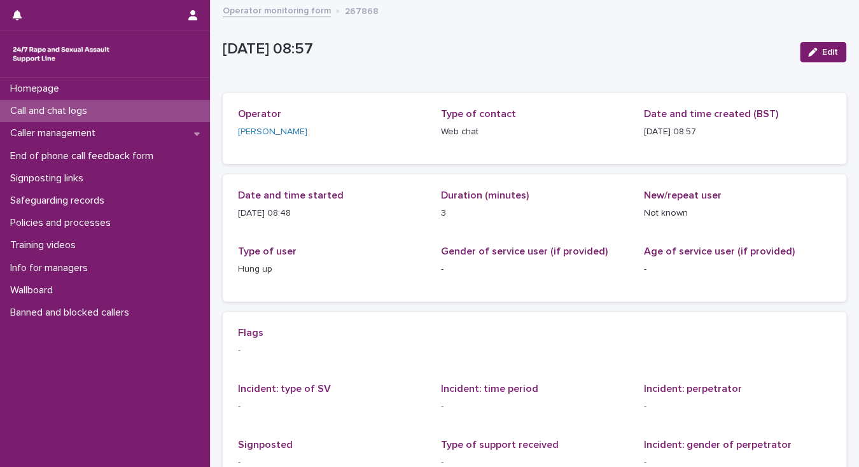
click at [144, 114] on div "Call and chat logs" at bounding box center [105, 111] width 210 height 22
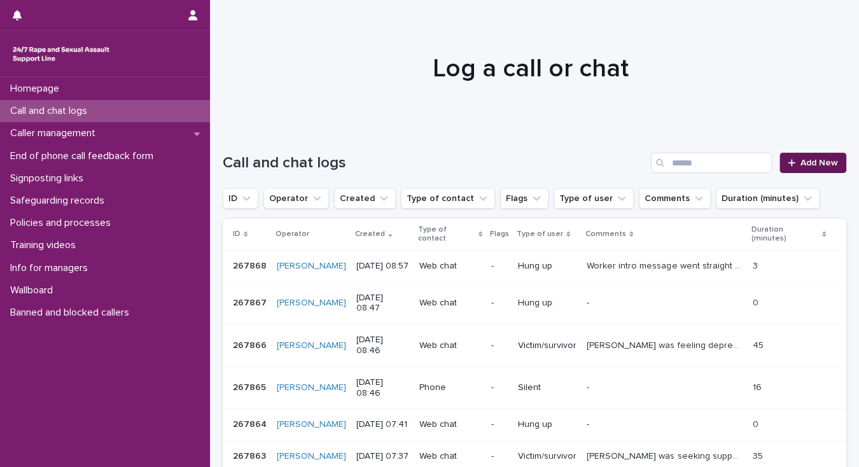
click at [811, 165] on span "Add New" at bounding box center [819, 162] width 38 height 9
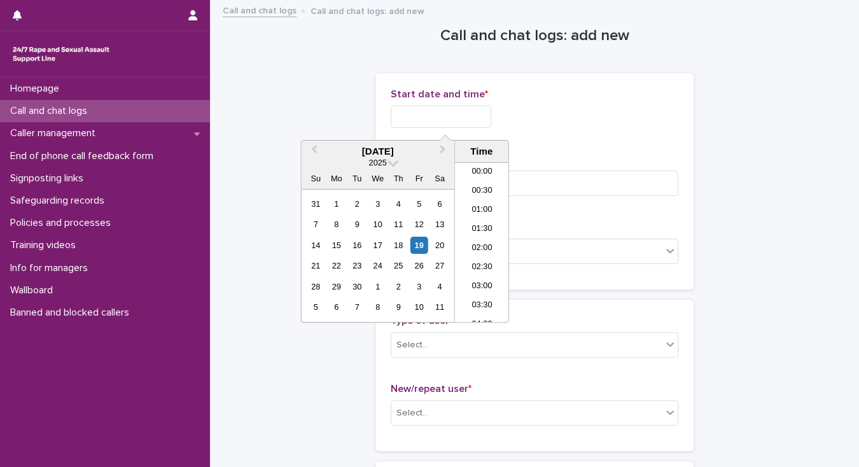
click at [443, 118] on input "text" at bounding box center [441, 117] width 101 height 22
click at [472, 239] on li "08:30" at bounding box center [482, 242] width 54 height 19
click at [461, 114] on input "**********" at bounding box center [441, 117] width 101 height 22
type input "**********"
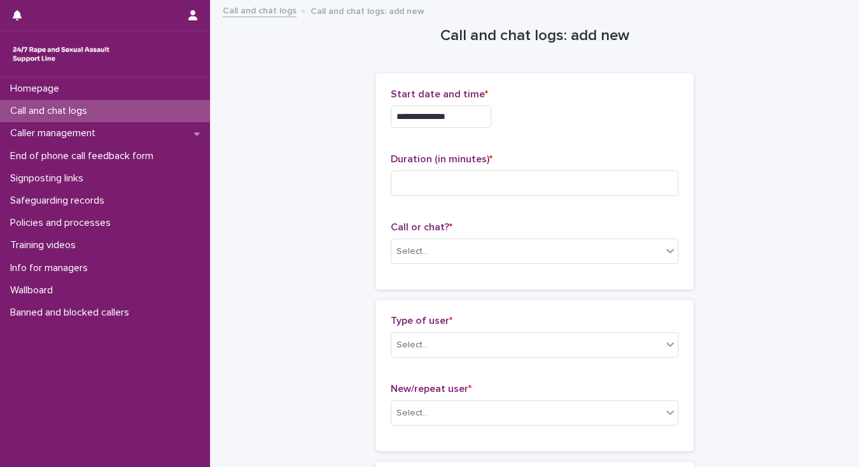
click at [477, 251] on div "Select..." at bounding box center [526, 251] width 270 height 21
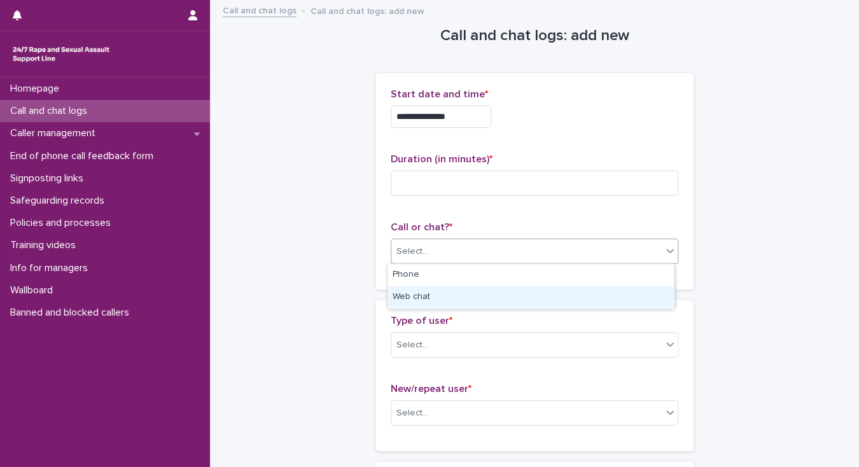
click at [445, 298] on div "Web chat" at bounding box center [530, 297] width 286 height 22
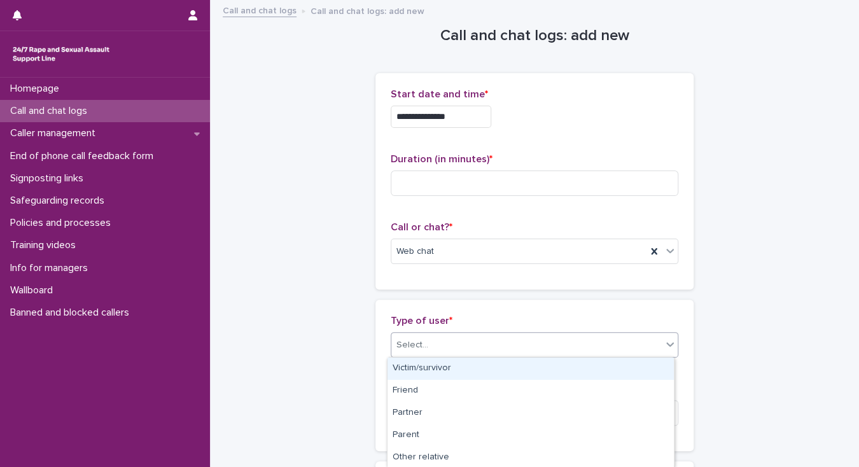
click at [426, 341] on div "Select..." at bounding box center [526, 345] width 270 height 21
click at [427, 371] on div "Victim/survivor" at bounding box center [530, 368] width 286 height 22
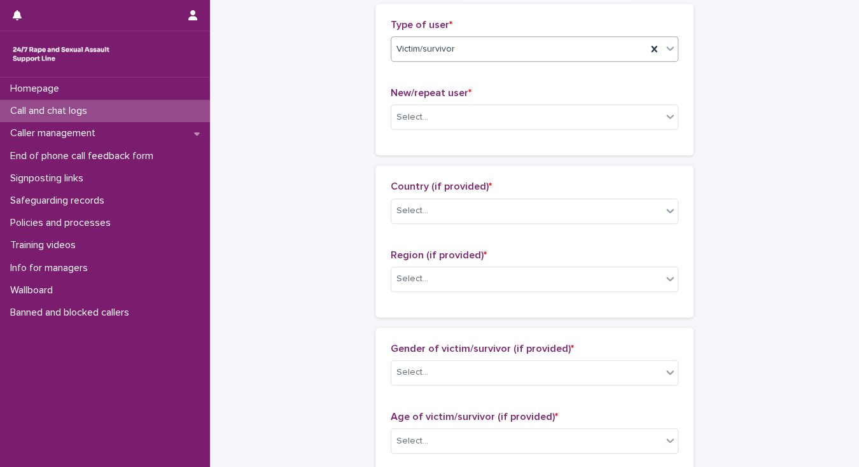
scroll to position [306, 0]
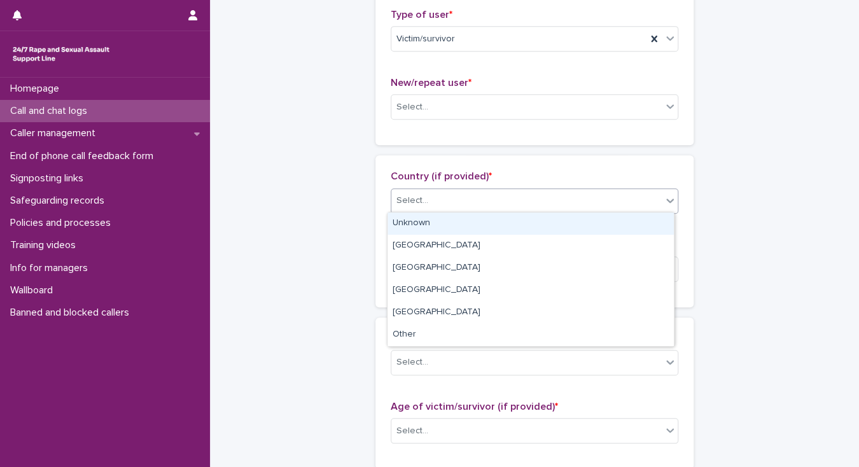
click at [485, 196] on div "Select..." at bounding box center [526, 200] width 270 height 21
click at [481, 220] on div "Unknown" at bounding box center [530, 223] width 286 height 22
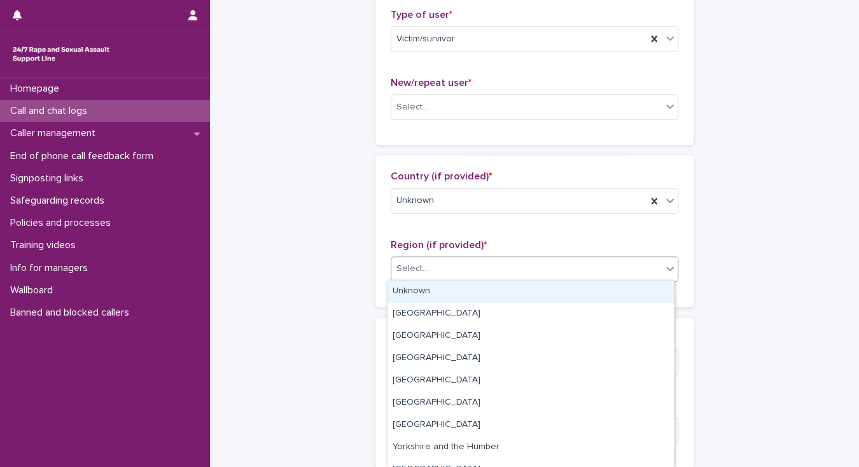
click at [459, 265] on div "Select..." at bounding box center [526, 268] width 270 height 21
click at [454, 293] on div "Unknown" at bounding box center [530, 292] width 286 height 22
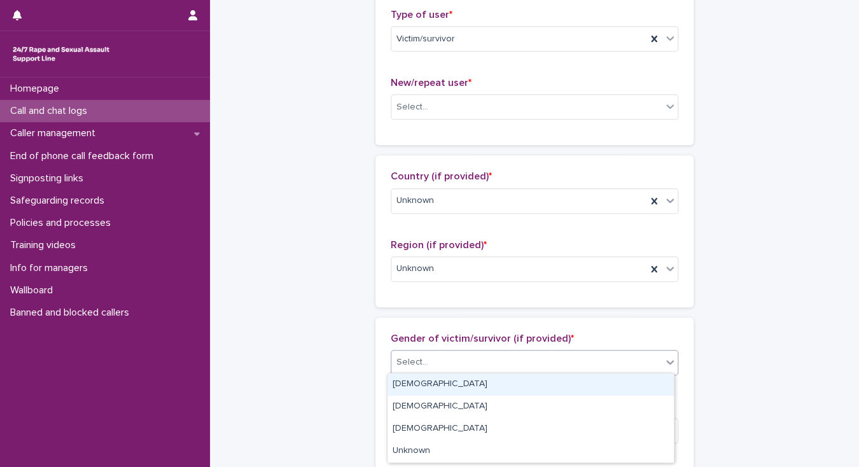
click at [458, 366] on div "Select..." at bounding box center [526, 362] width 270 height 21
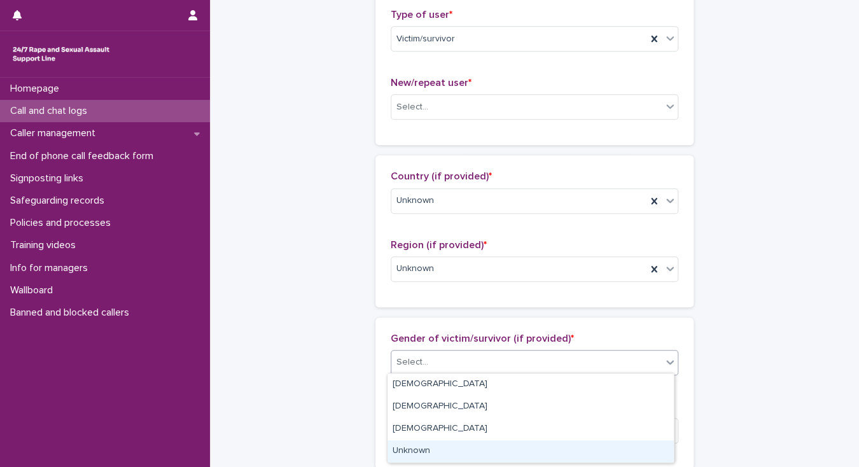
click at [448, 455] on div "Unknown" at bounding box center [530, 451] width 286 height 22
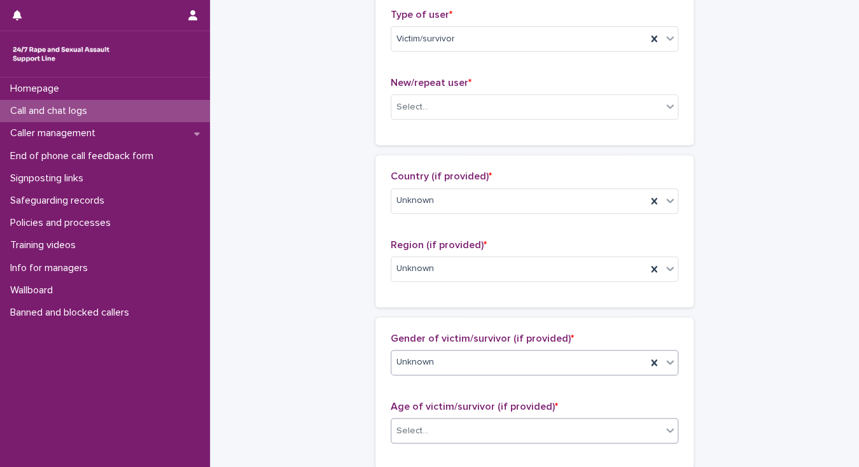
click at [501, 427] on div "Select..." at bounding box center [526, 430] width 270 height 21
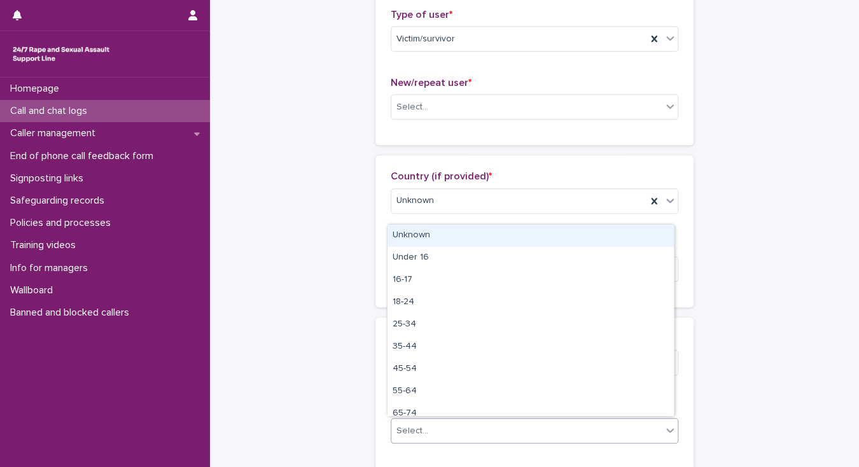
click at [604, 234] on div "Unknown" at bounding box center [530, 236] width 286 height 22
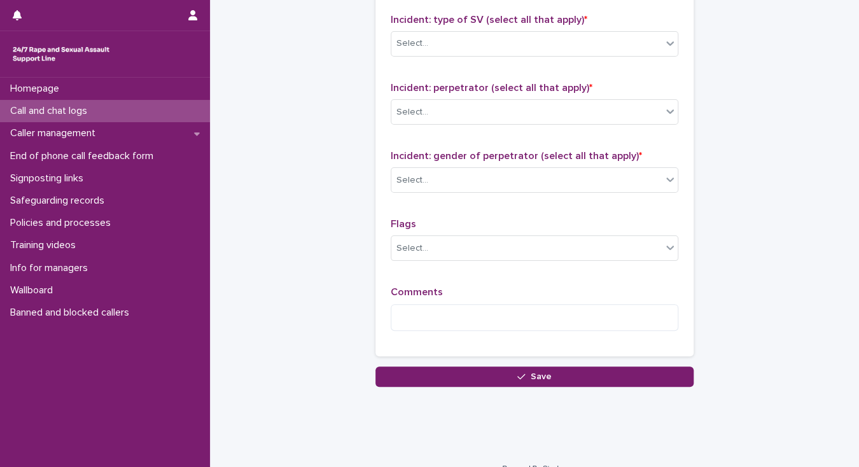
scroll to position [1007, 0]
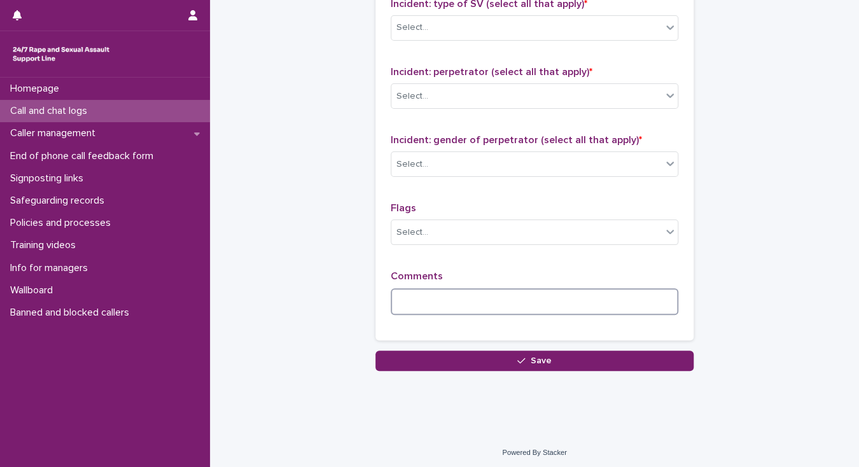
click at [420, 300] on textarea at bounding box center [535, 301] width 288 height 27
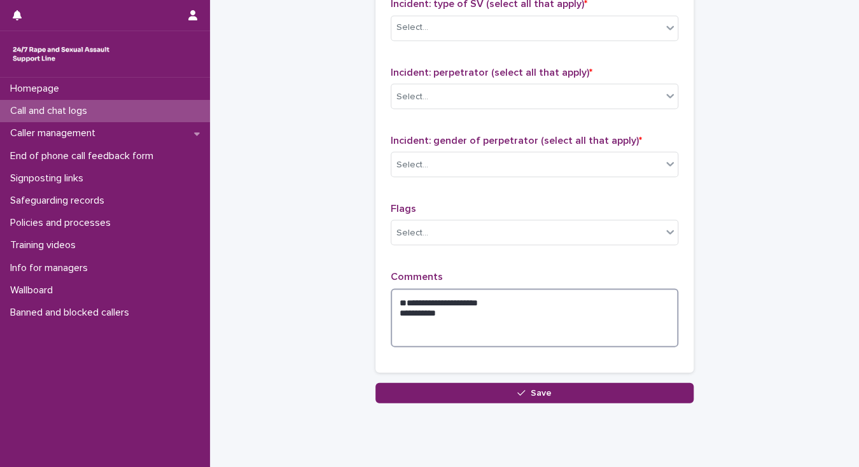
click at [427, 300] on textarea "**********" at bounding box center [535, 317] width 288 height 59
click at [393, 295] on textarea "**********" at bounding box center [535, 317] width 288 height 59
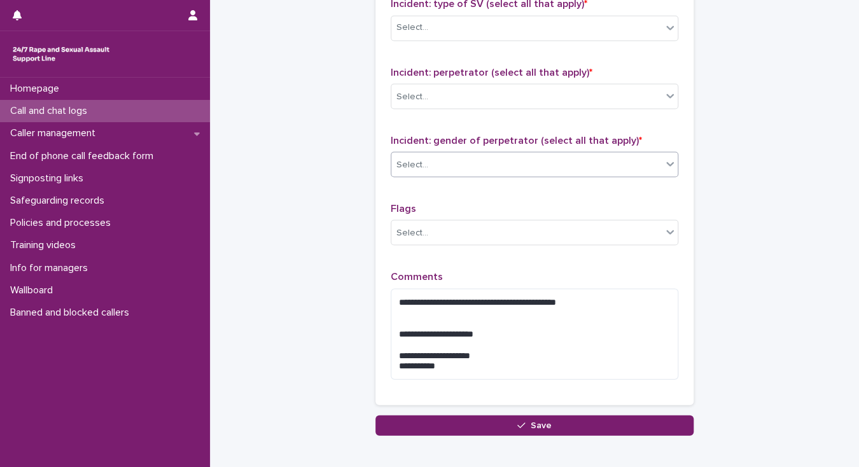
drag, startPoint x: 529, startPoint y: 155, endPoint x: 527, endPoint y: 167, distance: 12.2
click at [530, 161] on div "Select..." at bounding box center [526, 164] width 270 height 21
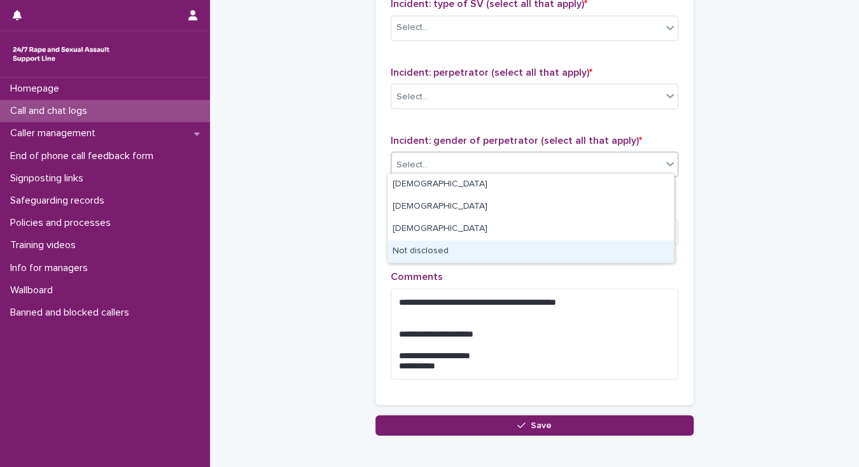
click at [518, 251] on div "Not disclosed" at bounding box center [530, 251] width 286 height 22
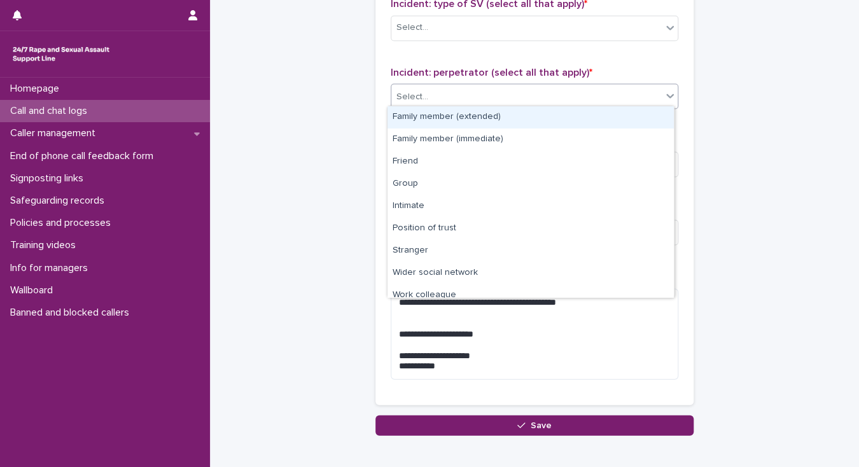
click at [506, 98] on div "Select..." at bounding box center [526, 96] width 270 height 21
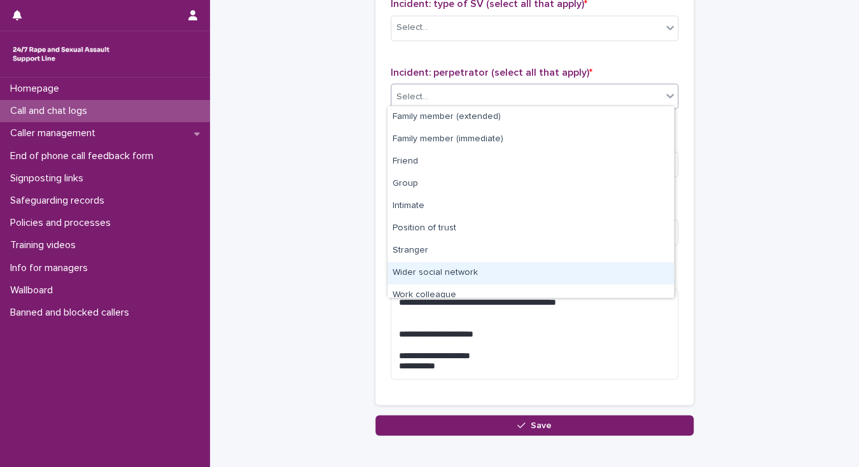
click at [493, 269] on div "Wider social network" at bounding box center [530, 273] width 286 height 22
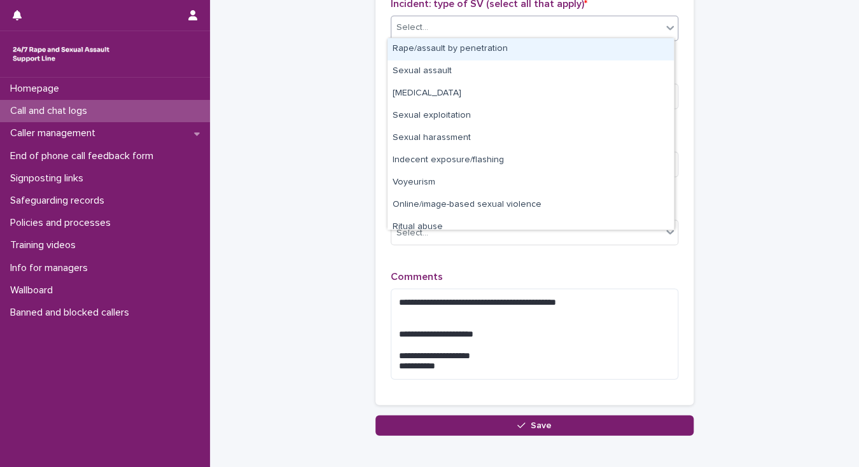
click at [482, 18] on div "Select..." at bounding box center [526, 27] width 270 height 21
click at [484, 48] on div "Rape/assault by penetration" at bounding box center [530, 49] width 286 height 22
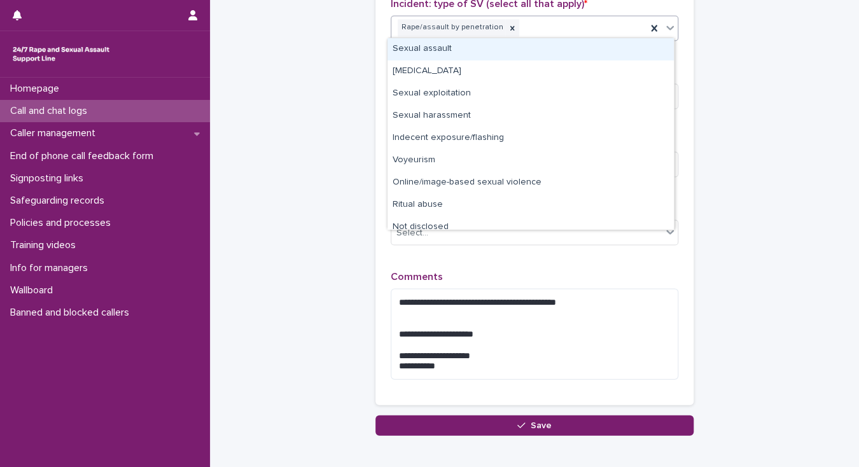
click at [569, 19] on div "Rape/assault by penetration" at bounding box center [518, 28] width 255 height 22
drag, startPoint x: 572, startPoint y: 43, endPoint x: 688, endPoint y: 61, distance: 117.1
click at [572, 44] on div "Sexual assault" at bounding box center [530, 49] width 286 height 22
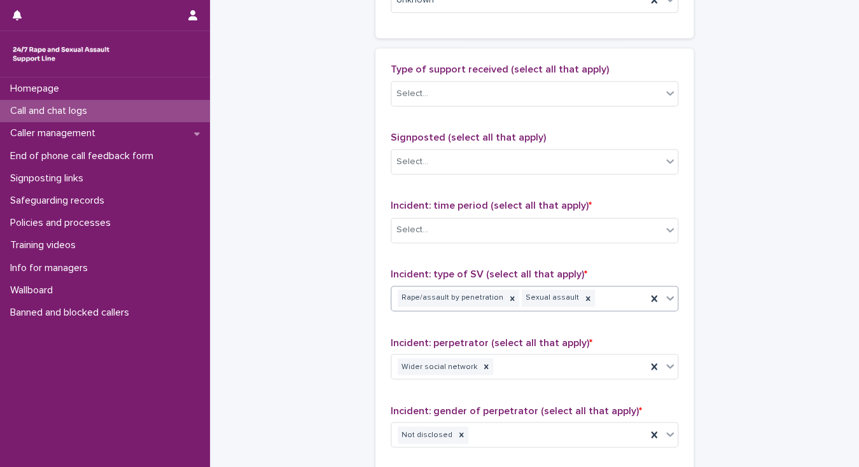
scroll to position [686, 0]
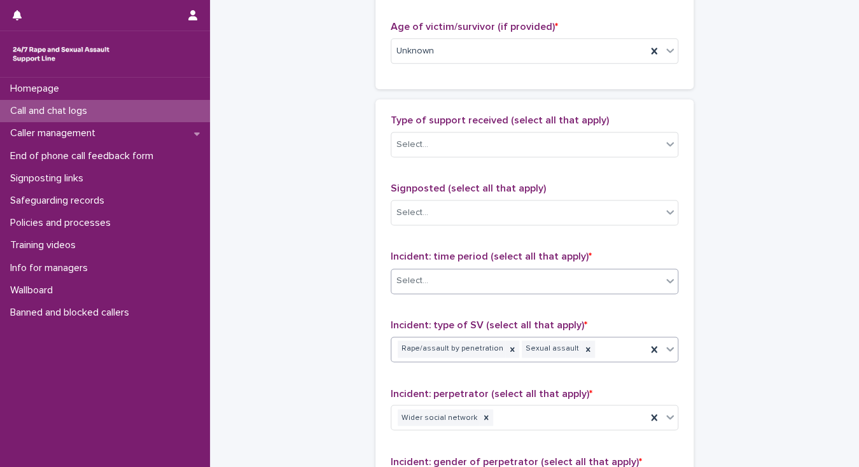
click at [492, 280] on div "Select..." at bounding box center [526, 280] width 270 height 21
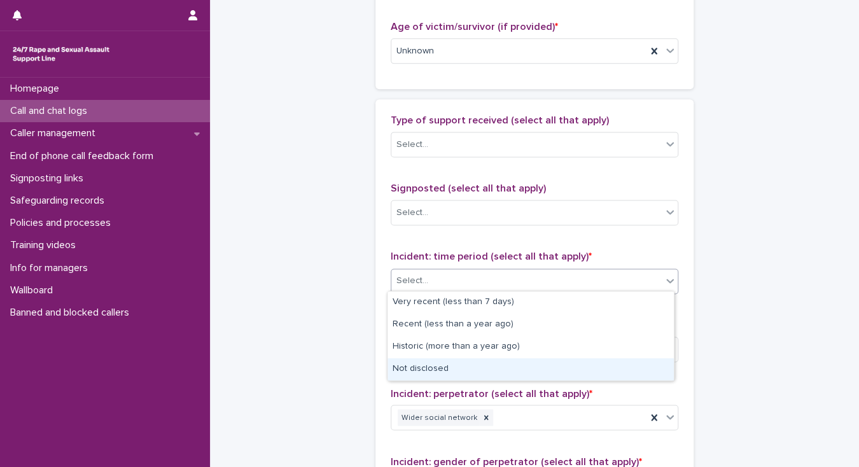
click at [491, 369] on div "Not disclosed" at bounding box center [530, 369] width 286 height 22
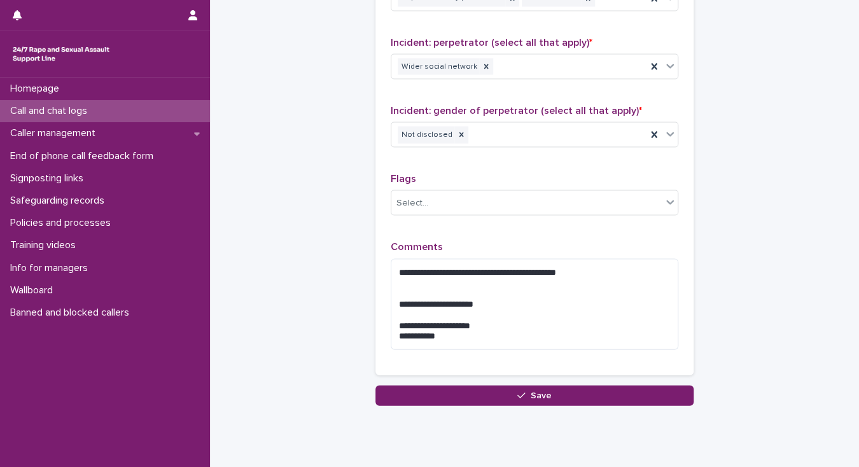
scroll to position [1058, 0]
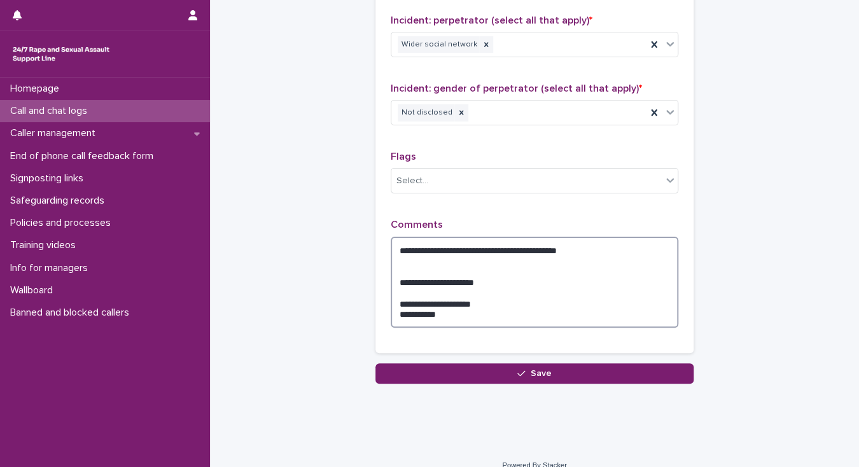
drag, startPoint x: 588, startPoint y: 244, endPoint x: 595, endPoint y: 267, distance: 23.5
click at [588, 245] on textarea "**********" at bounding box center [535, 283] width 288 height 92
click at [634, 244] on textarea "**********" at bounding box center [535, 283] width 288 height 92
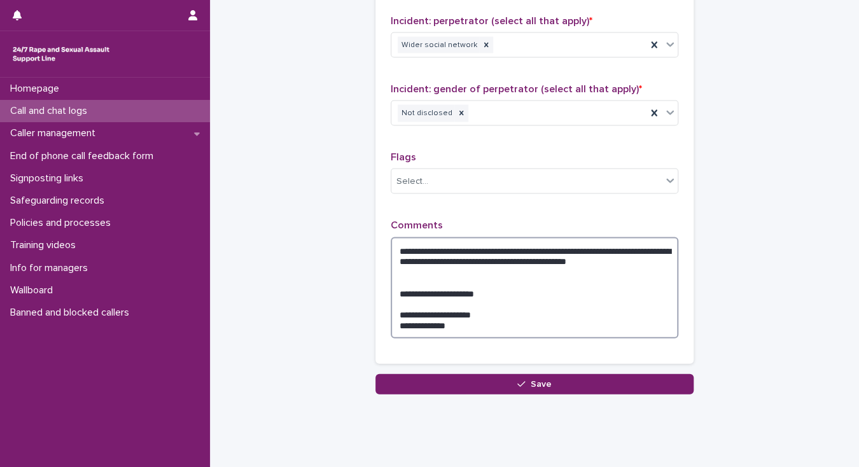
drag, startPoint x: 466, startPoint y: 323, endPoint x: 393, endPoint y: 284, distance: 81.9
click at [393, 284] on textarea "**********" at bounding box center [535, 288] width 288 height 102
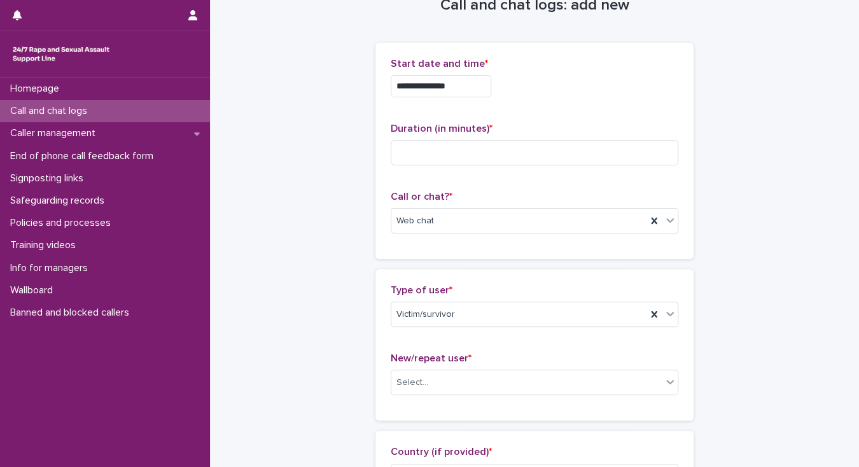
scroll to position [0, 0]
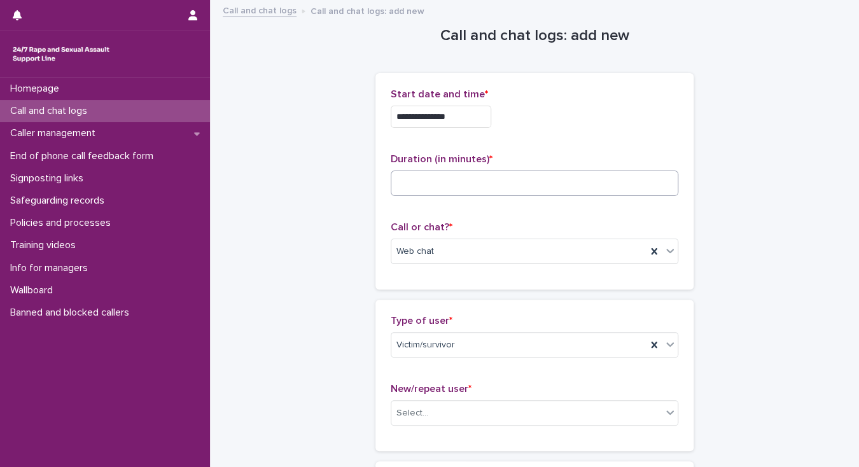
type textarea "**********"
click at [405, 181] on input at bounding box center [535, 182] width 288 height 25
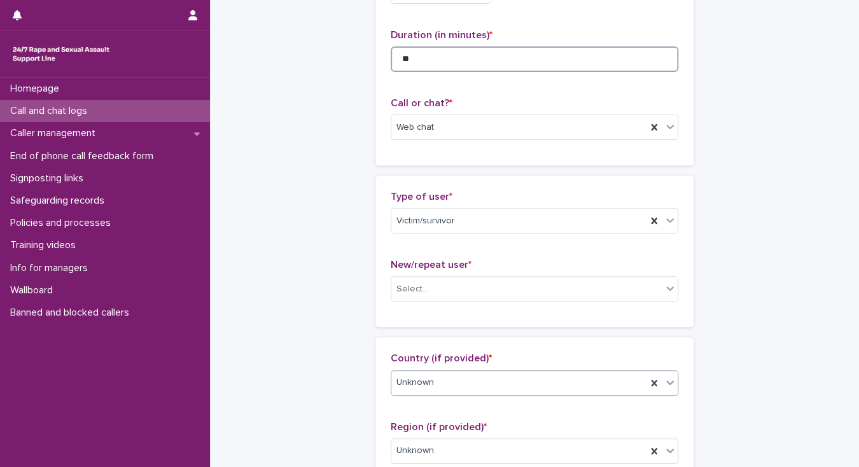
scroll to position [153, 0]
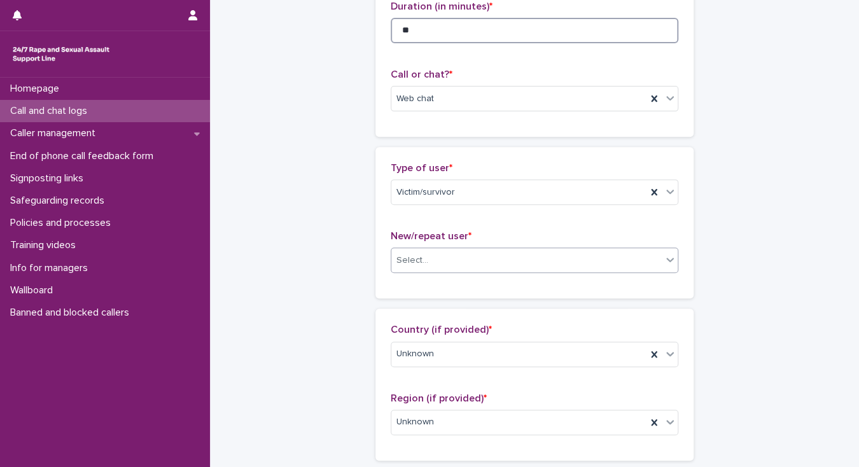
type input "**"
click at [412, 262] on div "Select..." at bounding box center [412, 260] width 32 height 13
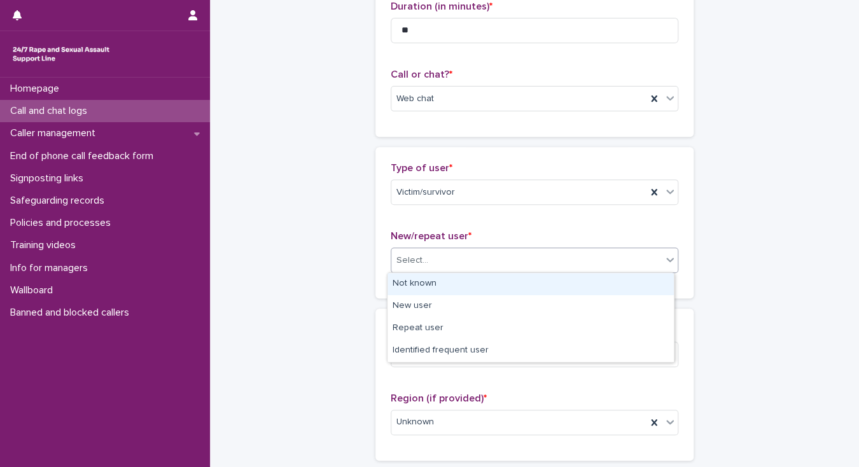
click at [415, 280] on div "Not known" at bounding box center [530, 284] width 286 height 22
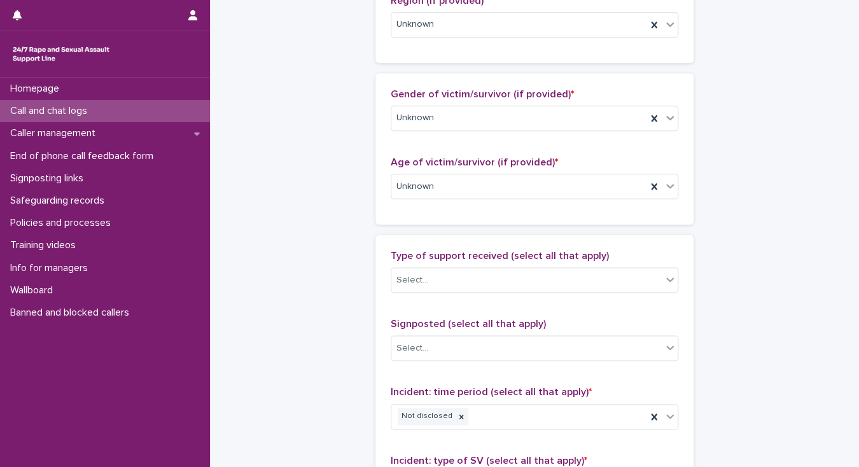
scroll to position [560, 0]
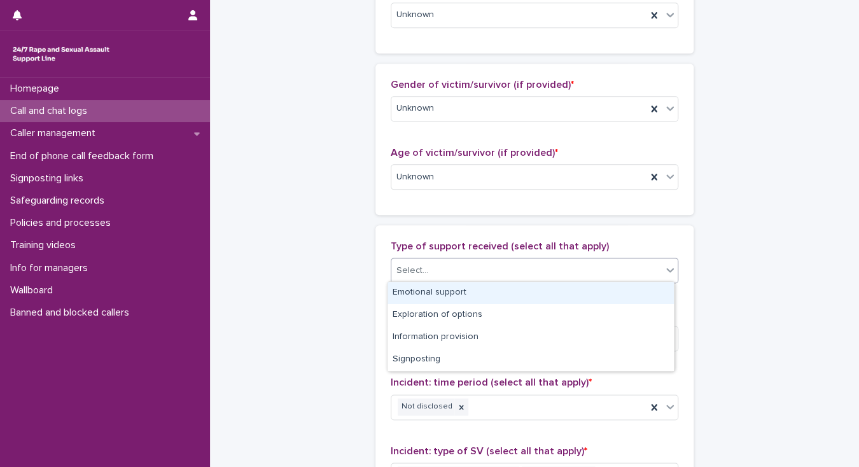
click at [406, 278] on div "Select..." at bounding box center [526, 270] width 270 height 21
click at [410, 287] on div "Emotional support" at bounding box center [530, 293] width 286 height 22
click at [515, 269] on div "Emotional support" at bounding box center [518, 271] width 255 height 22
click at [505, 285] on div "Exploration of options" at bounding box center [530, 293] width 286 height 22
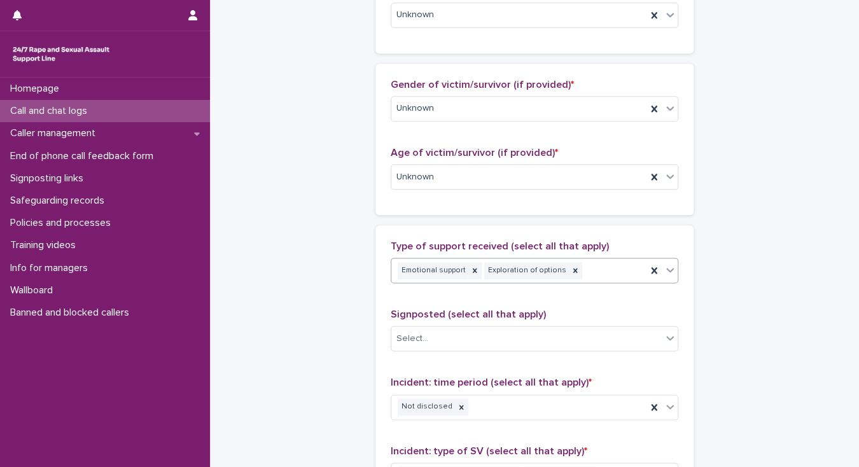
click at [596, 267] on div "Emotional support Exploration of options" at bounding box center [518, 271] width 255 height 22
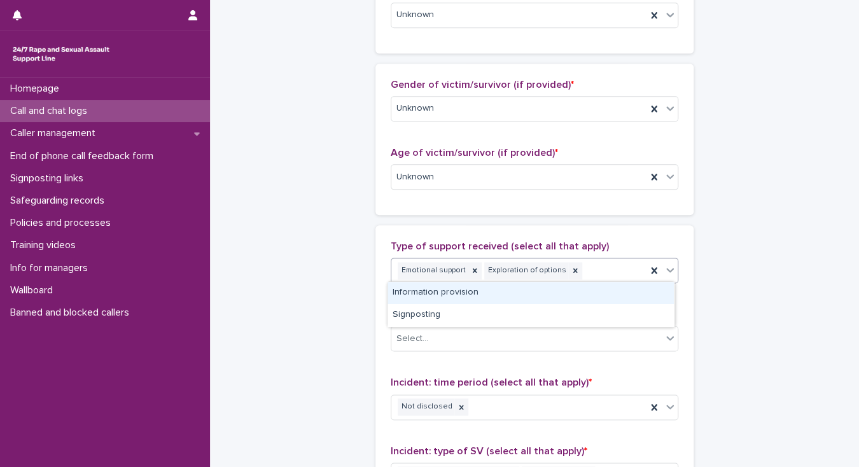
click at [545, 293] on div "Information provision" at bounding box center [530, 293] width 286 height 22
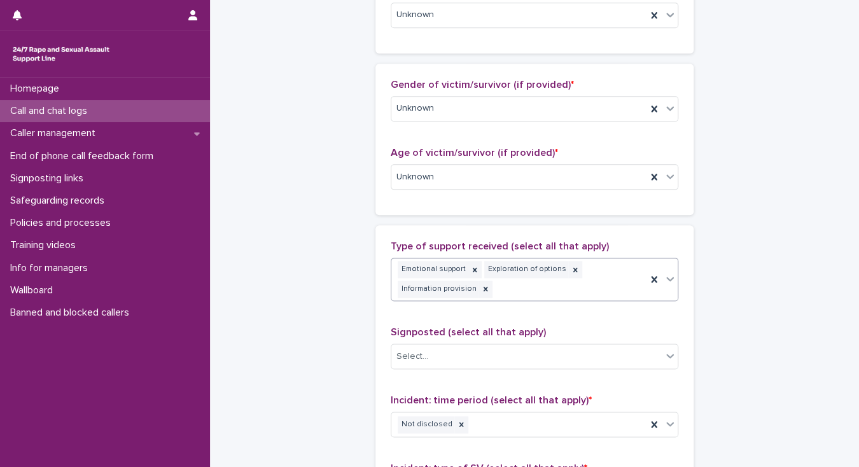
scroll to position [569, 0]
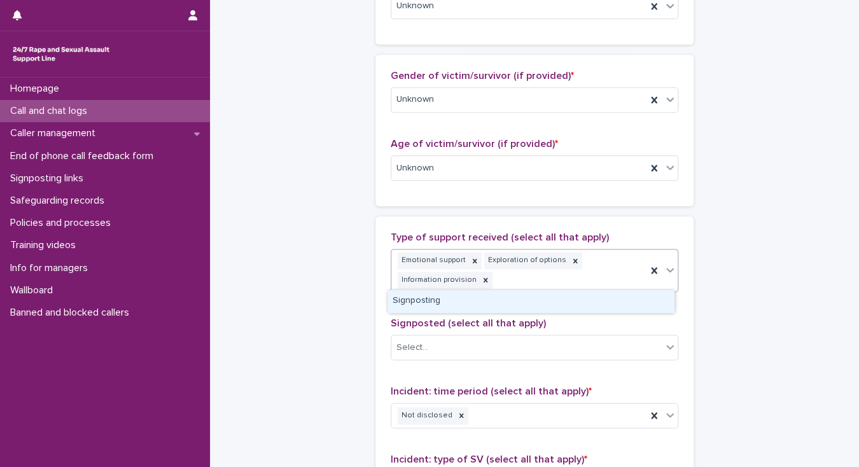
click at [542, 284] on div "Emotional support Exploration of options Information provision" at bounding box center [518, 270] width 255 height 42
click at [531, 299] on div "Signposting" at bounding box center [530, 301] width 286 height 22
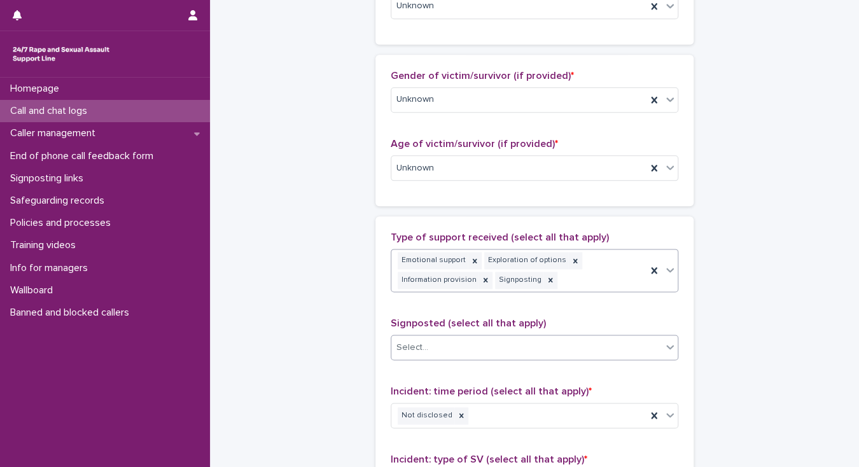
click at [490, 345] on div "Select..." at bounding box center [526, 347] width 270 height 21
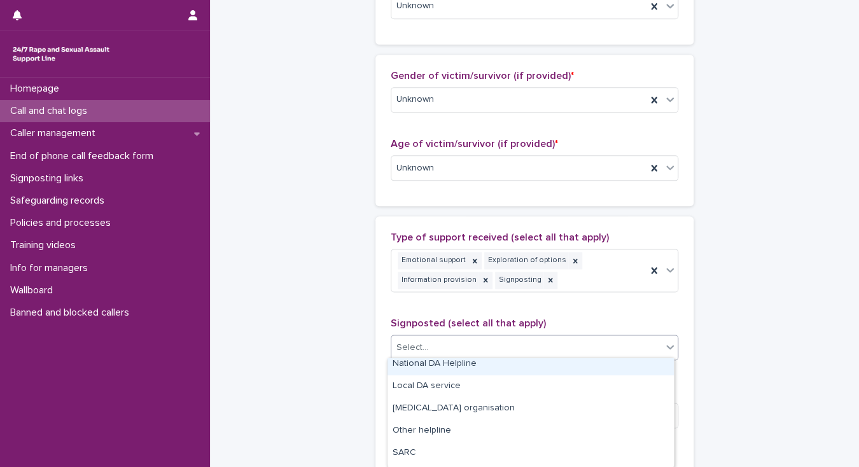
scroll to position [102, 0]
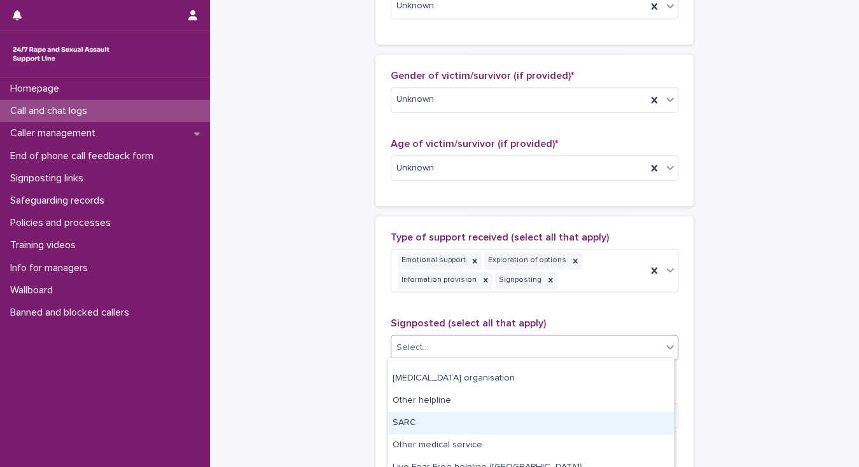
click at [451, 427] on div "SARC" at bounding box center [530, 423] width 286 height 22
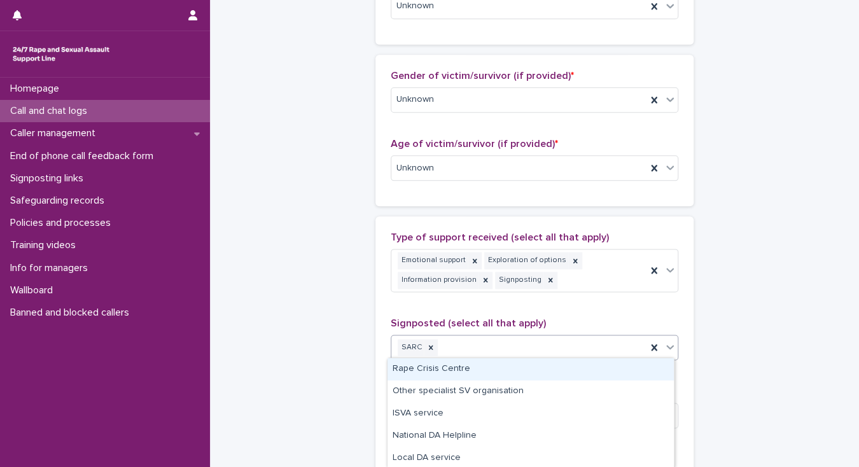
click at [489, 345] on div "SARC" at bounding box center [518, 347] width 255 height 22
click at [490, 368] on div "Rape Crisis Centre" at bounding box center [530, 369] width 286 height 22
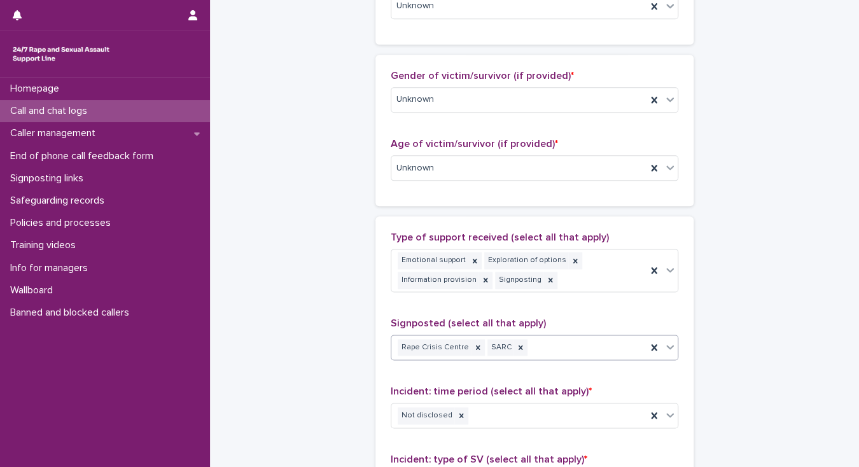
click at [554, 342] on div "Rape Crisis Centre SARC" at bounding box center [518, 347] width 255 height 22
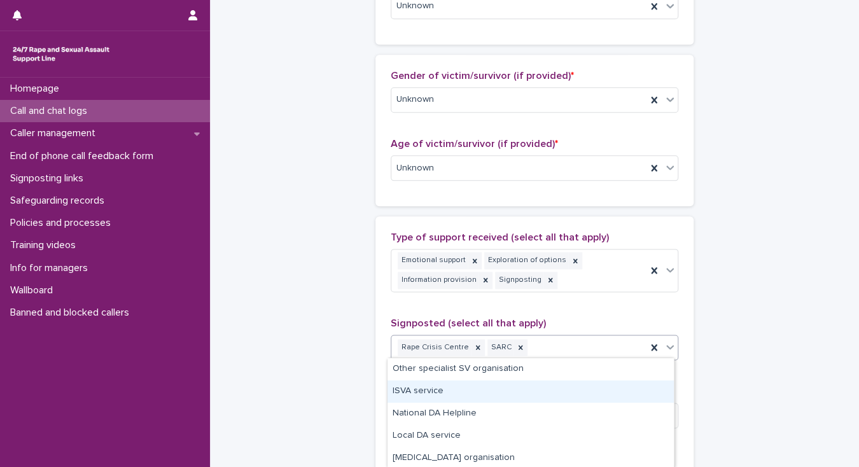
click at [511, 391] on div "ISVA service" at bounding box center [530, 391] width 286 height 22
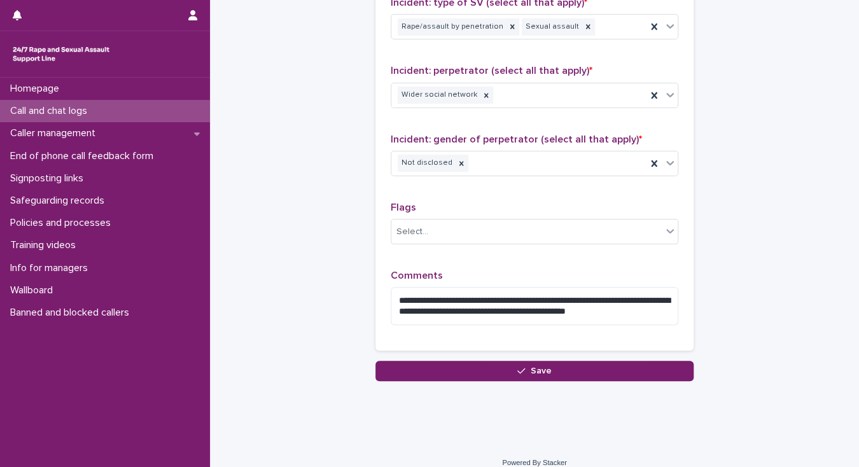
scroll to position [1027, 0]
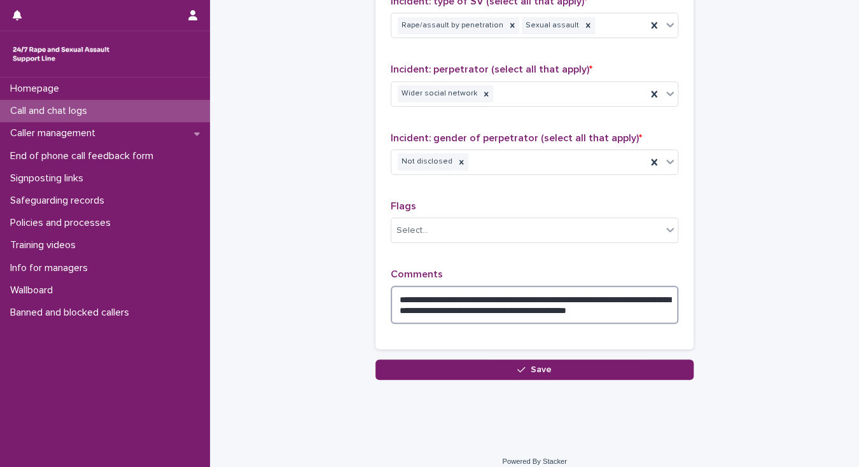
click at [476, 305] on textarea "**********" at bounding box center [535, 305] width 288 height 38
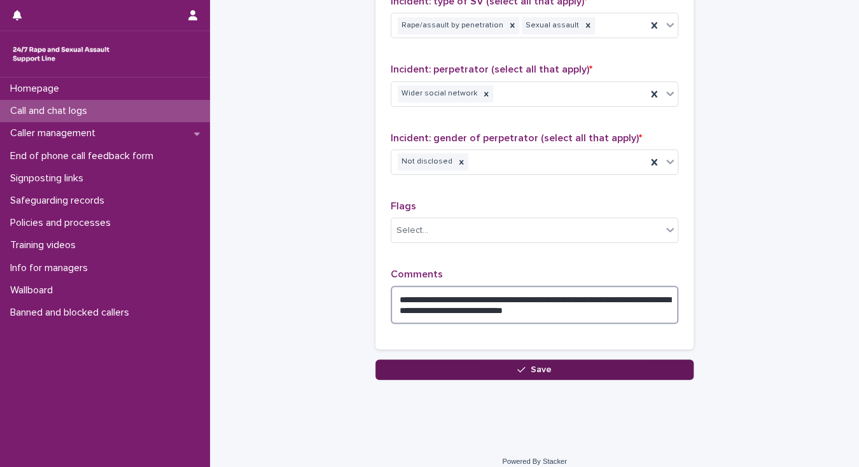
type textarea "**********"
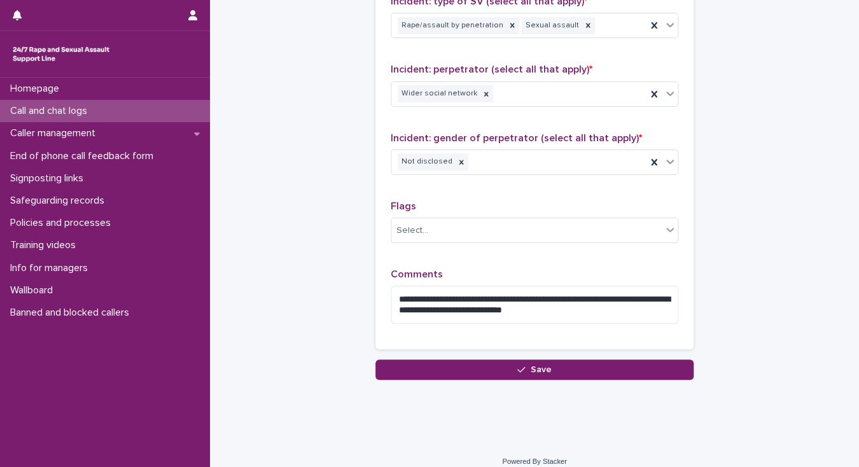
click at [539, 366] on span "Save" at bounding box center [541, 369] width 21 height 9
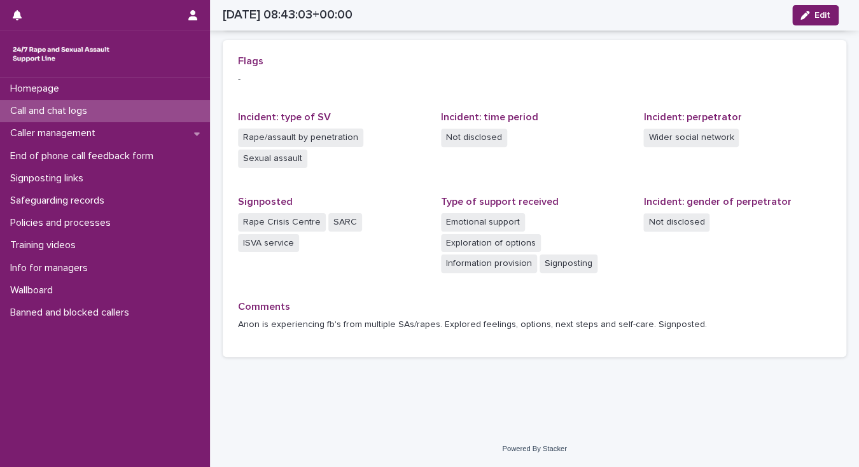
scroll to position [251, 0]
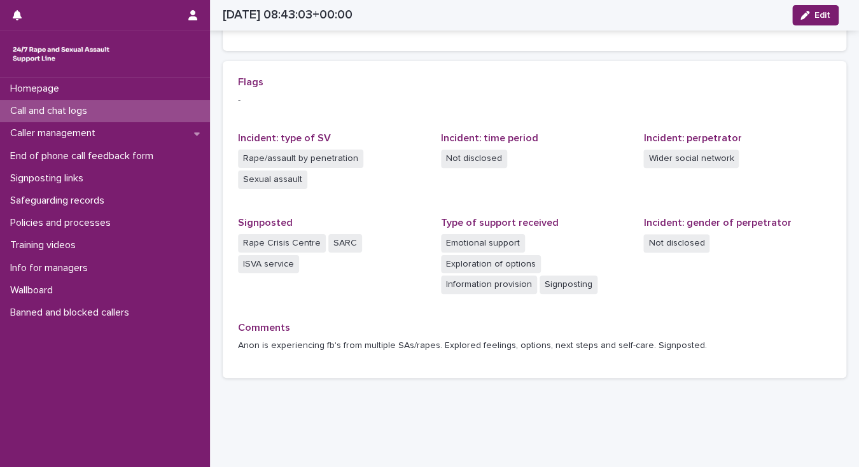
click at [97, 109] on p "Call and chat logs" at bounding box center [51, 111] width 92 height 12
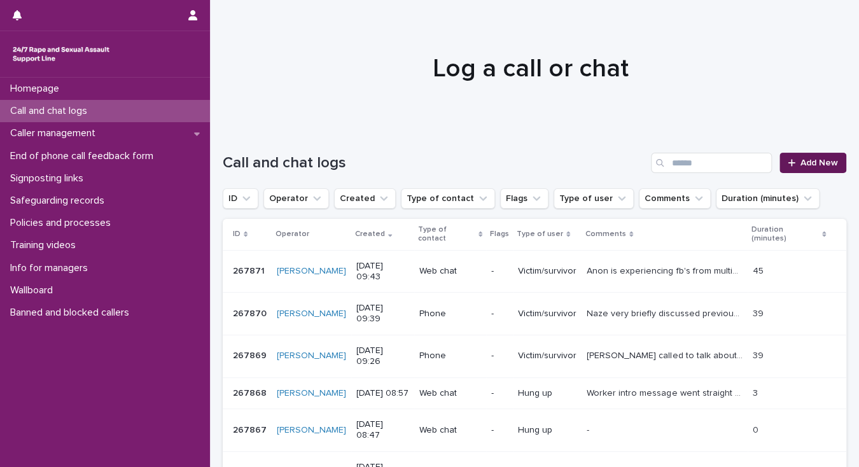
click at [805, 163] on span "Add New" at bounding box center [819, 162] width 38 height 9
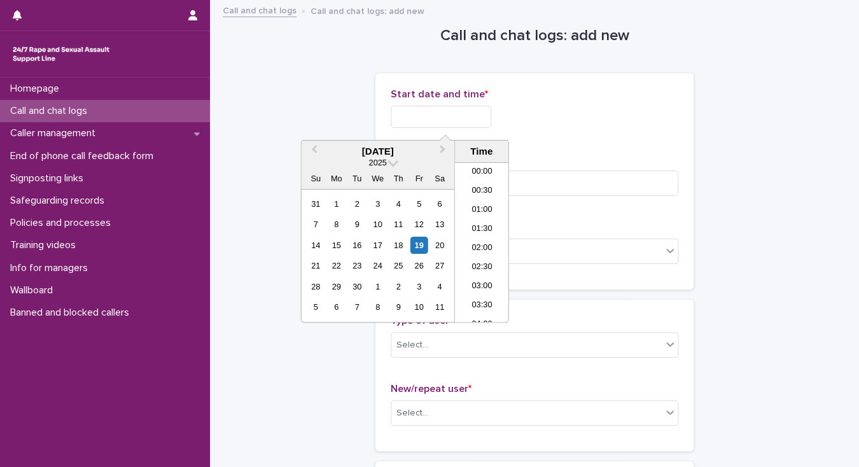
click at [424, 115] on input "text" at bounding box center [441, 117] width 101 height 22
drag, startPoint x: 485, startPoint y: 239, endPoint x: 475, endPoint y: 176, distance: 63.8
click at [483, 239] on li "09:30" at bounding box center [482, 242] width 54 height 19
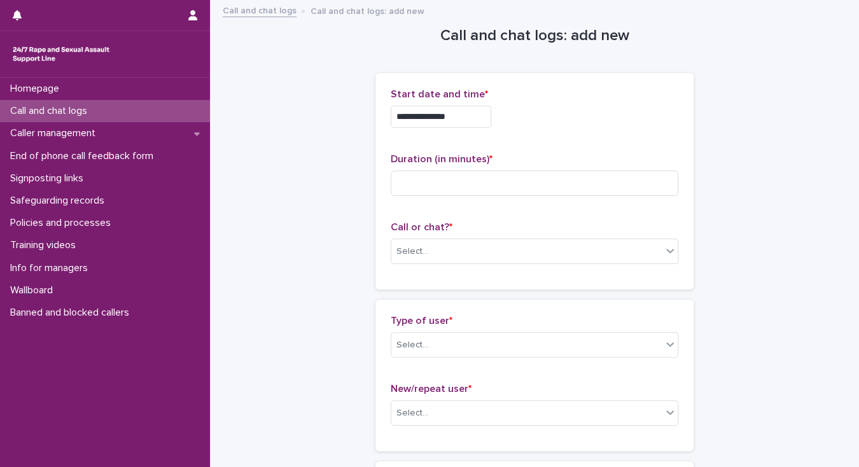
click at [461, 116] on input "**********" at bounding box center [441, 117] width 101 height 22
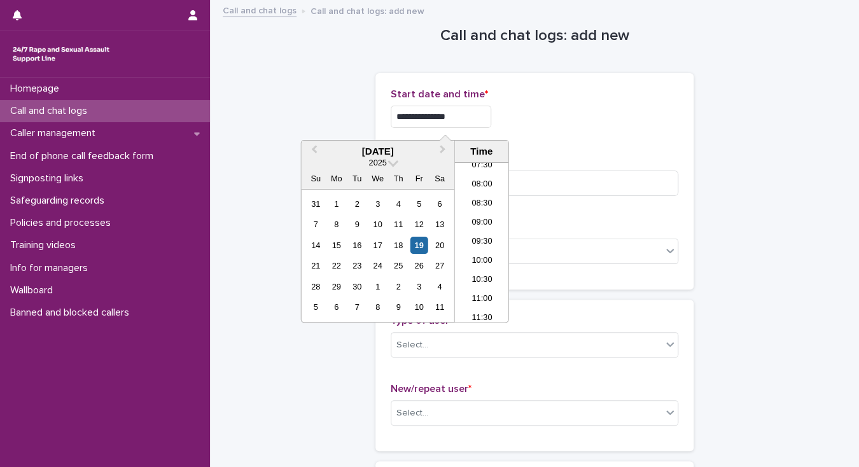
type input "**********"
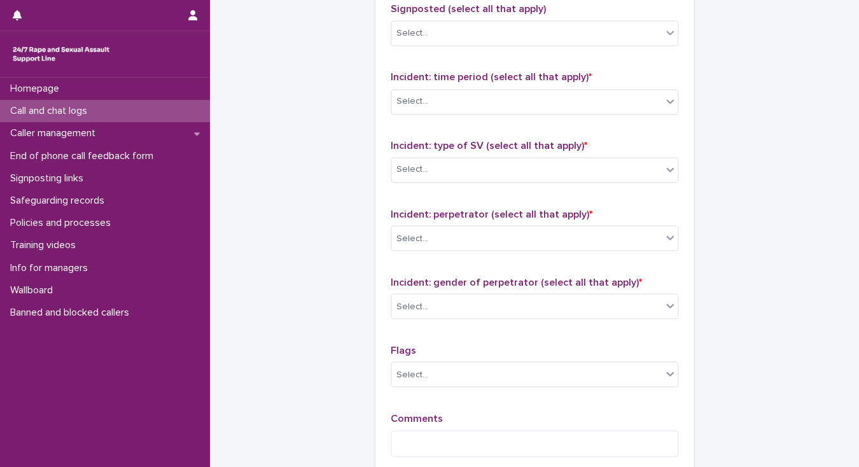
scroll to position [967, 0]
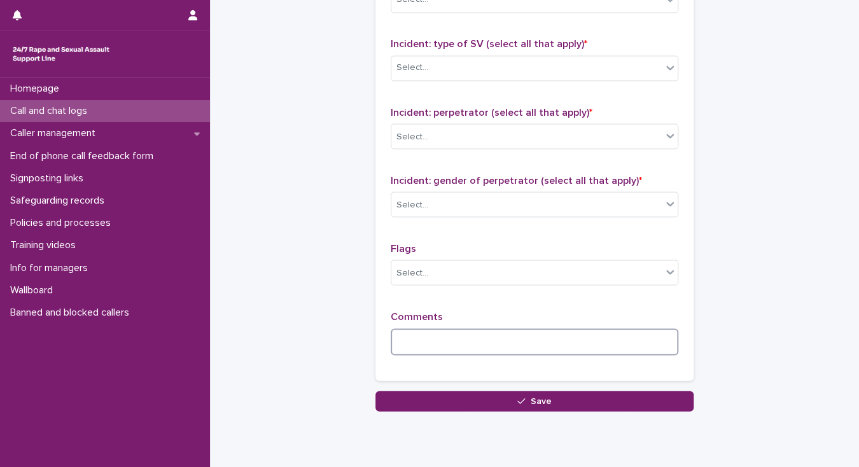
click at [397, 345] on textarea at bounding box center [535, 341] width 288 height 27
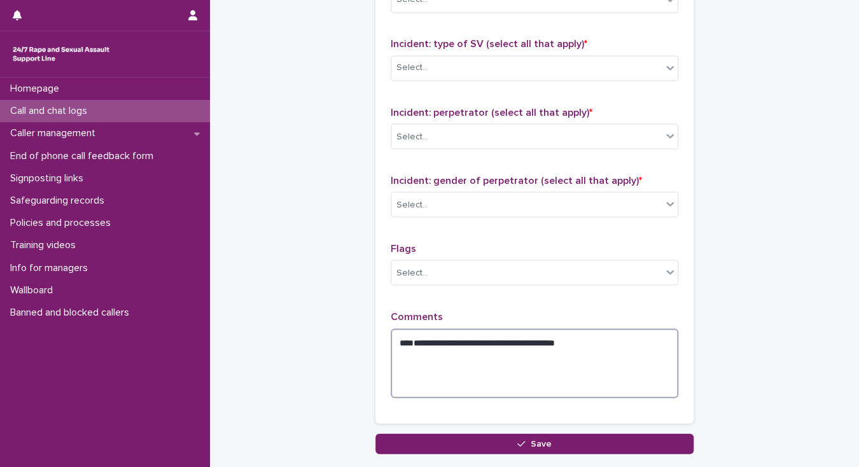
click at [396, 339] on textarea "**********" at bounding box center [535, 363] width 288 height 70
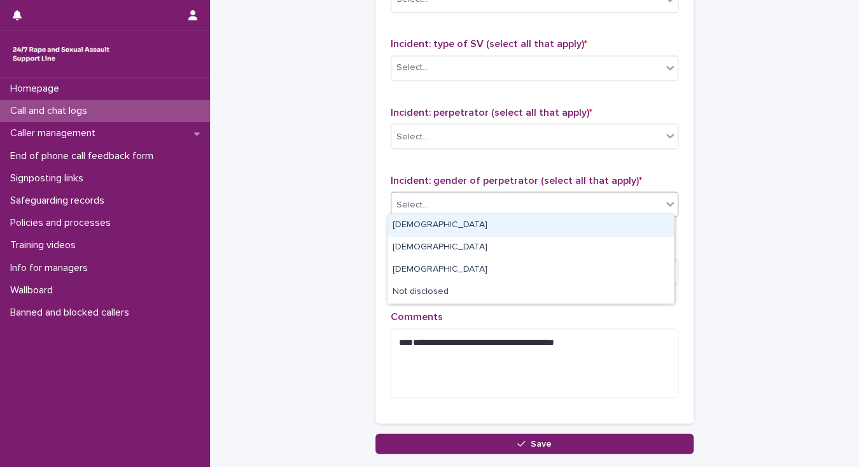
click at [402, 209] on div "Select..." at bounding box center [526, 204] width 270 height 21
click at [401, 226] on div "Male" at bounding box center [530, 225] width 286 height 22
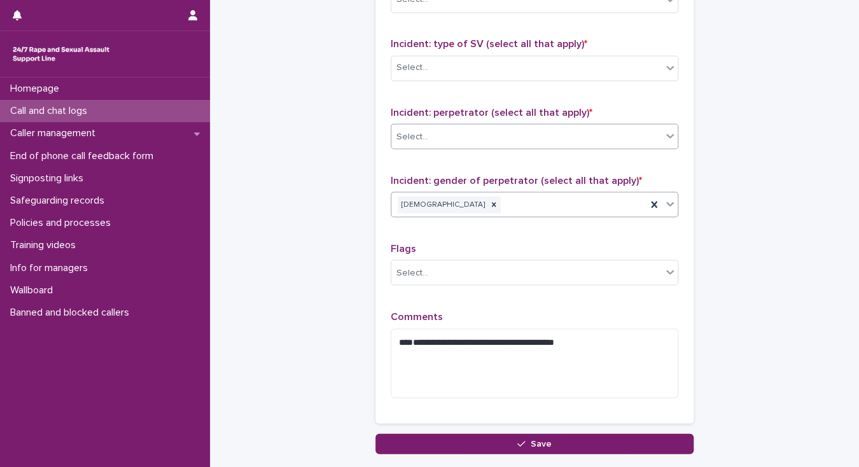
click at [417, 134] on div "Select..." at bounding box center [412, 136] width 32 height 13
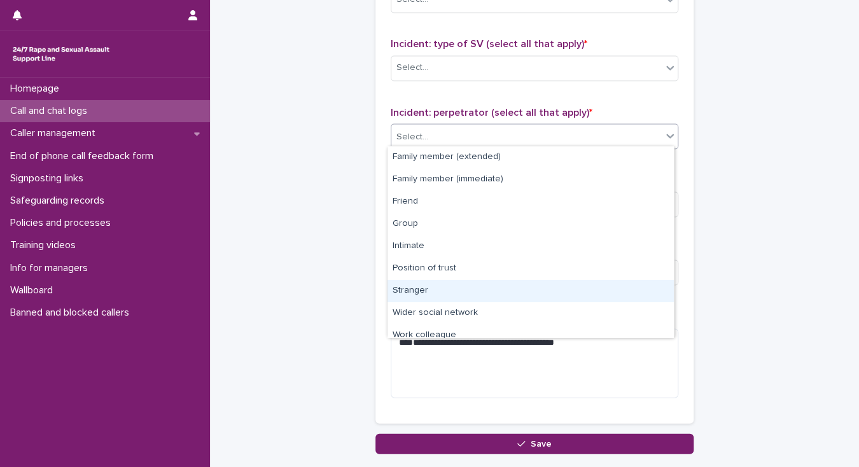
click at [459, 286] on div "Stranger" at bounding box center [530, 291] width 286 height 22
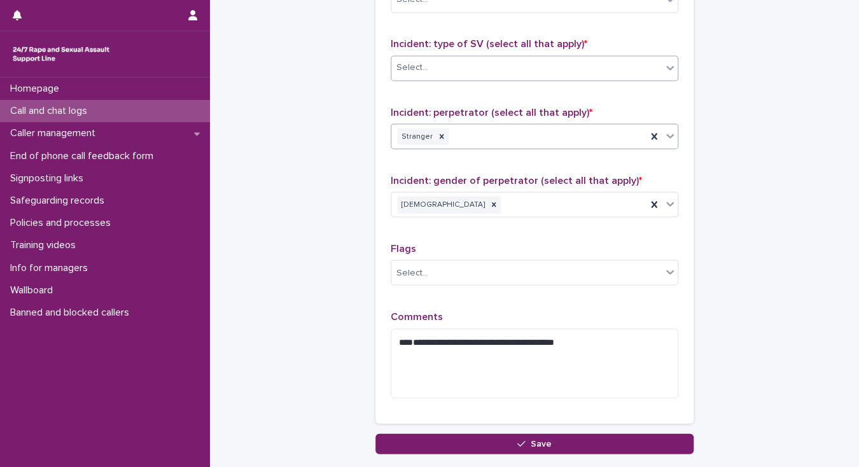
click at [441, 68] on div "Select..." at bounding box center [526, 67] width 270 height 21
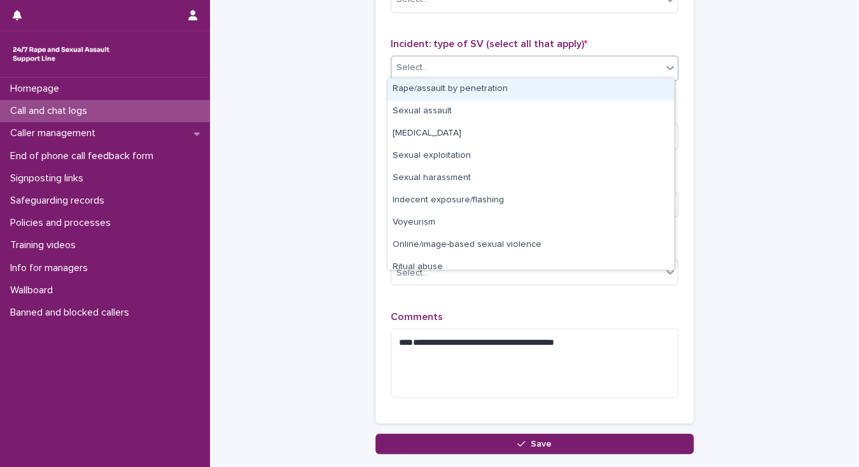
click at [441, 87] on div "Rape/assault by penetration" at bounding box center [530, 89] width 286 height 22
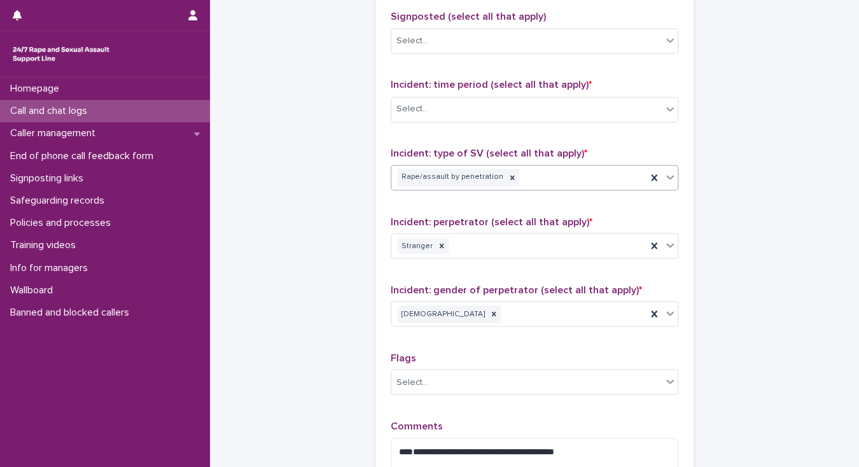
scroll to position [814, 0]
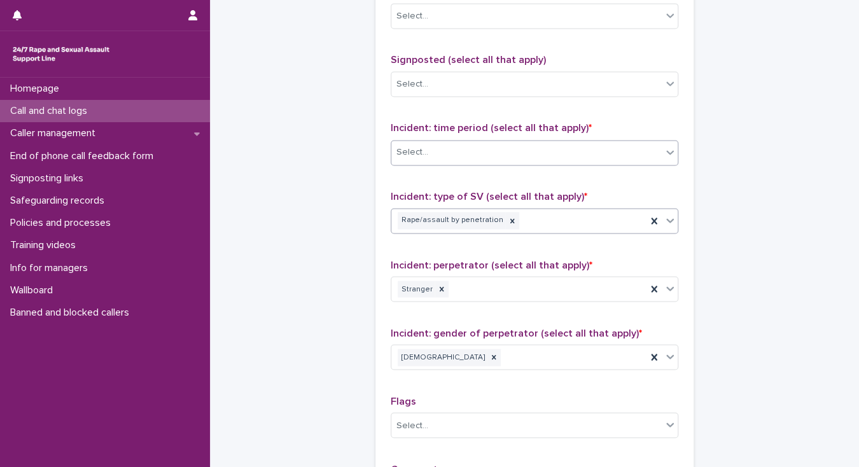
click at [455, 157] on div "Select..." at bounding box center [526, 152] width 270 height 21
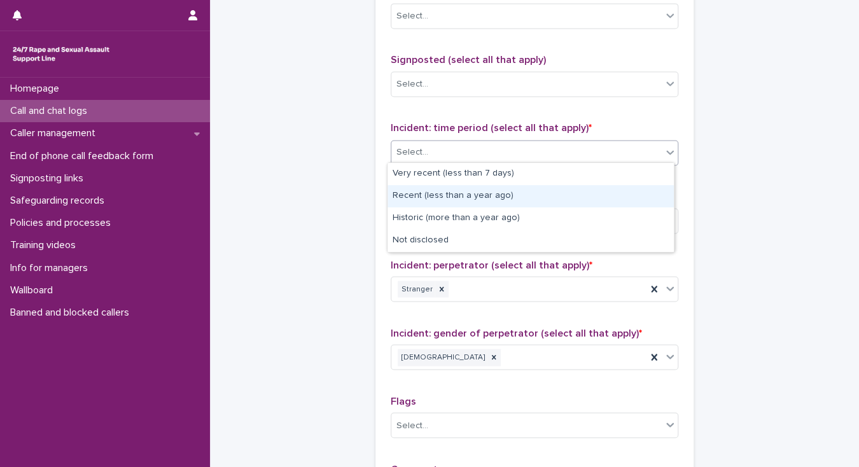
click at [457, 196] on div "Recent (less than a year ago)" at bounding box center [530, 196] width 286 height 22
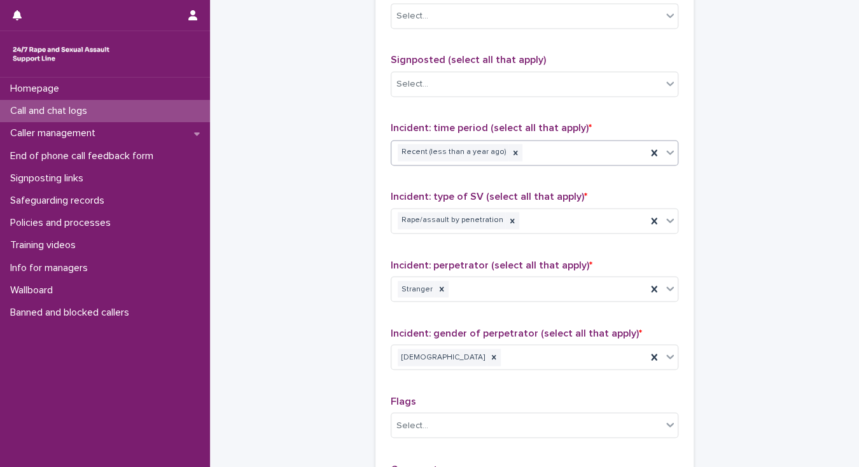
drag, startPoint x: 357, startPoint y: 154, endPoint x: 355, endPoint y: 162, distance: 8.7
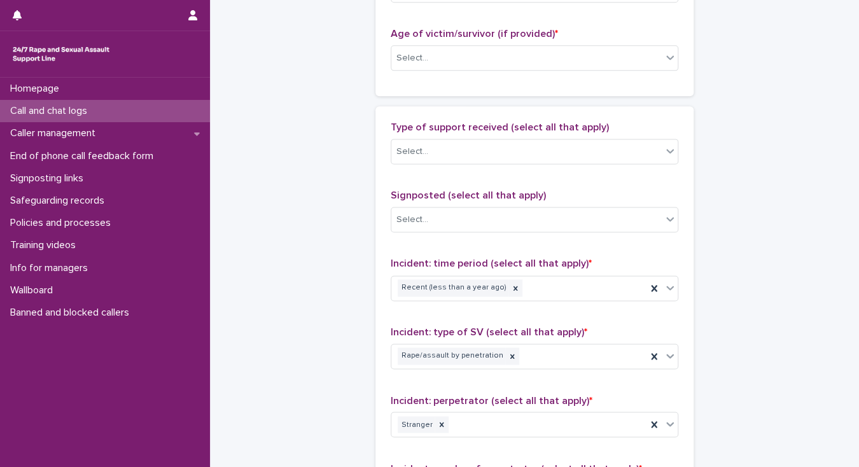
scroll to position [674, 0]
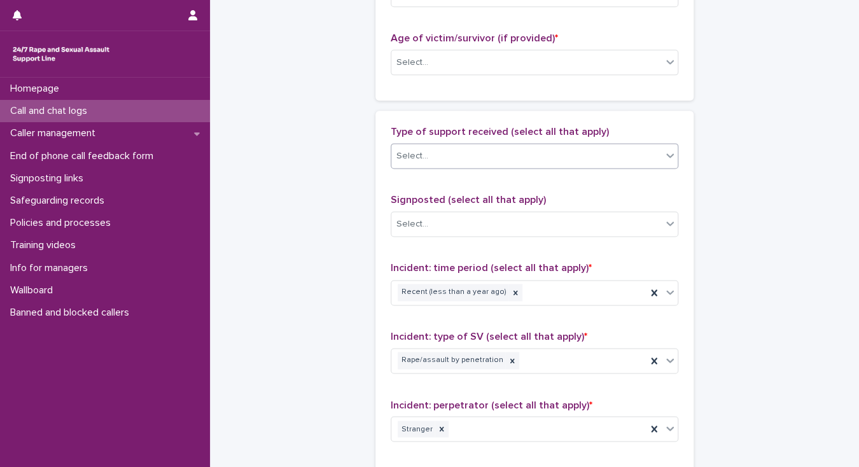
click at [415, 151] on div "Select..." at bounding box center [412, 155] width 32 height 13
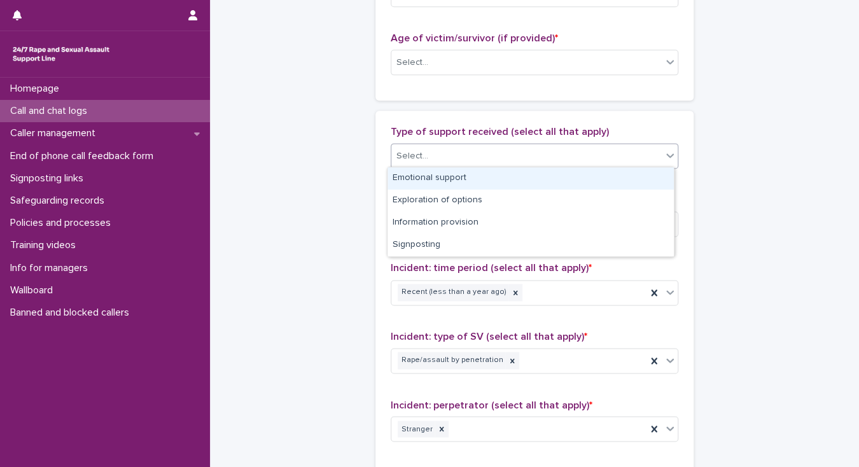
click at [415, 172] on div "Emotional support" at bounding box center [530, 178] width 286 height 22
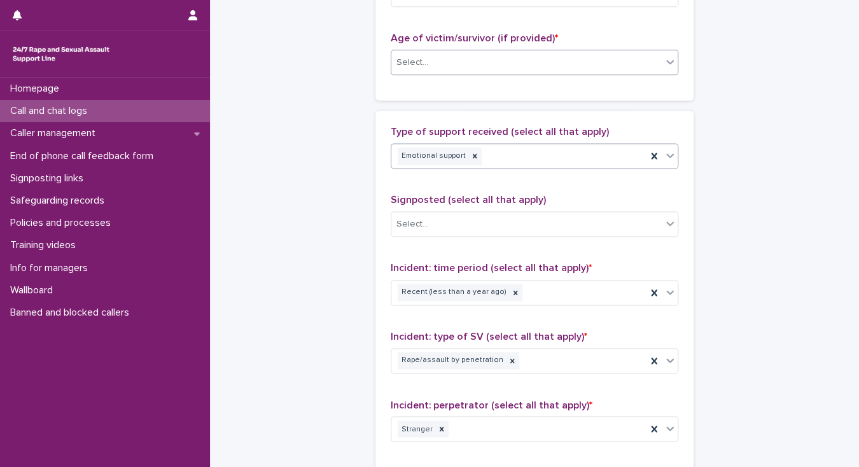
click at [412, 62] on div "Select..." at bounding box center [412, 62] width 32 height 13
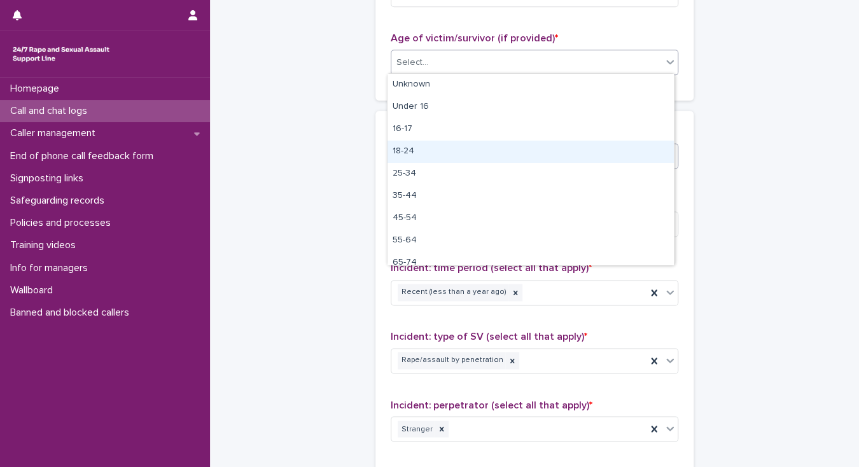
drag, startPoint x: 433, startPoint y: 139, endPoint x: 429, endPoint y: 146, distance: 8.8
click at [435, 148] on div "18-24" at bounding box center [530, 152] width 286 height 22
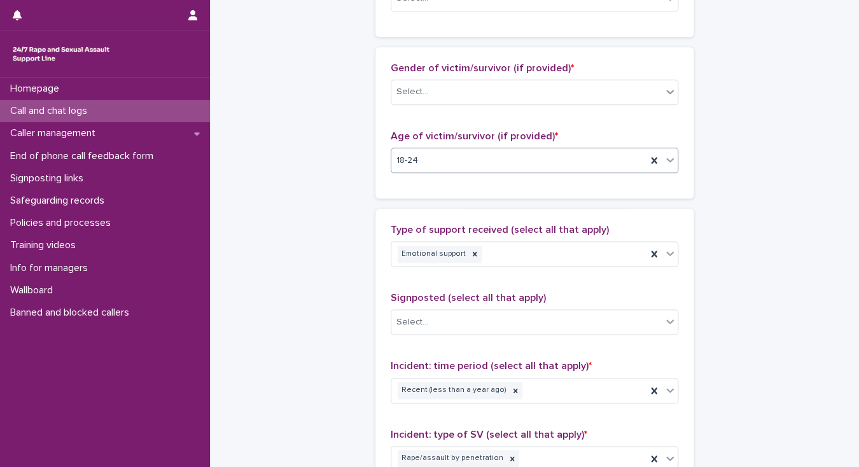
scroll to position [572, 0]
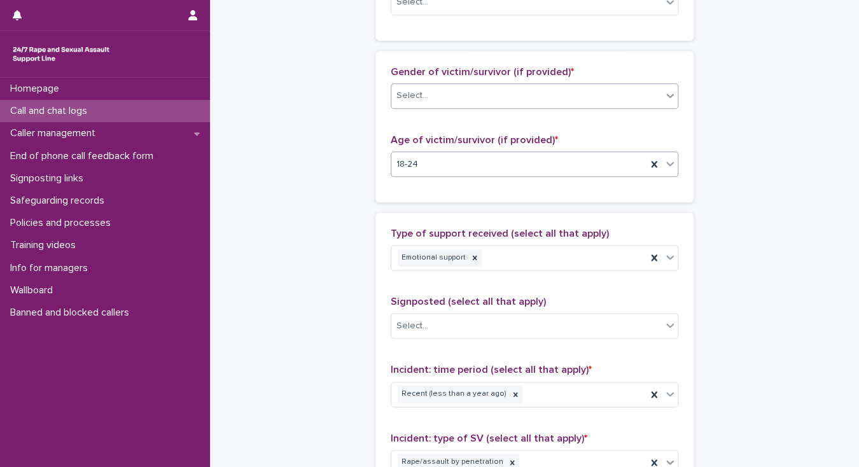
click at [406, 100] on div "Select..." at bounding box center [412, 95] width 32 height 13
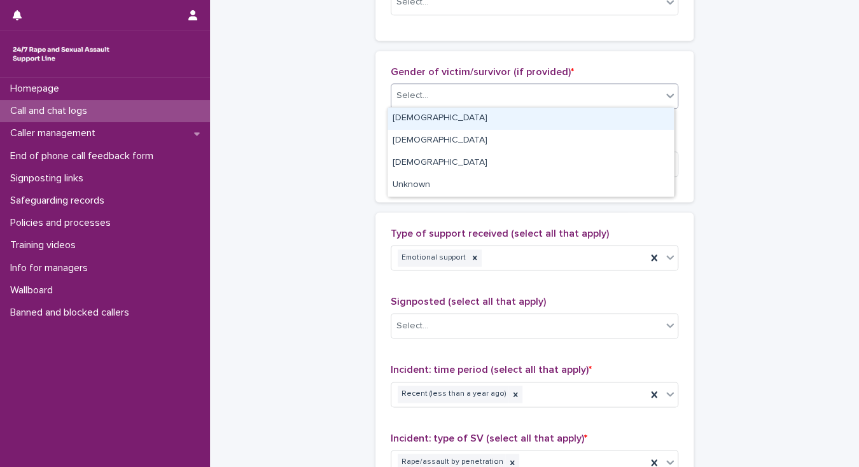
click at [410, 112] on div "Female" at bounding box center [530, 119] width 286 height 22
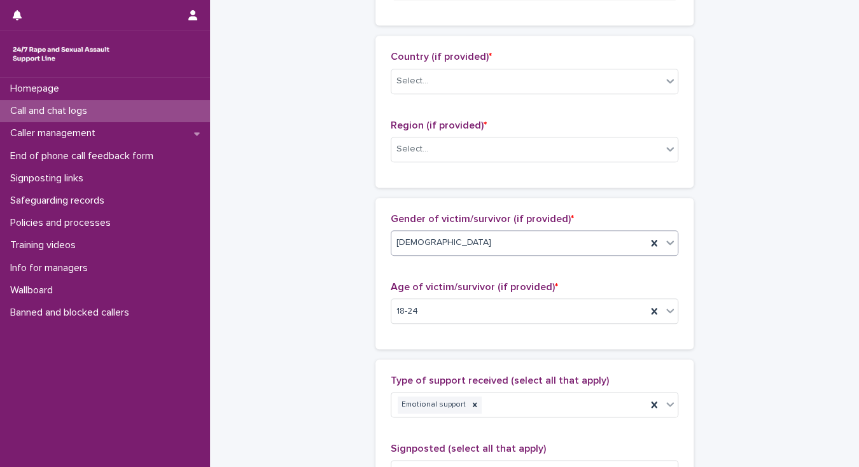
scroll to position [420, 0]
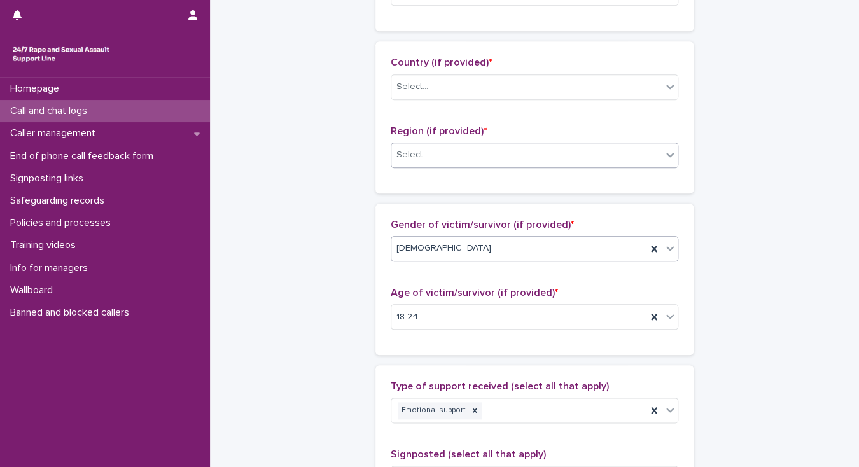
click at [396, 157] on div "Select..." at bounding box center [412, 154] width 32 height 13
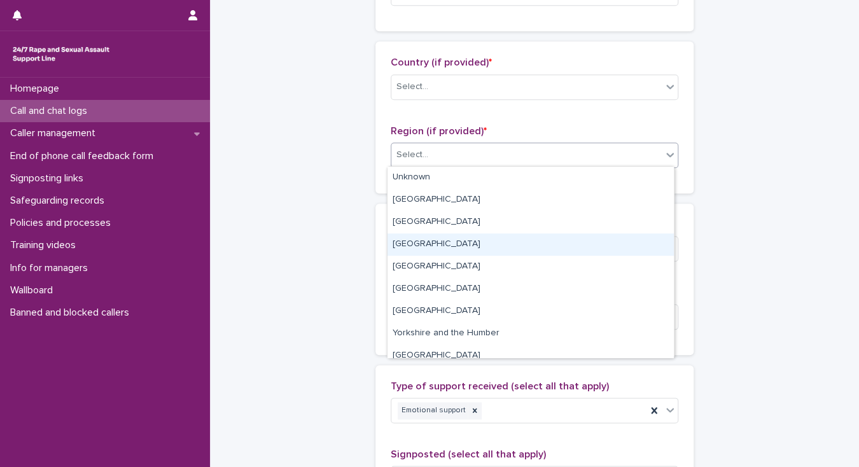
click at [424, 243] on div "South West" at bounding box center [530, 244] width 286 height 22
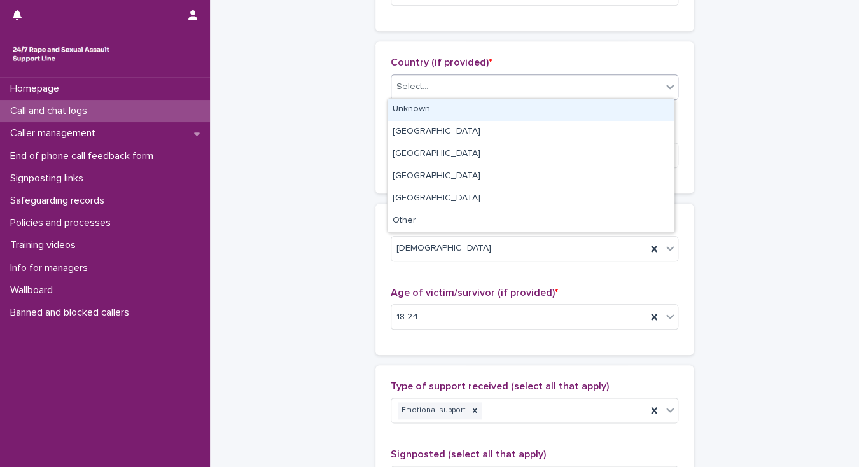
click at [415, 86] on div "Select..." at bounding box center [412, 86] width 32 height 13
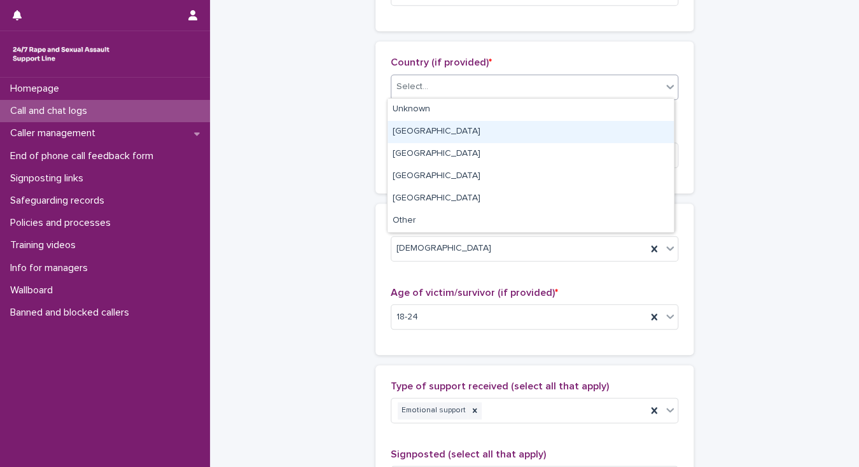
click at [412, 135] on div "England" at bounding box center [530, 132] width 286 height 22
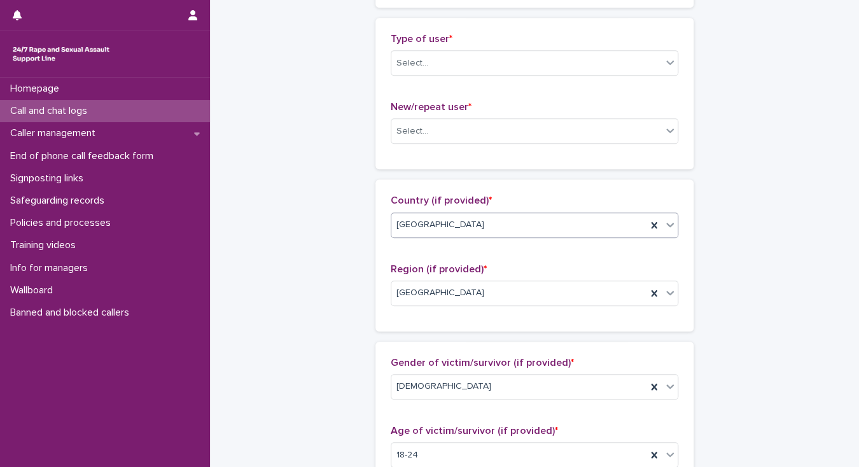
scroll to position [267, 0]
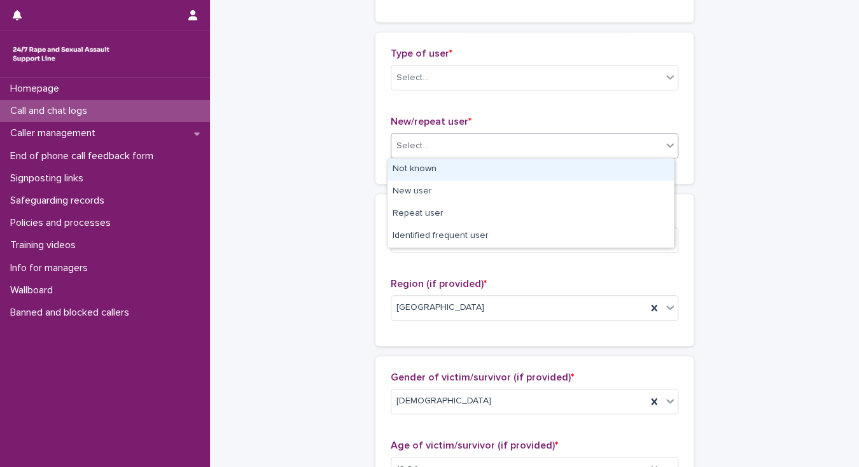
drag, startPoint x: 417, startPoint y: 140, endPoint x: 422, endPoint y: 160, distance: 20.2
click at [417, 140] on div "Select..." at bounding box center [412, 145] width 32 height 13
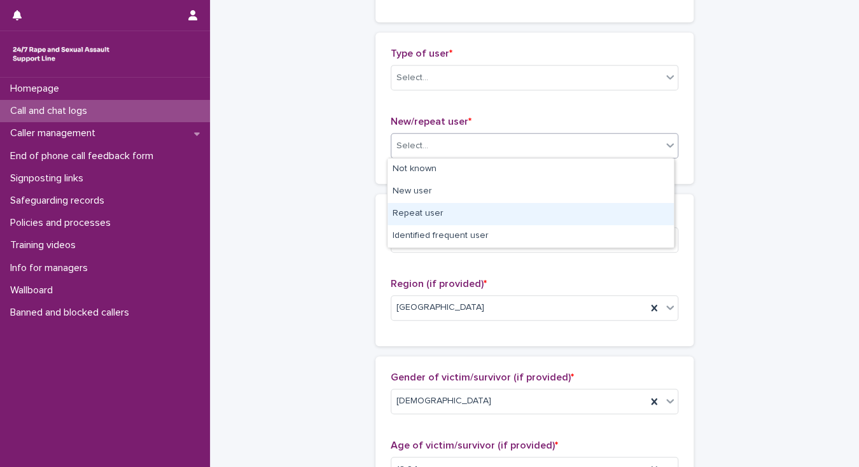
click at [438, 213] on div "Repeat user" at bounding box center [530, 214] width 286 height 22
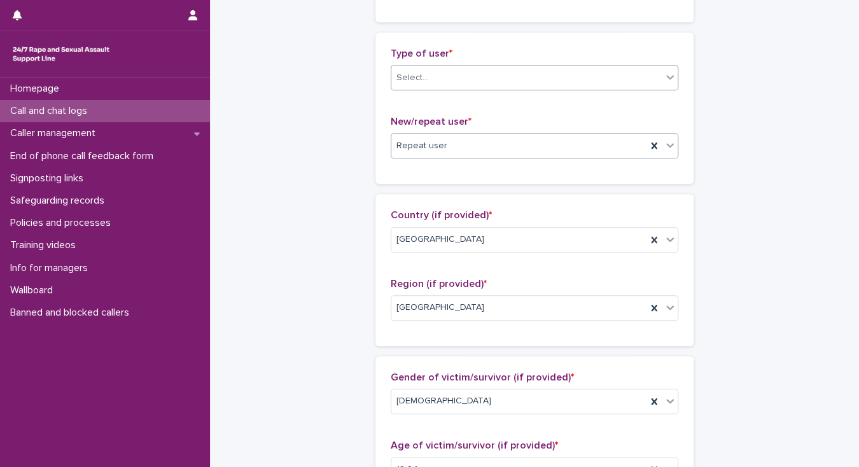
click at [426, 82] on div "Select..." at bounding box center [526, 77] width 270 height 21
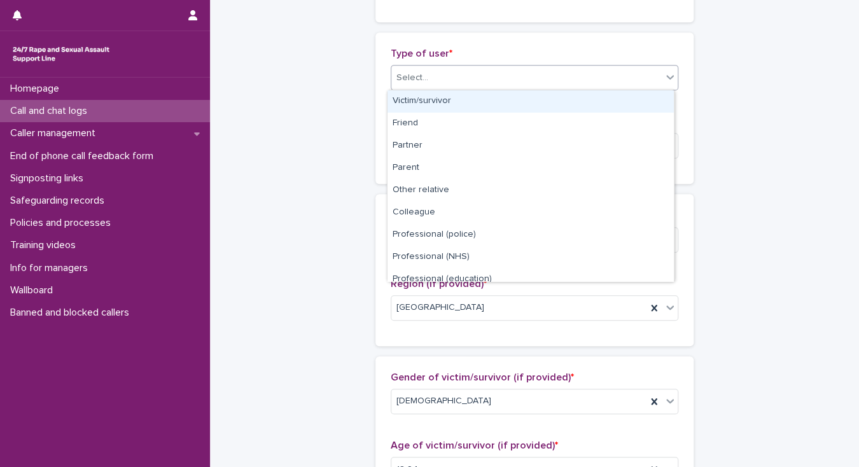
click at [433, 97] on div "Victim/survivor" at bounding box center [530, 101] width 286 height 22
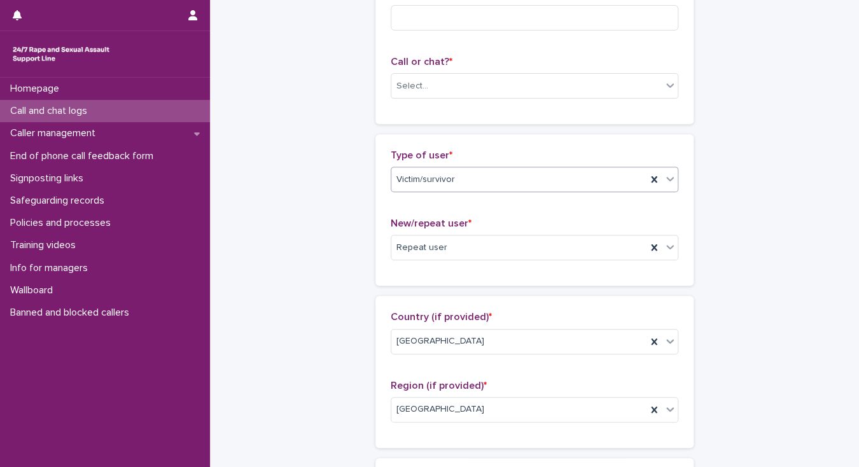
scroll to position [114, 0]
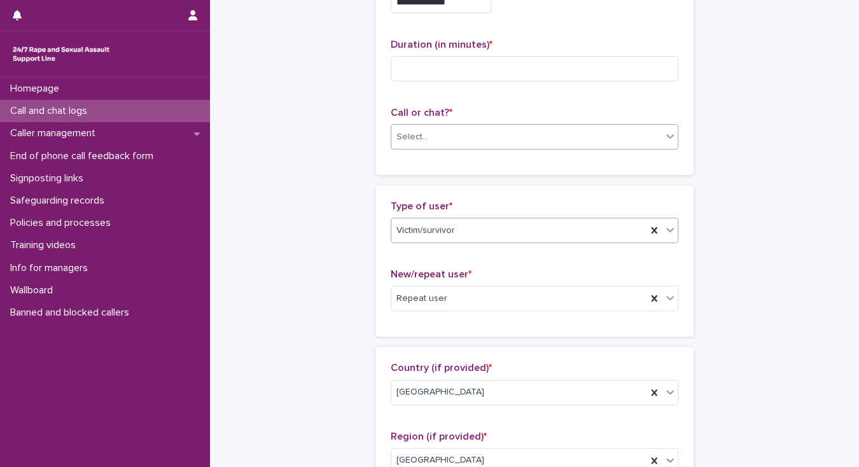
click at [421, 141] on div "Select..." at bounding box center [412, 136] width 32 height 13
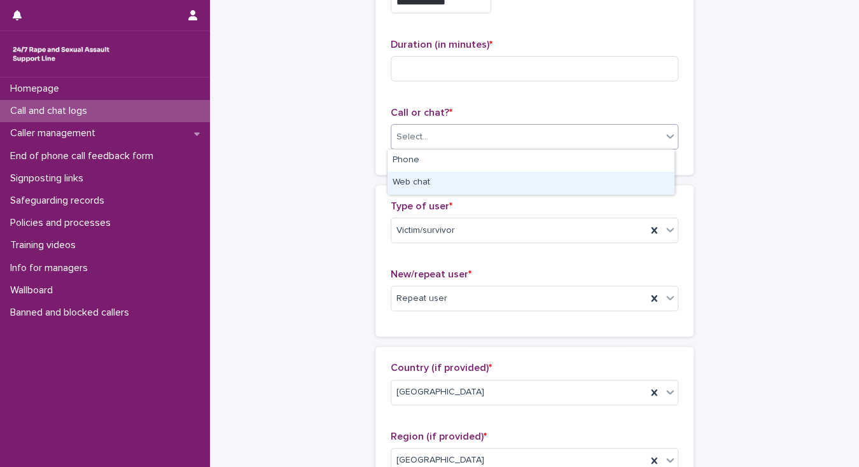
click at [431, 182] on div "Web chat" at bounding box center [530, 183] width 286 height 22
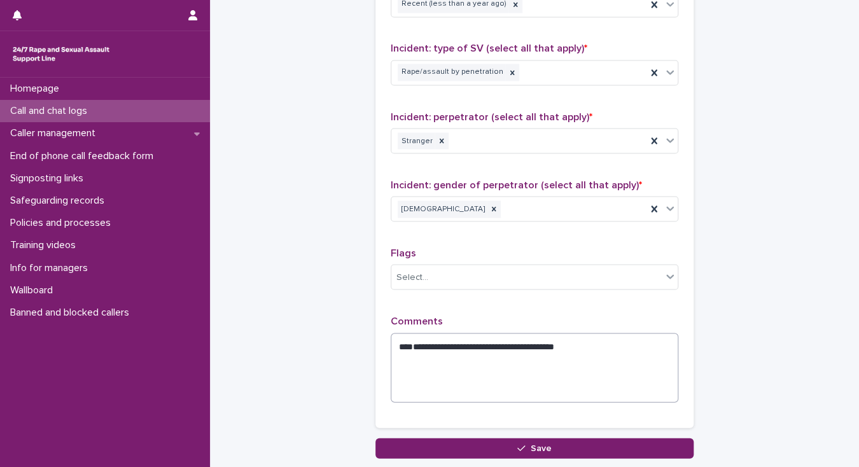
scroll to position [980, 0]
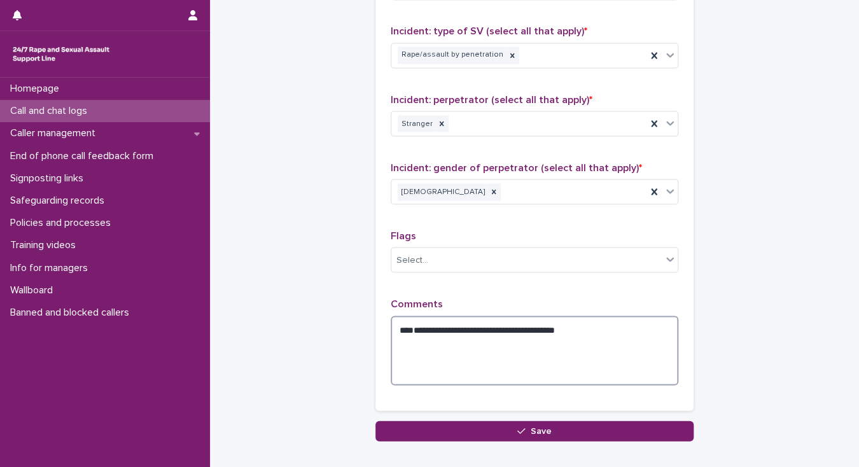
click at [405, 323] on textarea "**********" at bounding box center [535, 351] width 288 height 70
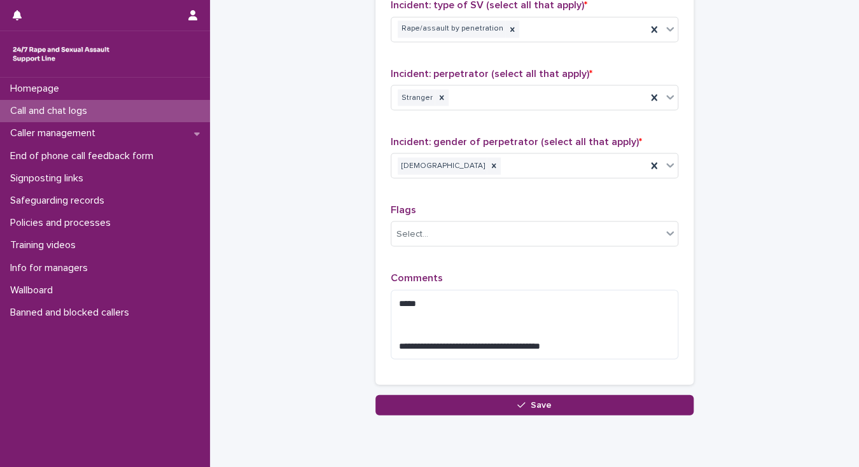
scroll to position [1050, 0]
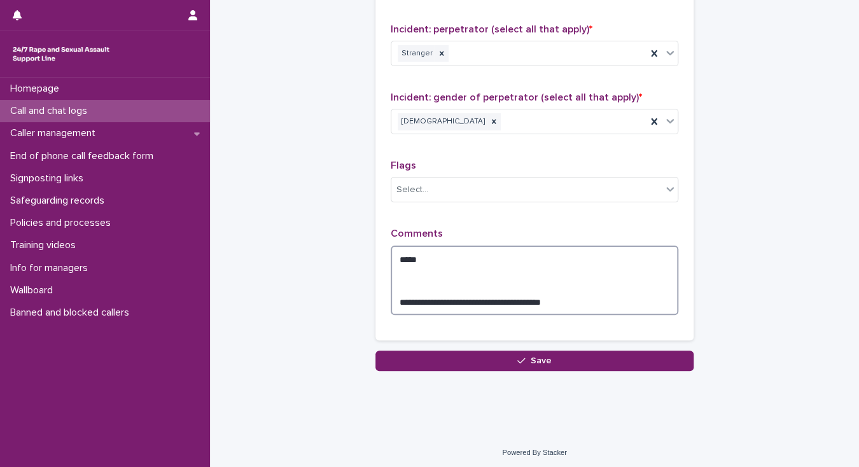
click at [438, 251] on textarea "**********" at bounding box center [535, 281] width 288 height 70
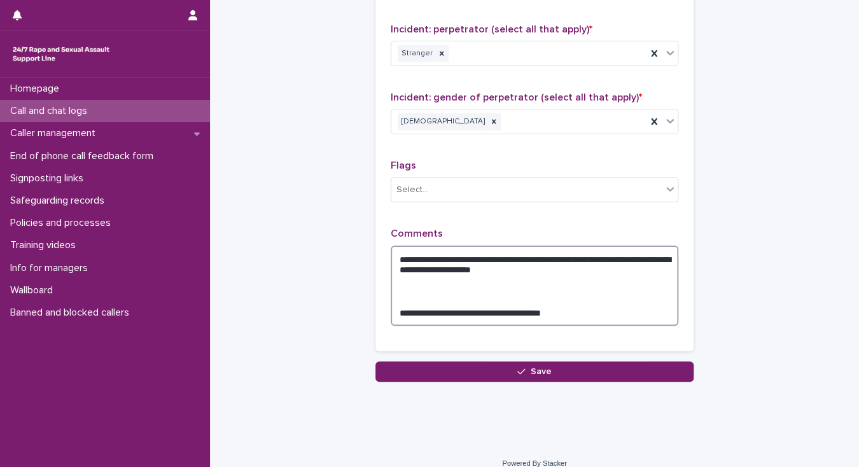
click at [571, 267] on textarea "**********" at bounding box center [535, 286] width 288 height 81
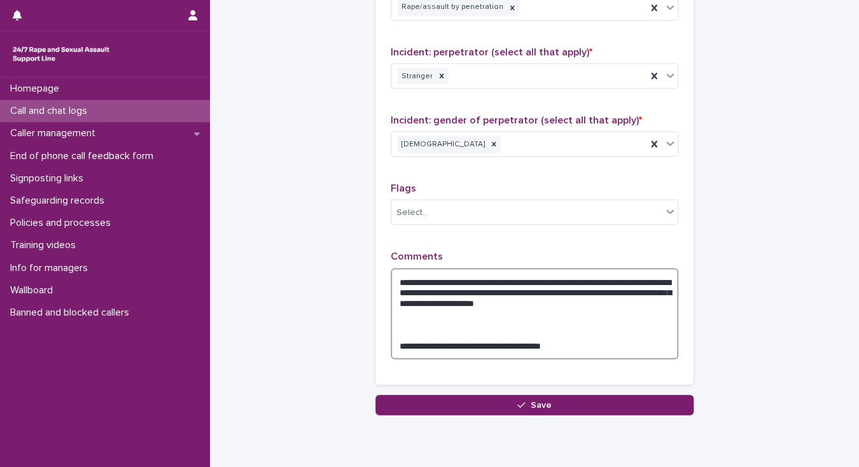
scroll to position [1071, 0]
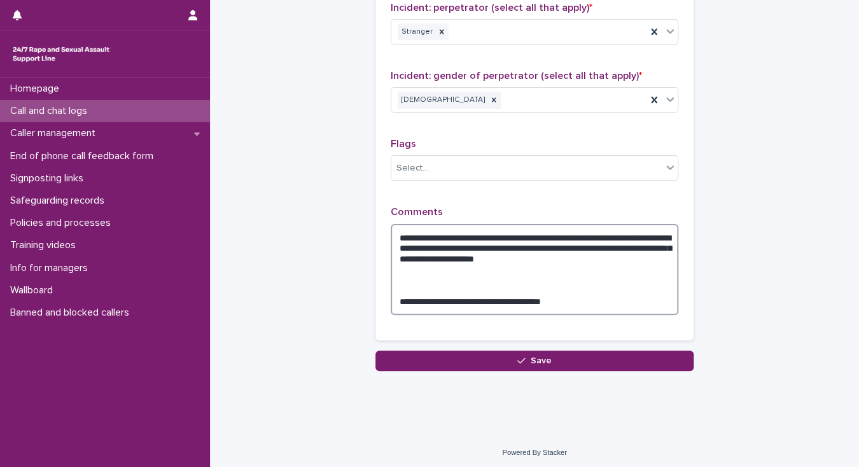
click at [448, 297] on textarea "**********" at bounding box center [535, 270] width 288 height 92
click at [604, 296] on textarea "**********" at bounding box center [535, 270] width 288 height 92
type textarea "**********"
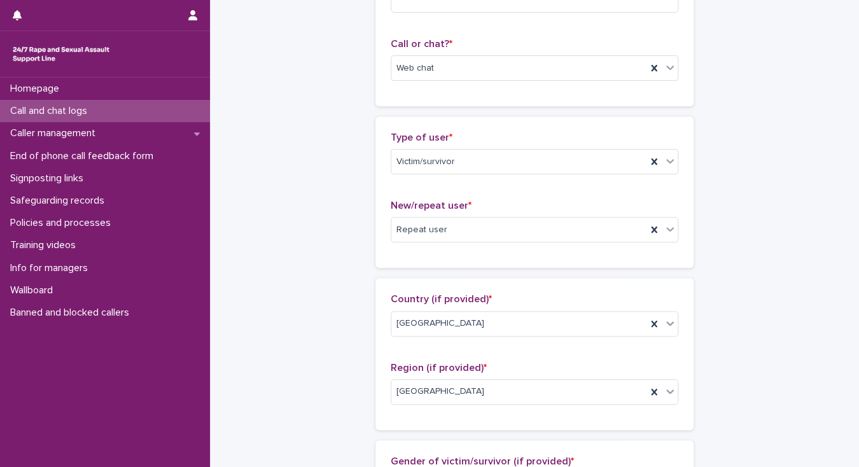
scroll to position [53, 0]
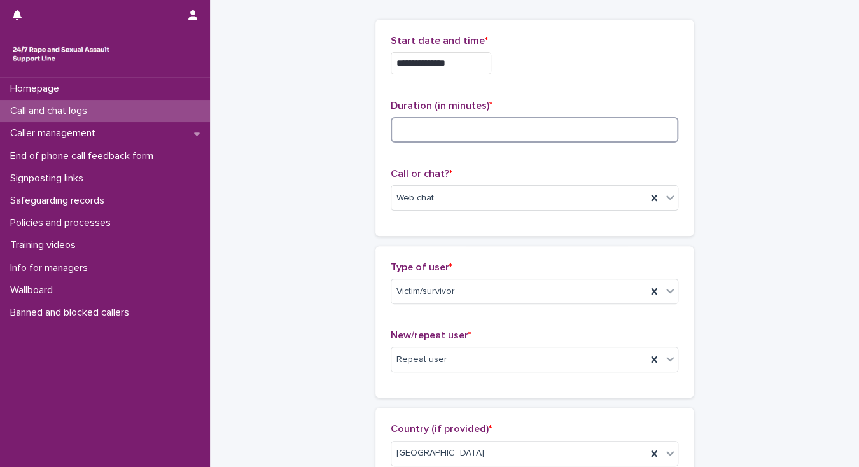
click at [420, 124] on input at bounding box center [535, 129] width 288 height 25
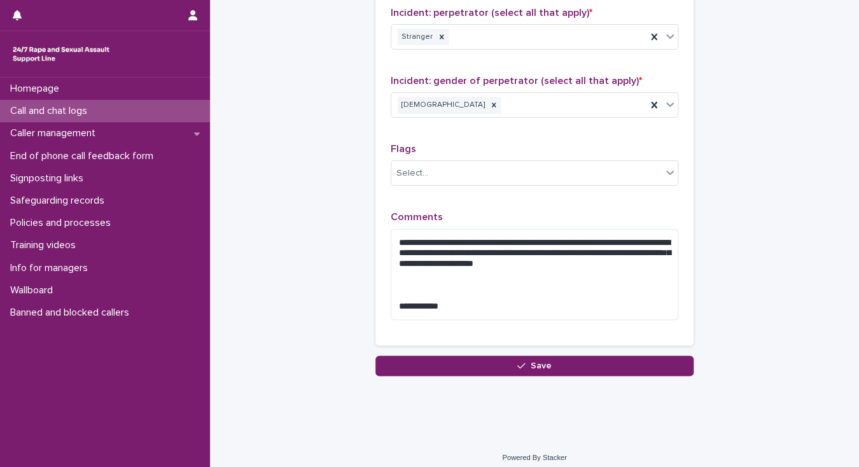
scroll to position [1071, 0]
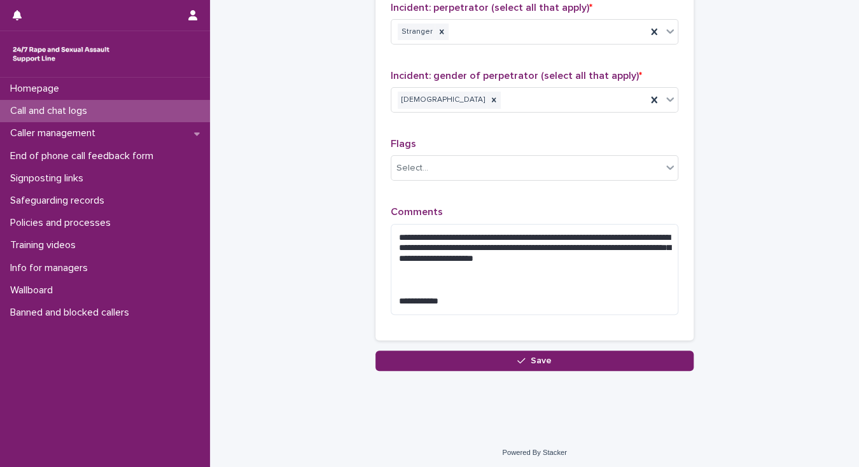
type input "**"
drag, startPoint x: 473, startPoint y: 296, endPoint x: 395, endPoint y: 289, distance: 77.9
click at [395, 289] on textarea "**********" at bounding box center [535, 270] width 288 height 92
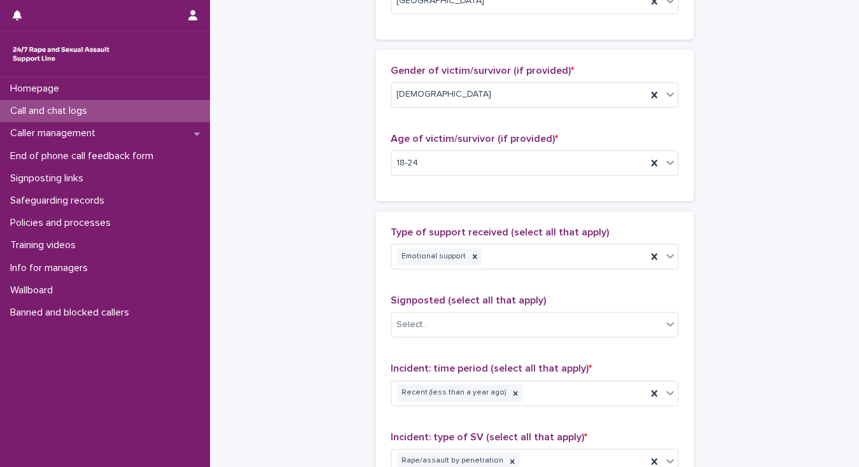
scroll to position [570, 0]
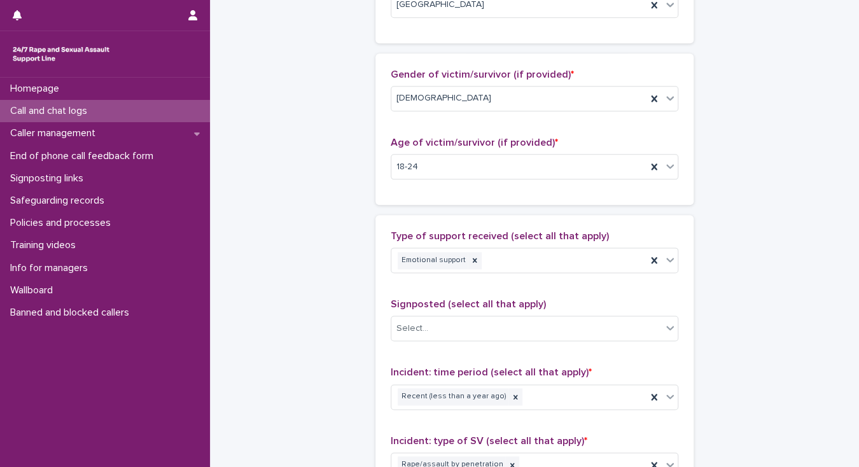
type textarea "**********"
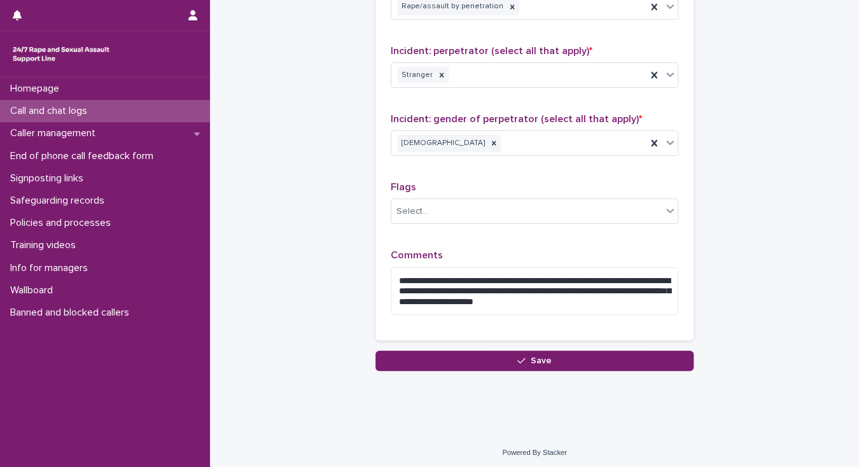
scroll to position [1028, 0]
click at [430, 354] on button "Save" at bounding box center [534, 360] width 318 height 20
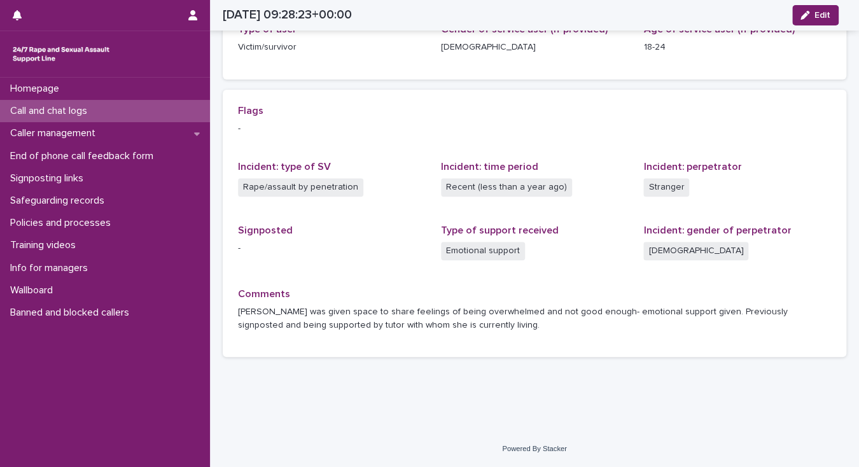
scroll to position [222, 0]
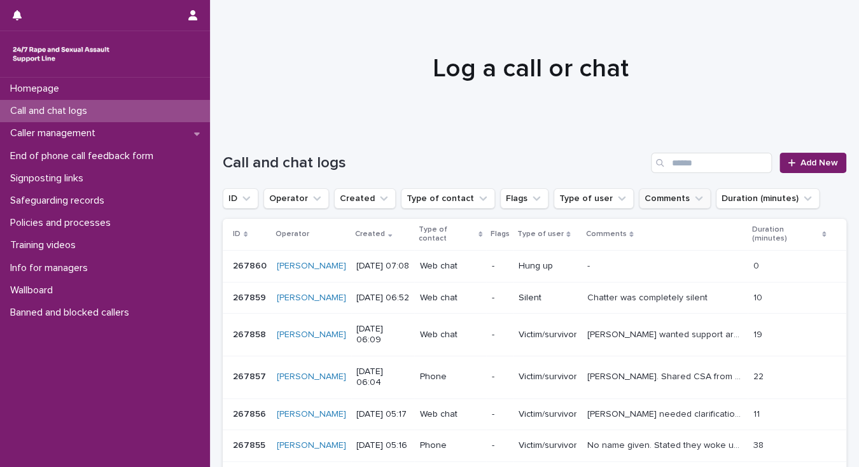
click at [647, 200] on button "Comments" at bounding box center [675, 198] width 72 height 20
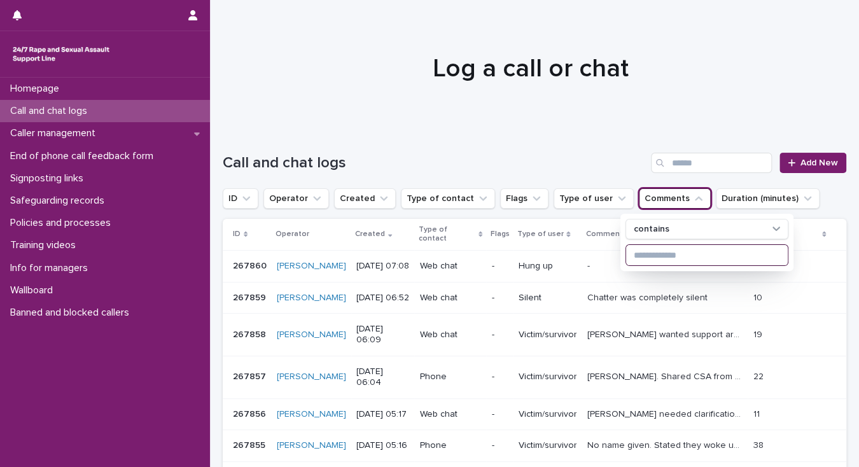
click at [641, 254] on input at bounding box center [707, 255] width 162 height 20
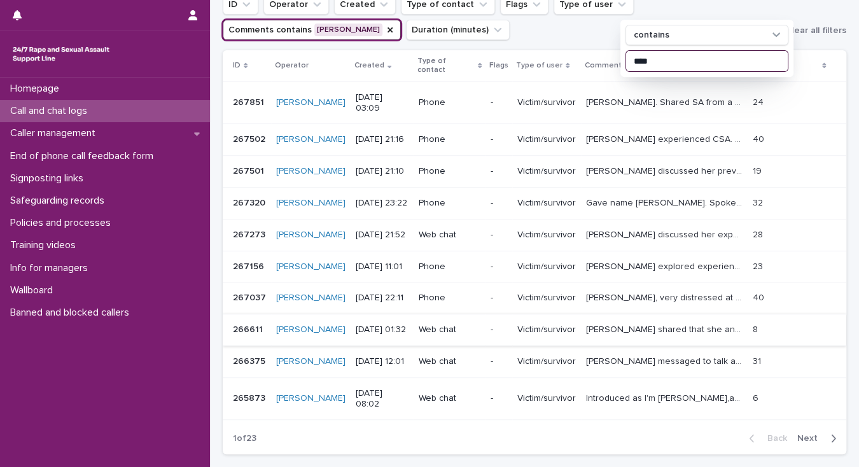
scroll to position [305, 0]
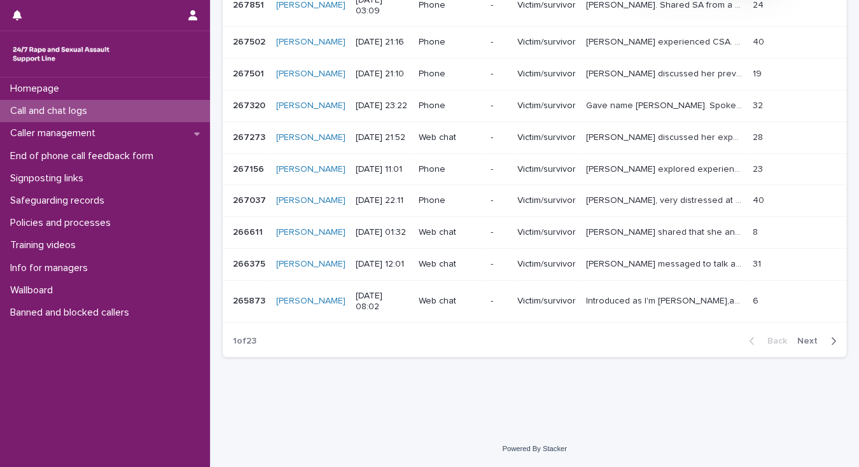
type input "****"
click at [797, 345] on span "Next" at bounding box center [811, 340] width 28 height 9
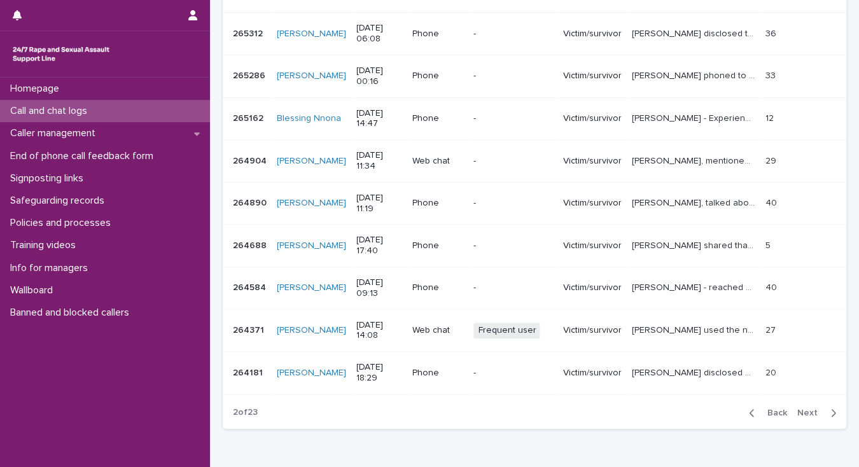
scroll to position [332, 0]
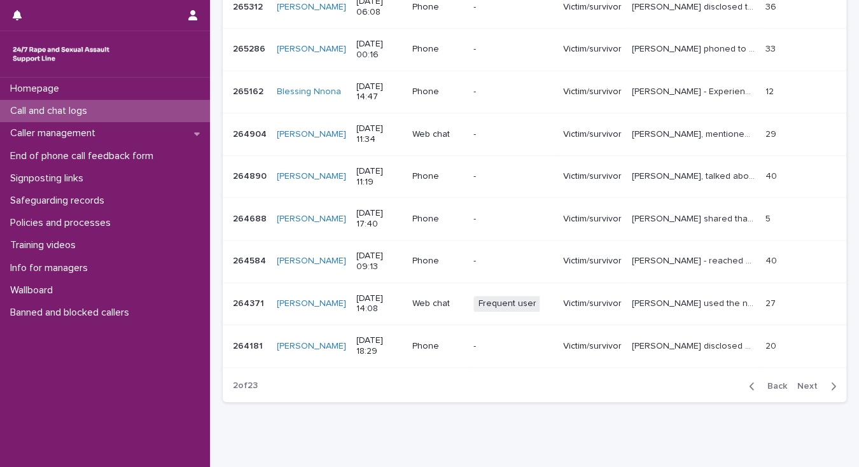
click at [654, 300] on p "Chatter used the name Savannah, during that chat the "Visitor Typing" message d…" at bounding box center [695, 302] width 126 height 13
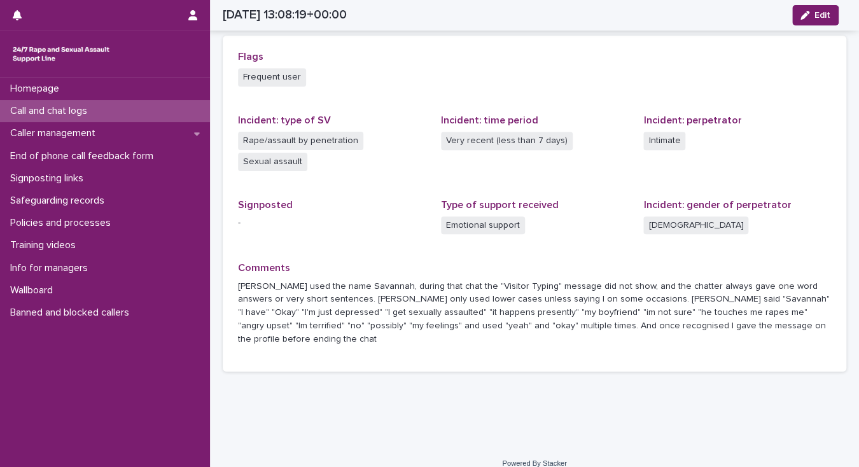
scroll to position [366, 0]
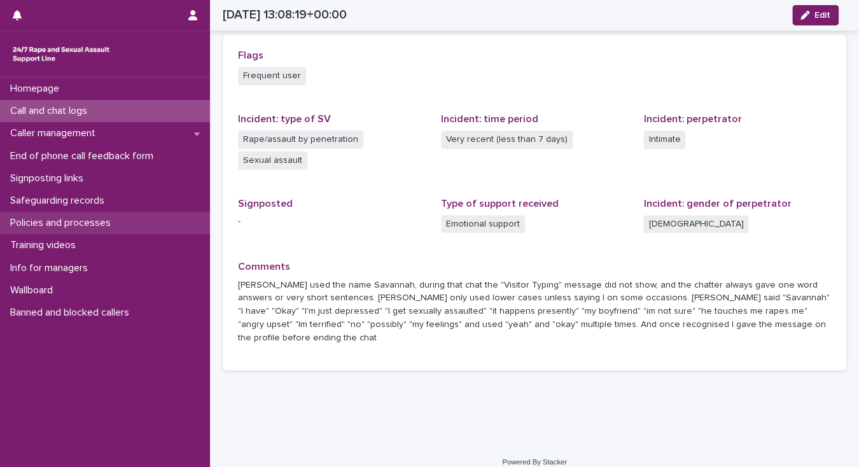
click at [43, 221] on p "Policies and processes" at bounding box center [63, 223] width 116 height 12
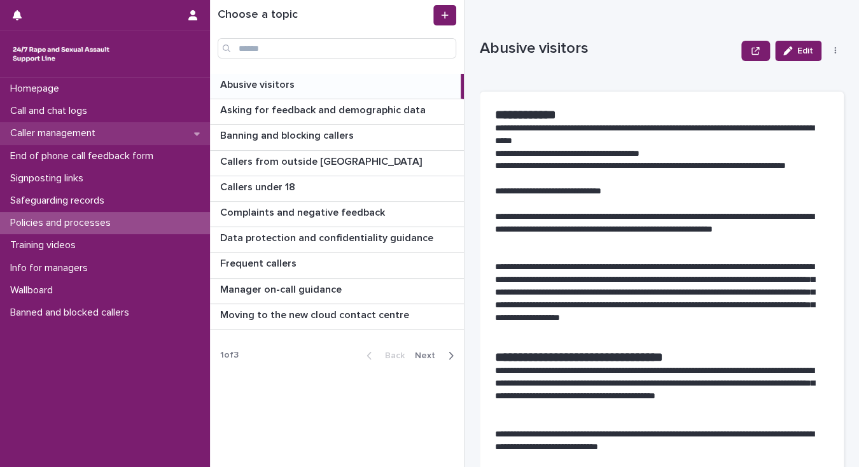
click at [71, 134] on p "Caller management" at bounding box center [55, 133] width 101 height 12
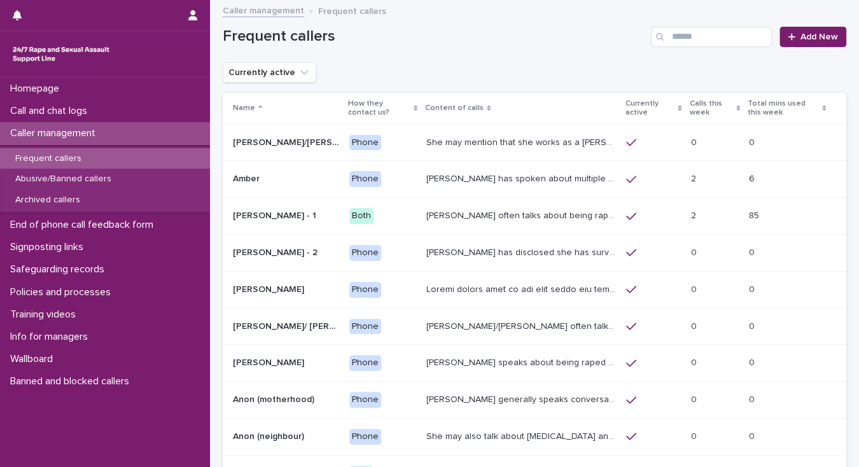
click at [482, 323] on p "Anna/Emma often talks about being raped at gunpoint at the age of 13/14 by her …" at bounding box center [522, 325] width 192 height 13
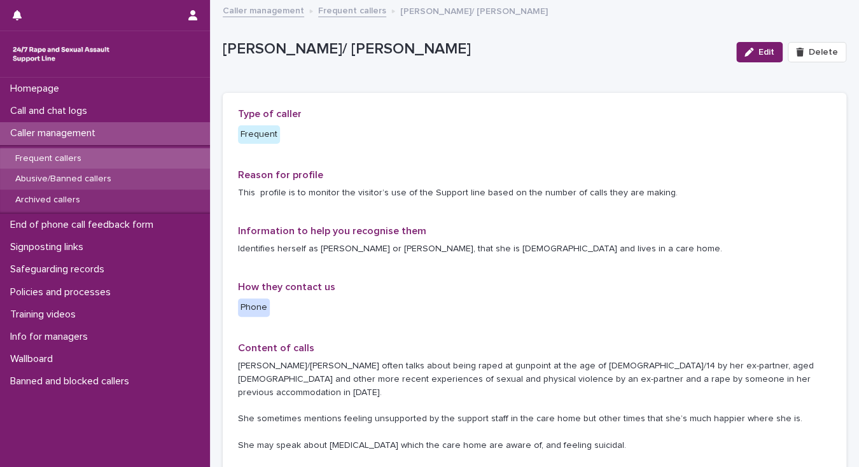
click at [78, 179] on p "Abusive/Banned callers" at bounding box center [63, 179] width 116 height 11
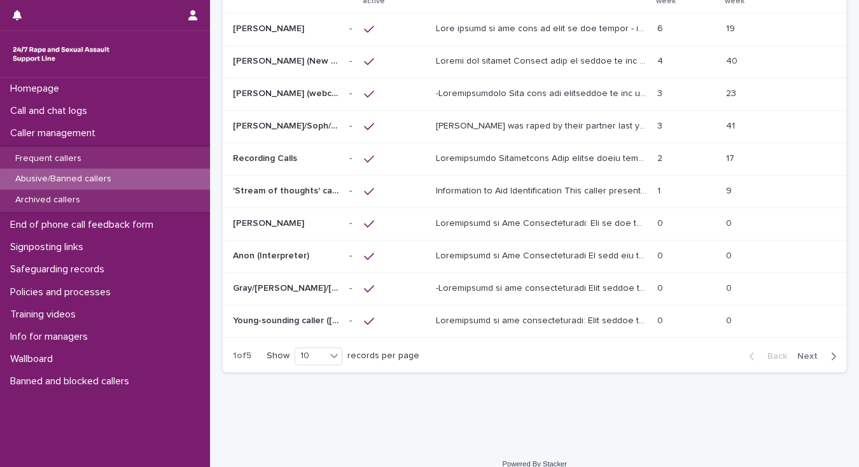
scroll to position [115, 0]
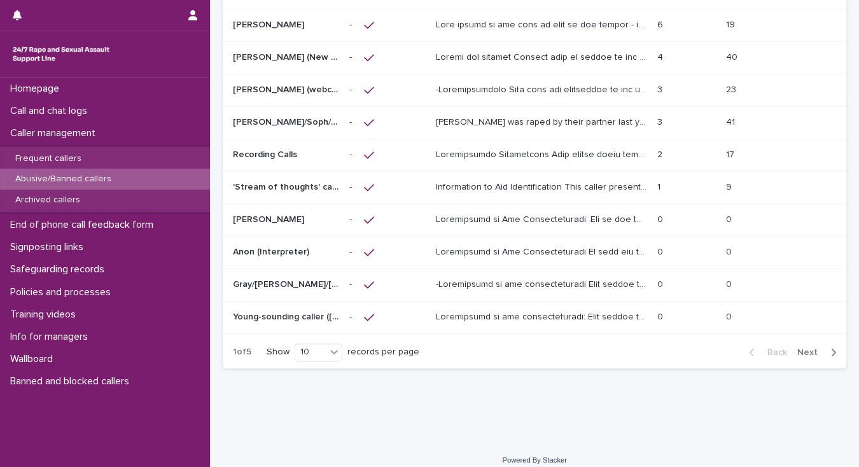
click at [797, 348] on span "Next" at bounding box center [811, 352] width 28 height 9
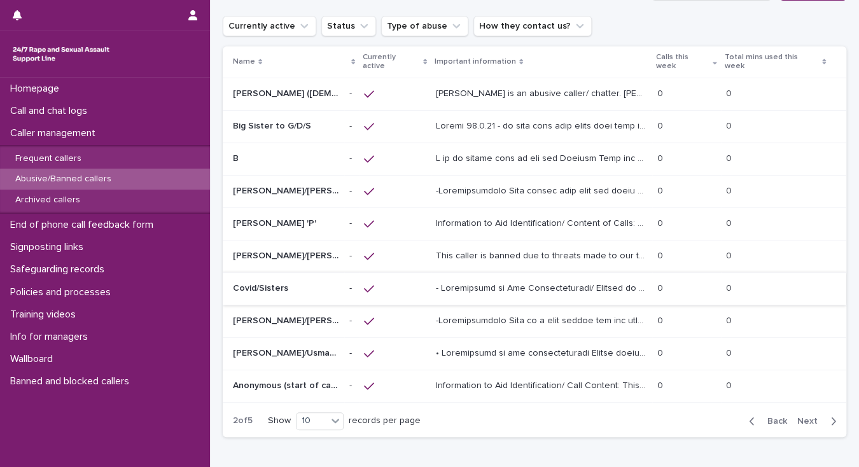
scroll to position [64, 0]
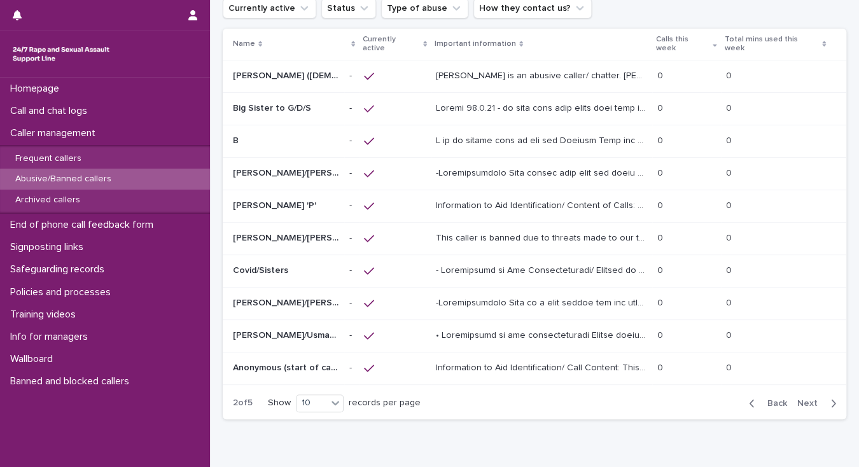
click at [764, 399] on span "Back" at bounding box center [773, 403] width 27 height 9
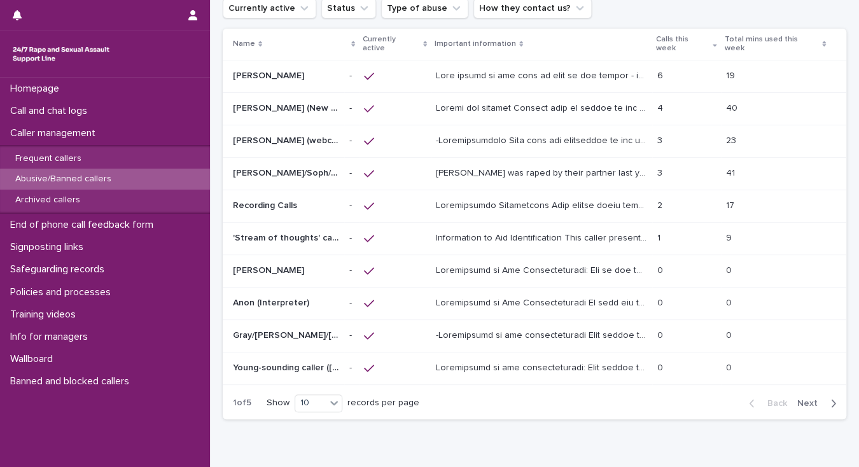
click at [797, 399] on span "Next" at bounding box center [811, 403] width 28 height 9
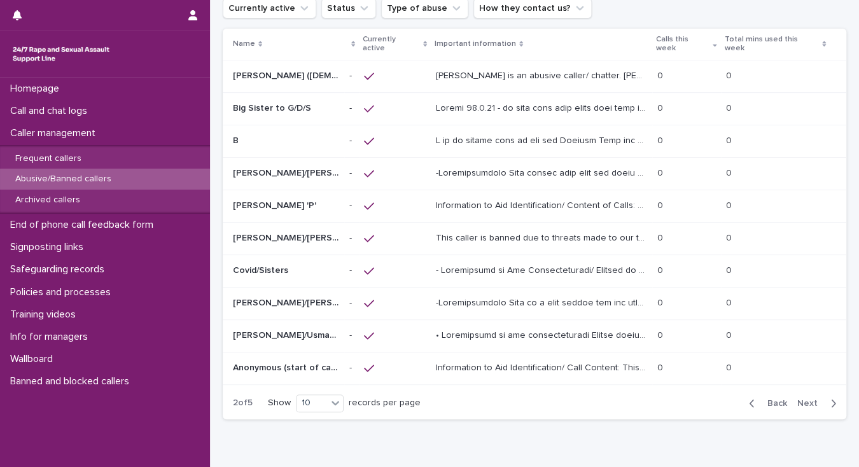
click at [802, 399] on span "Next" at bounding box center [811, 403] width 28 height 9
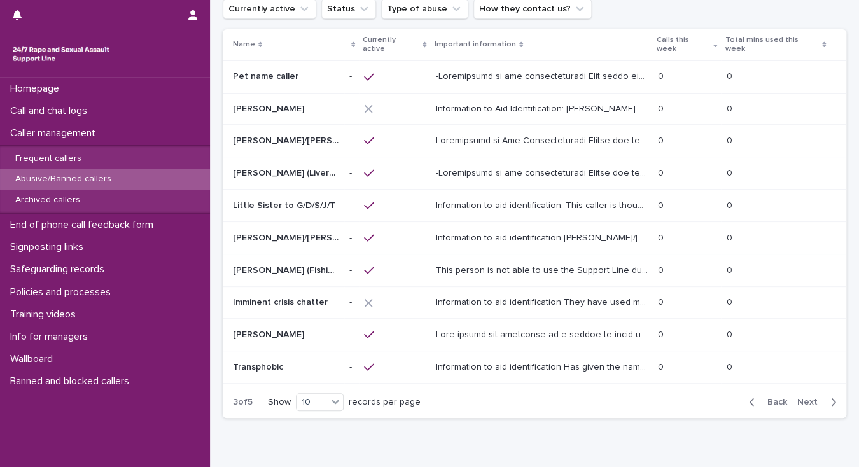
click at [797, 398] on span "Next" at bounding box center [811, 402] width 28 height 9
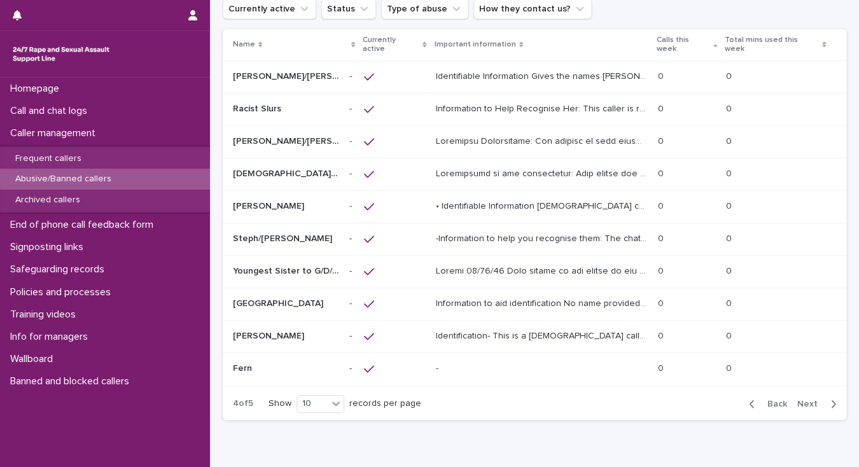
scroll to position [64, 0]
click at [800, 399] on span "Next" at bounding box center [811, 403] width 28 height 9
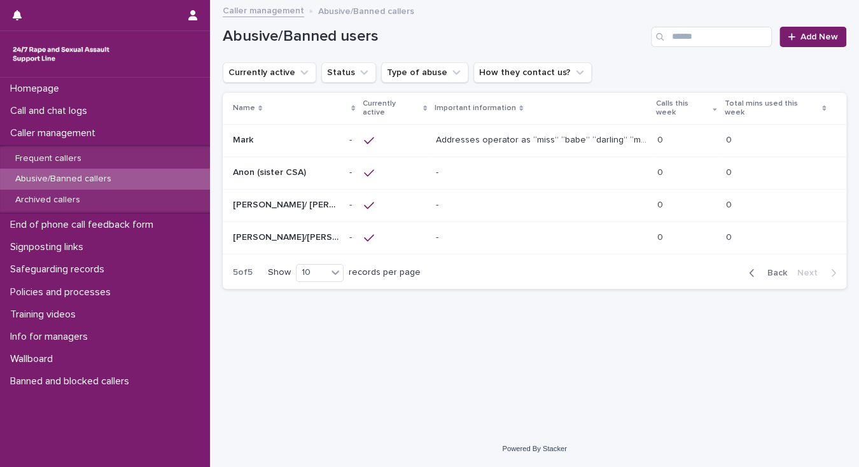
click at [288, 230] on p "Laura/Lauren/Sophia" at bounding box center [287, 236] width 109 height 13
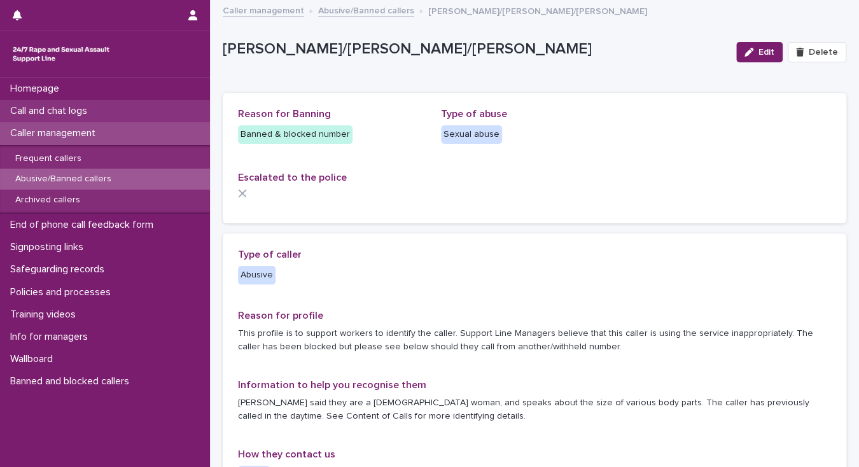
click at [101, 108] on div "Call and chat logs" at bounding box center [105, 111] width 210 height 22
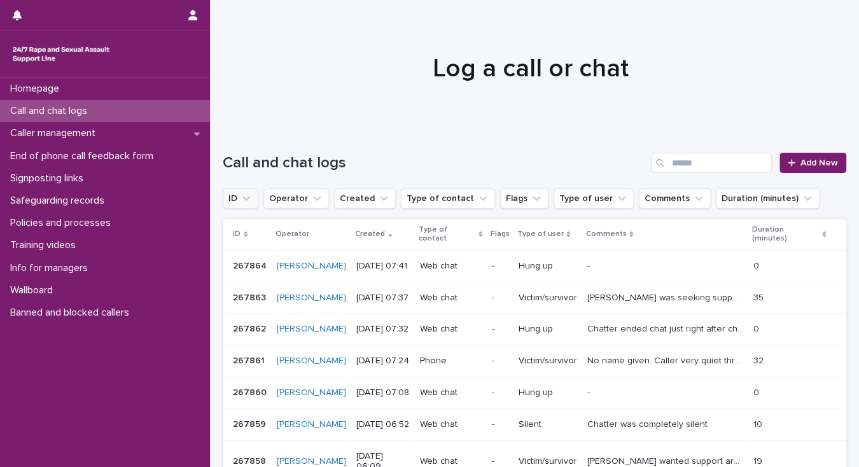
click at [236, 198] on button "ID" at bounding box center [241, 198] width 36 height 20
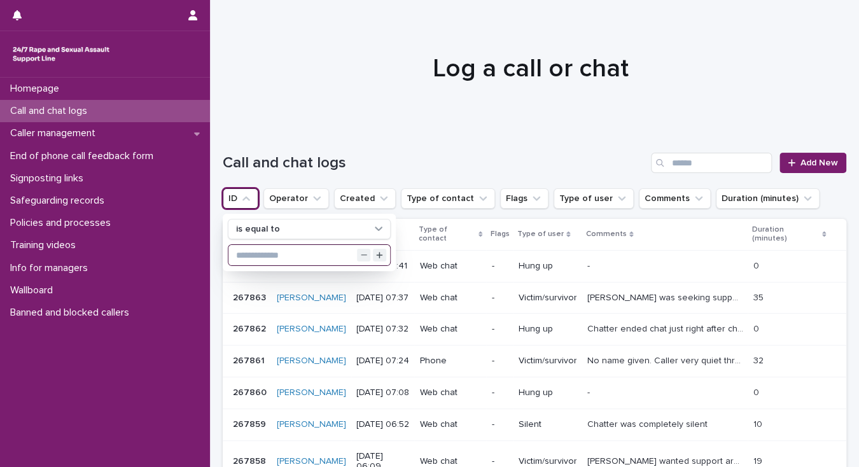
click at [247, 254] on input "text" at bounding box center [309, 255] width 162 height 20
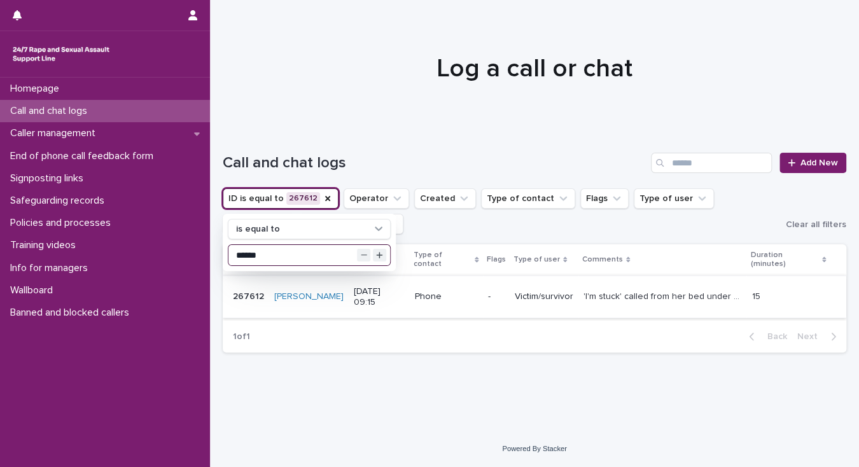
type input "******"
click at [584, 289] on p "'I'm stuck' called from her bed under her duvet. Said she has to go out today b…" at bounding box center [663, 295] width 161 height 13
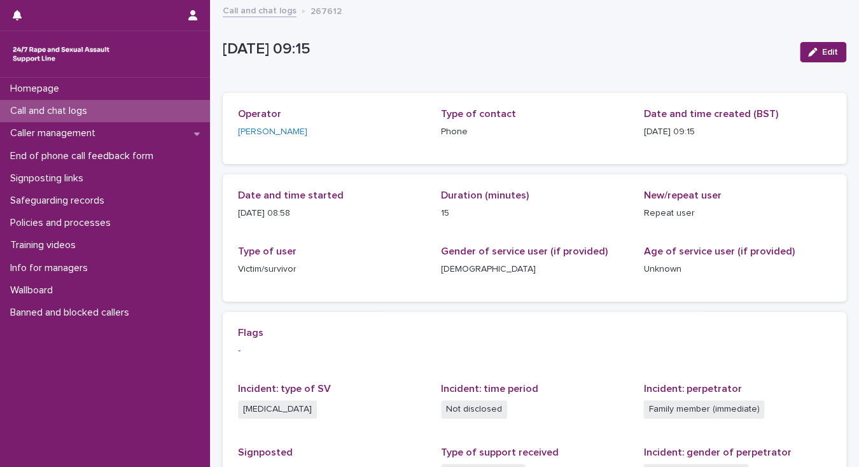
click at [112, 110] on div "Call and chat logs" at bounding box center [105, 111] width 210 height 22
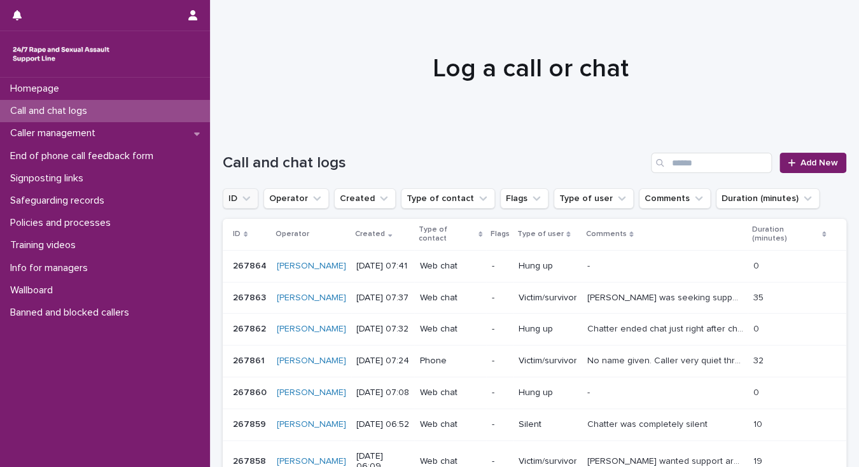
click at [237, 203] on button "ID" at bounding box center [241, 198] width 36 height 20
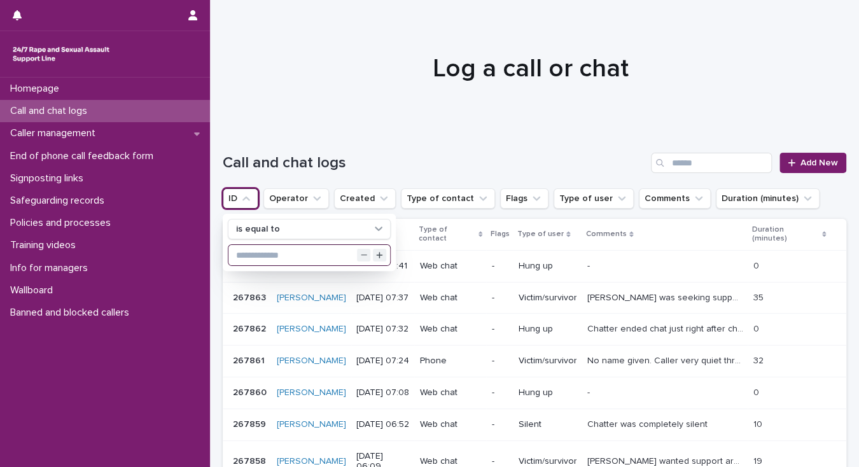
click at [256, 255] on input "text" at bounding box center [309, 255] width 162 height 20
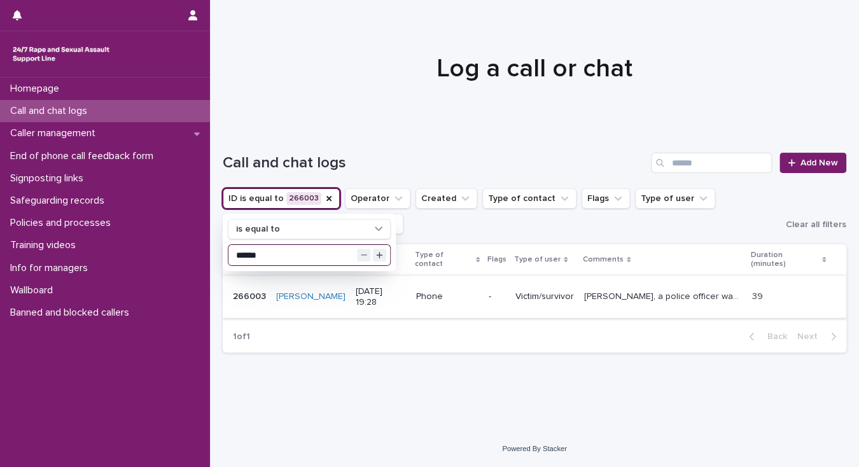
type input "******"
click at [611, 289] on p "Caller, a police officer was raped by another officer in March. This has been r…" at bounding box center [664, 295] width 160 height 13
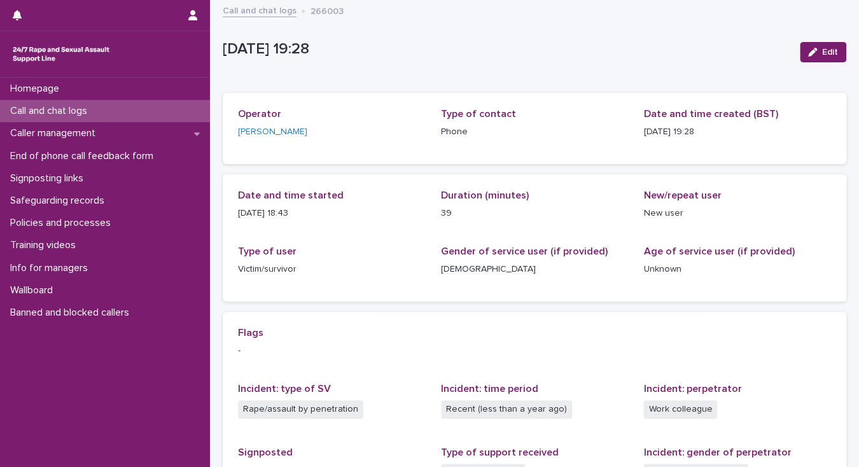
click at [271, 10] on link "Call and chat logs" at bounding box center [260, 10] width 74 height 15
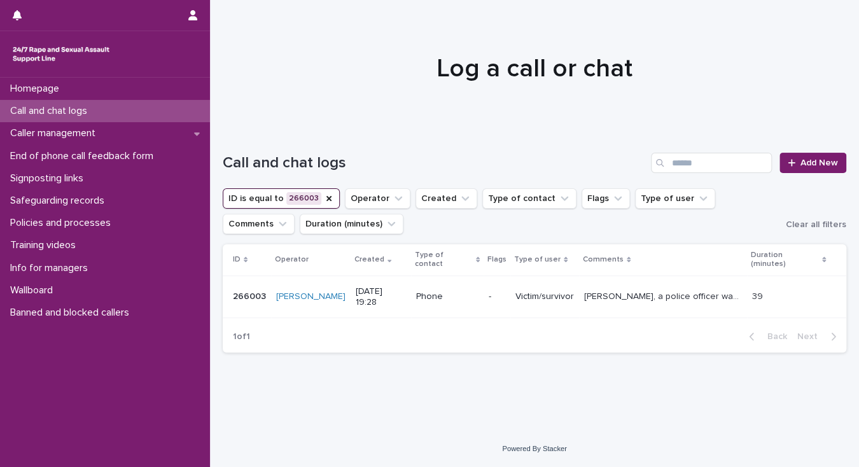
click at [79, 112] on p "Call and chat logs" at bounding box center [51, 111] width 92 height 12
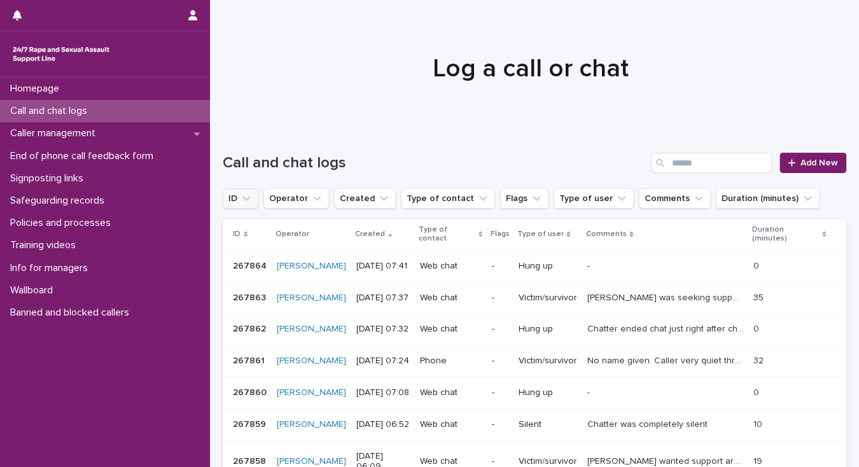
click at [237, 200] on button "ID" at bounding box center [241, 198] width 36 height 20
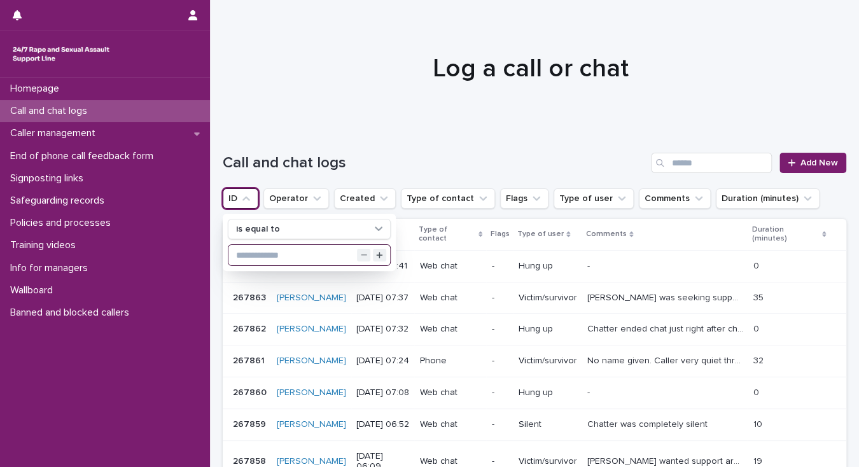
click at [253, 251] on input "text" at bounding box center [309, 255] width 162 height 20
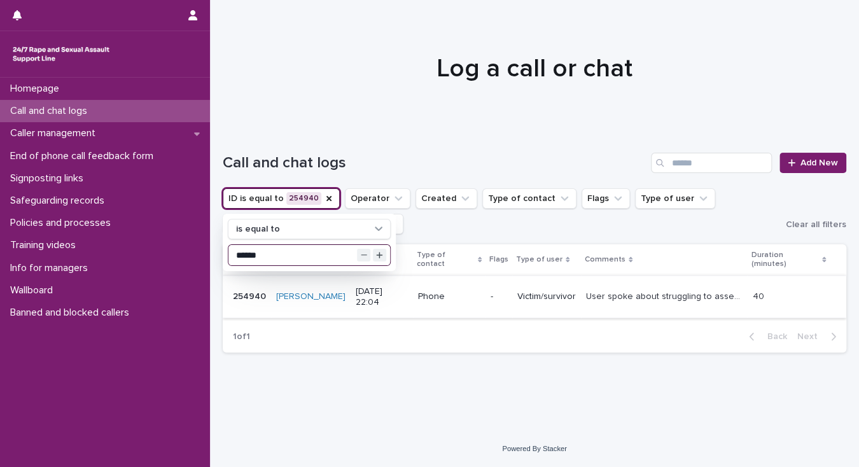
type input "******"
click at [644, 296] on p "User spoke about struggling to assert boundaries with people and feeling stuck …" at bounding box center [665, 295] width 158 height 13
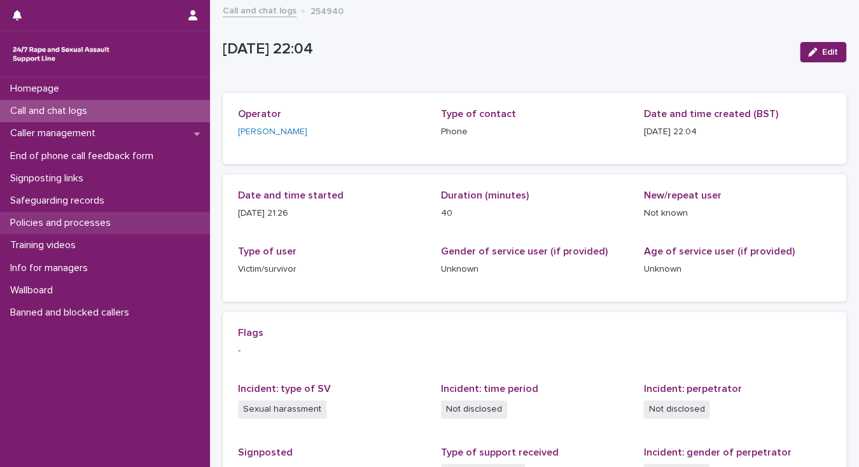
click at [101, 221] on p "Policies and processes" at bounding box center [63, 223] width 116 height 12
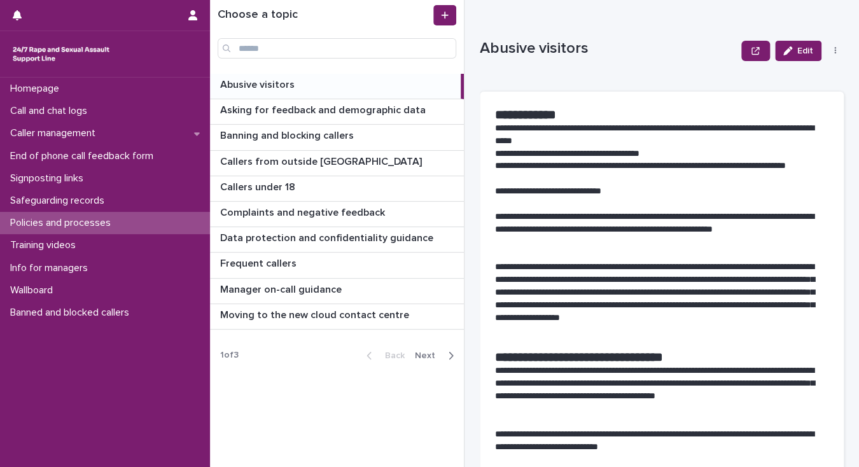
click at [425, 352] on span "Next" at bounding box center [429, 355] width 28 height 9
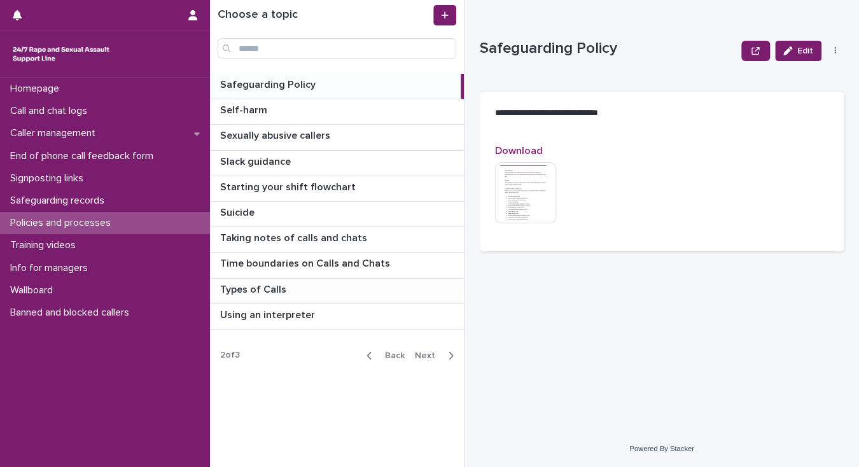
click at [273, 286] on p "Types of Calls" at bounding box center [254, 288] width 69 height 15
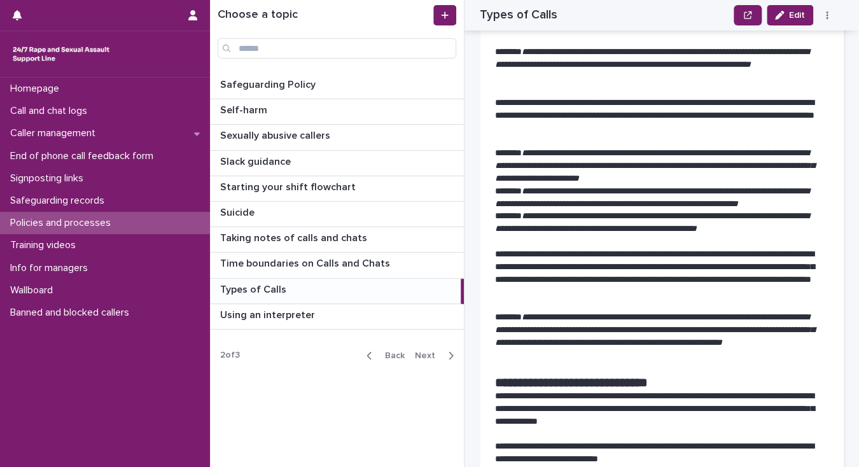
scroll to position [2487, 0]
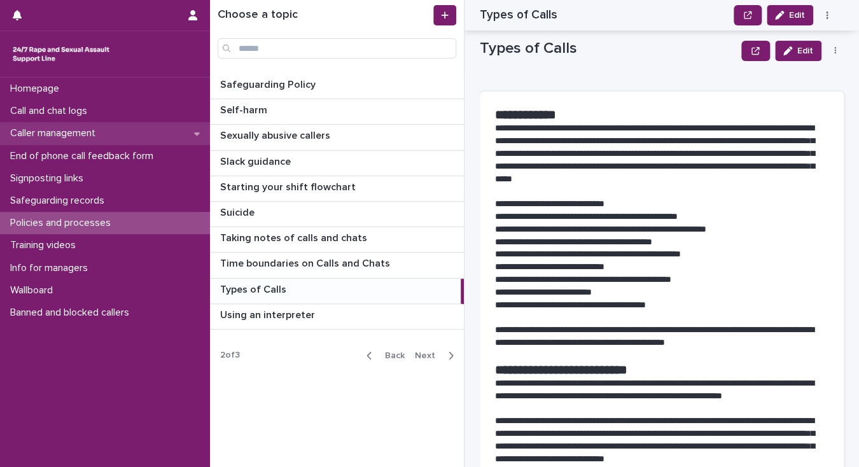
scroll to position [2487, 0]
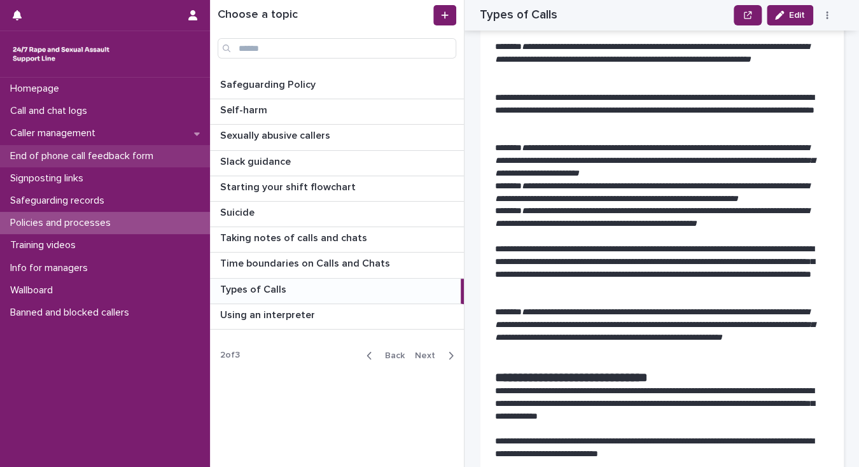
click at [94, 153] on p "End of phone call feedback form" at bounding box center [84, 156] width 158 height 12
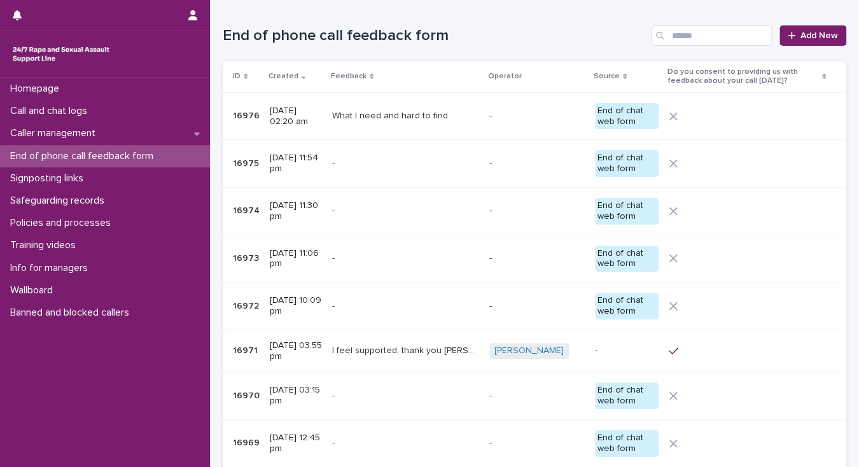
click at [389, 115] on p "What I need and hard to find." at bounding box center [392, 114] width 120 height 13
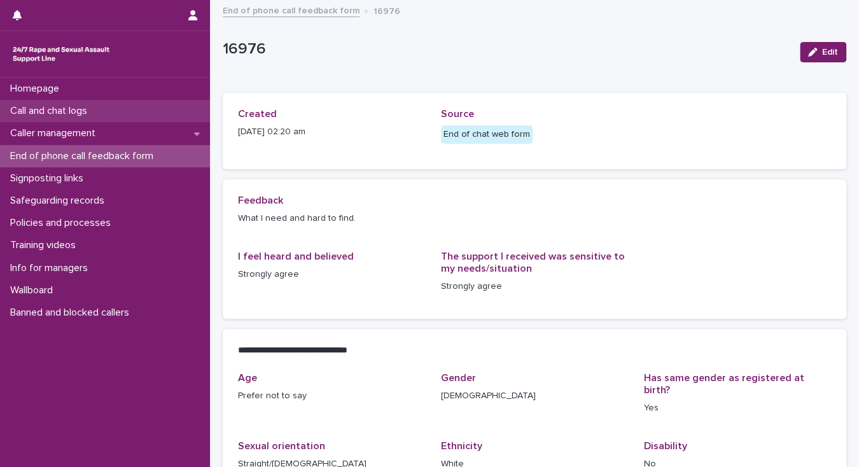
click at [142, 107] on div "Call and chat logs" at bounding box center [105, 111] width 210 height 22
